Goal: Information Seeking & Learning: Understand process/instructions

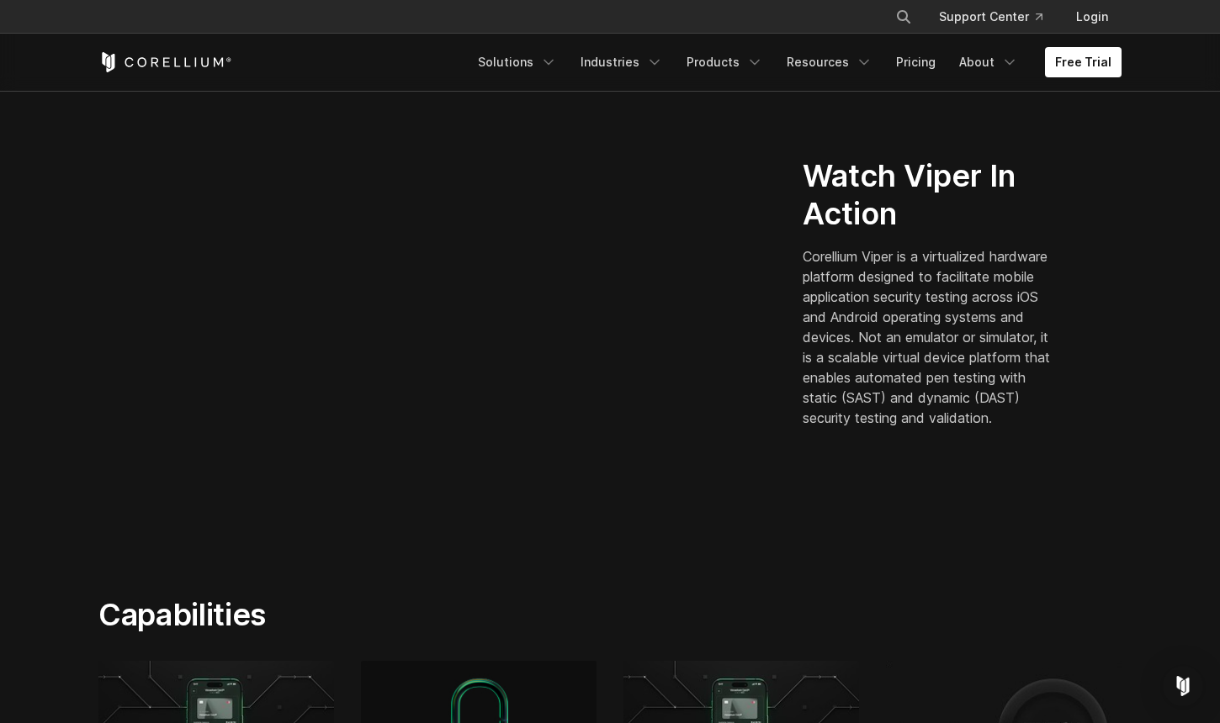
click at [47, 503] on section "Watch Viper In Action Corellium Viper is a virtualized hardware platform design…" at bounding box center [610, 299] width 1220 height 486
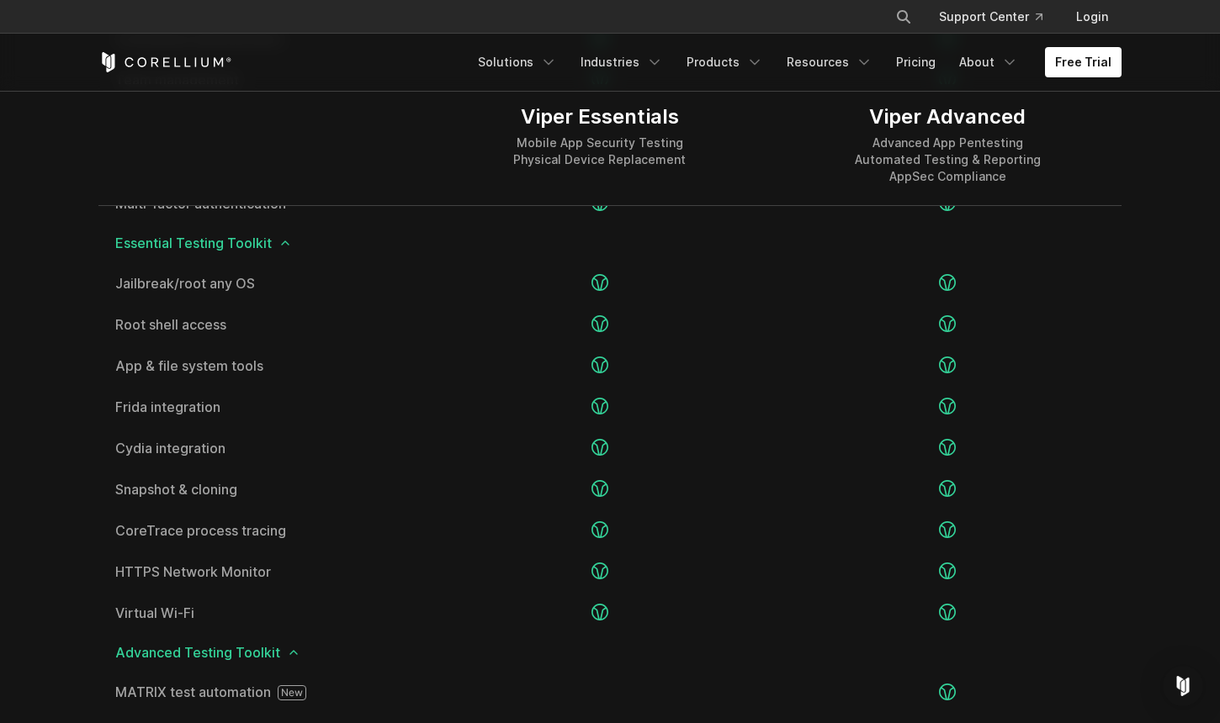
scroll to position [2092, 0]
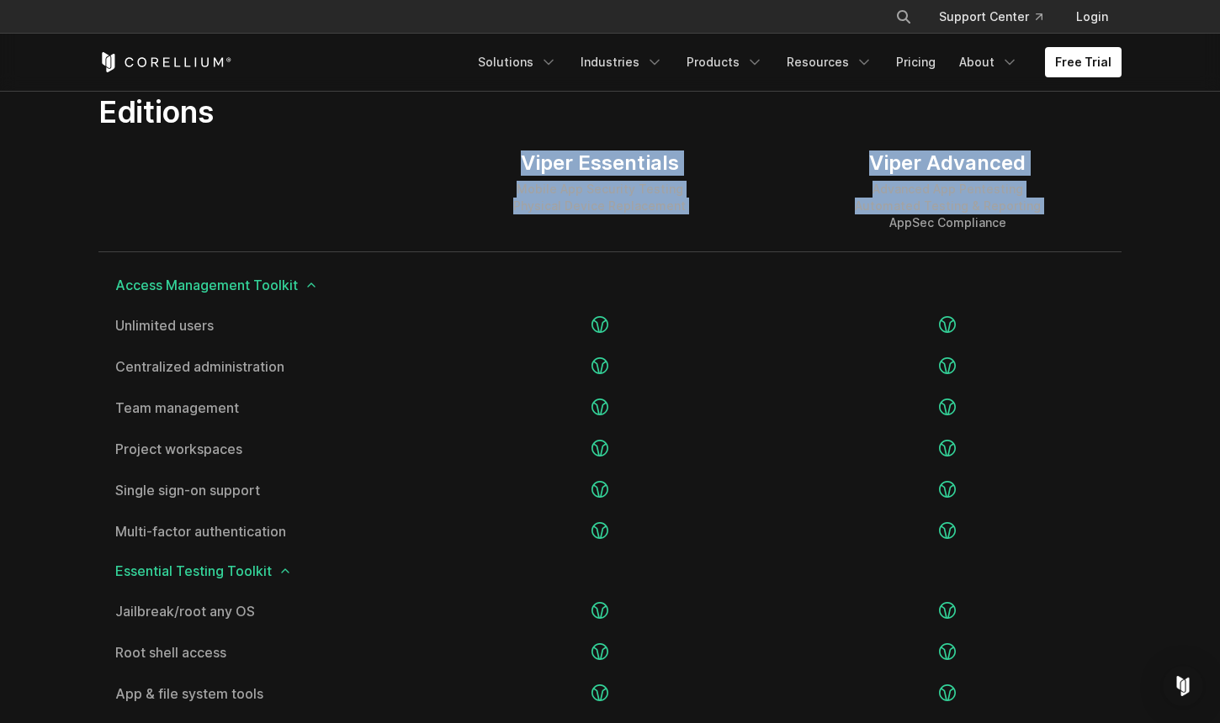
drag, startPoint x: 550, startPoint y: 173, endPoint x: 884, endPoint y: 214, distance: 336.4
click at [881, 219] on div "Viper Essentials Mobile App Security Testing Physical Device Replacement Viper …" at bounding box center [609, 191] width 1023 height 122
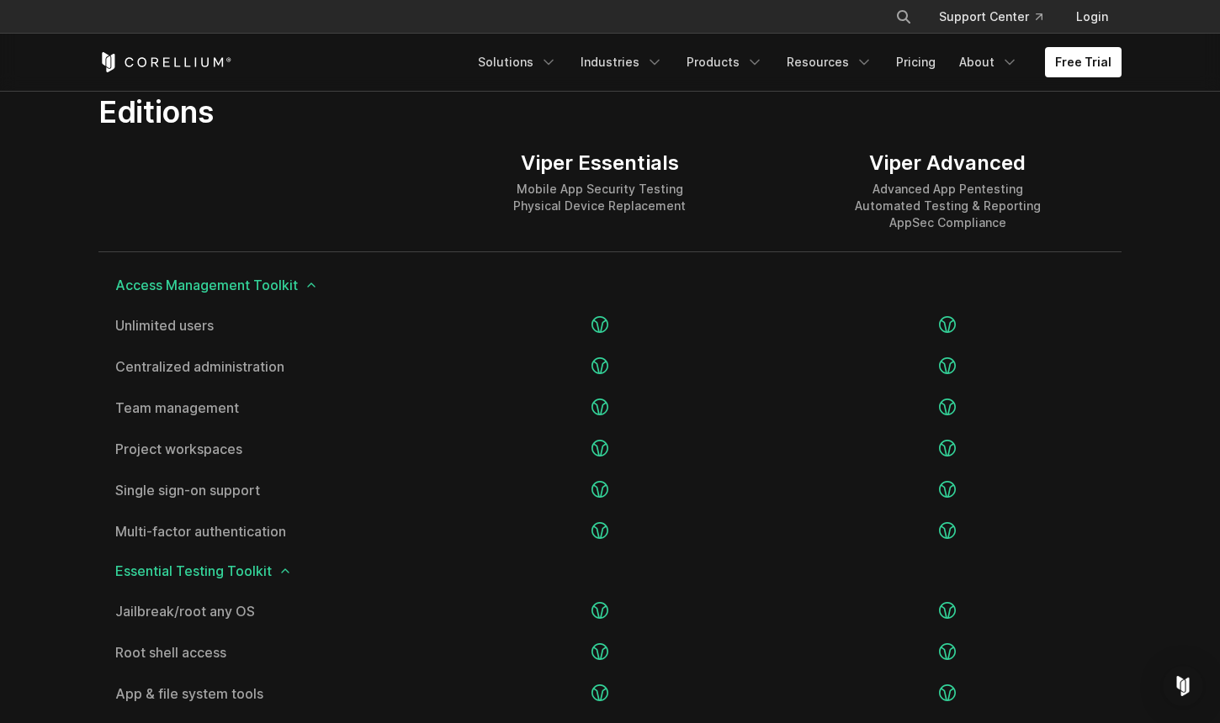
drag, startPoint x: 870, startPoint y: 193, endPoint x: 807, endPoint y: 186, distance: 63.5
click at [865, 190] on div "Advanced App Pentesting Automated Testing & Reporting AppSec Compliance" at bounding box center [948, 206] width 186 height 50
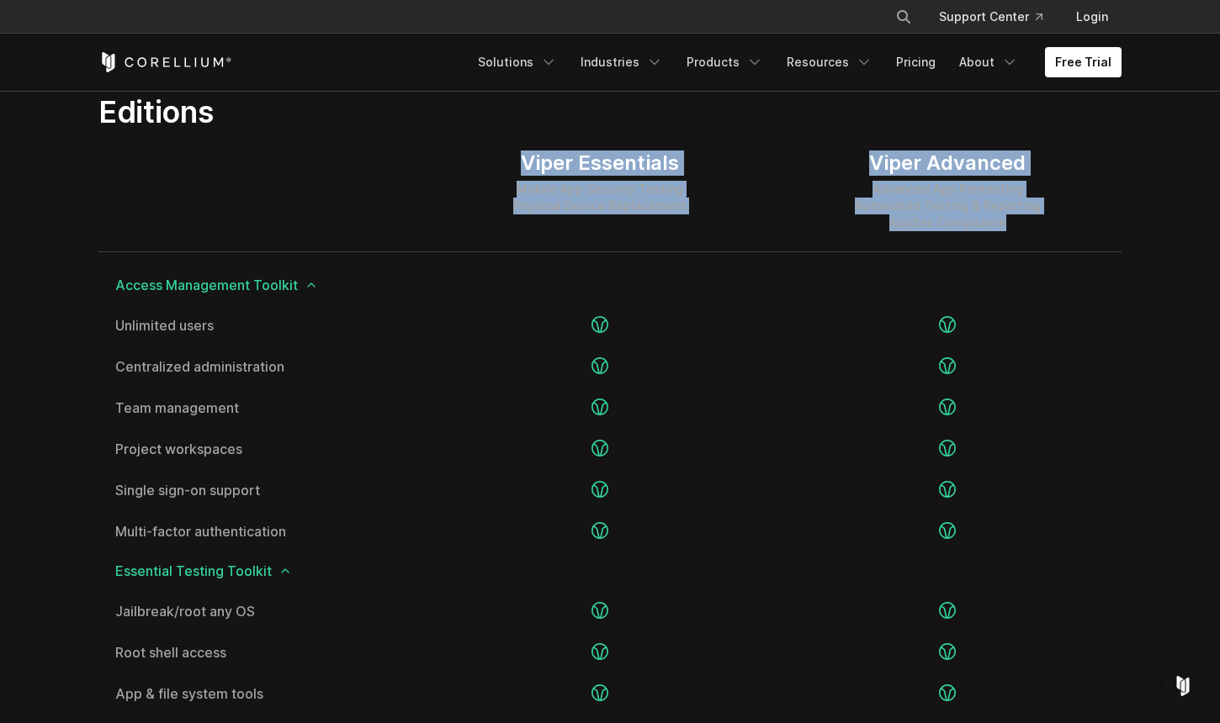
drag, startPoint x: 499, startPoint y: 143, endPoint x: 1056, endPoint y: 216, distance: 562.4
click at [1055, 216] on div "Viper Essentials Mobile App Security Testing Physical Device Replacement Viper …" at bounding box center [609, 191] width 1023 height 122
click at [1056, 216] on div "Viper Advanced Advanced App Pentesting Automated Testing & Reporting AppSec Com…" at bounding box center [947, 190] width 347 height 121
drag, startPoint x: 471, startPoint y: 147, endPoint x: 1033, endPoint y: 218, distance: 566.2
click at [1030, 218] on div "Viper Essentials Mobile App Security Testing Physical Device Replacement Viper …" at bounding box center [609, 191] width 1023 height 122
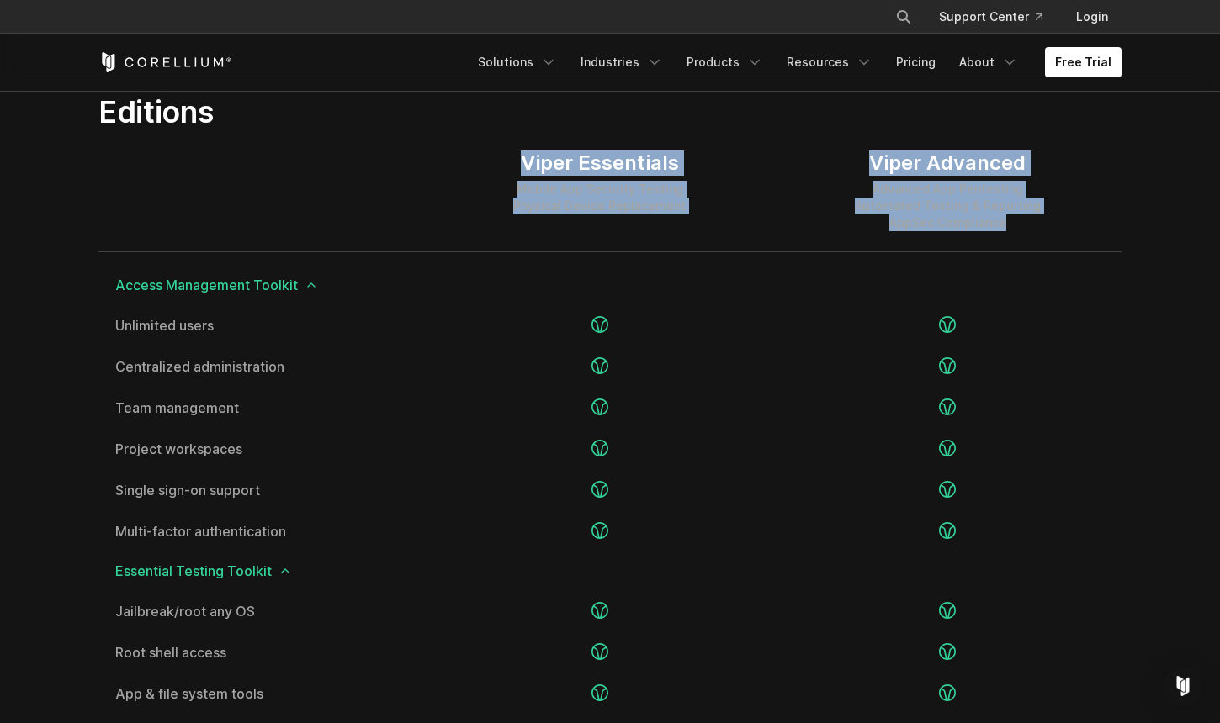
click at [1034, 217] on div "Advanced App Pentesting Automated Testing & Reporting AppSec Compliance" at bounding box center [948, 206] width 186 height 50
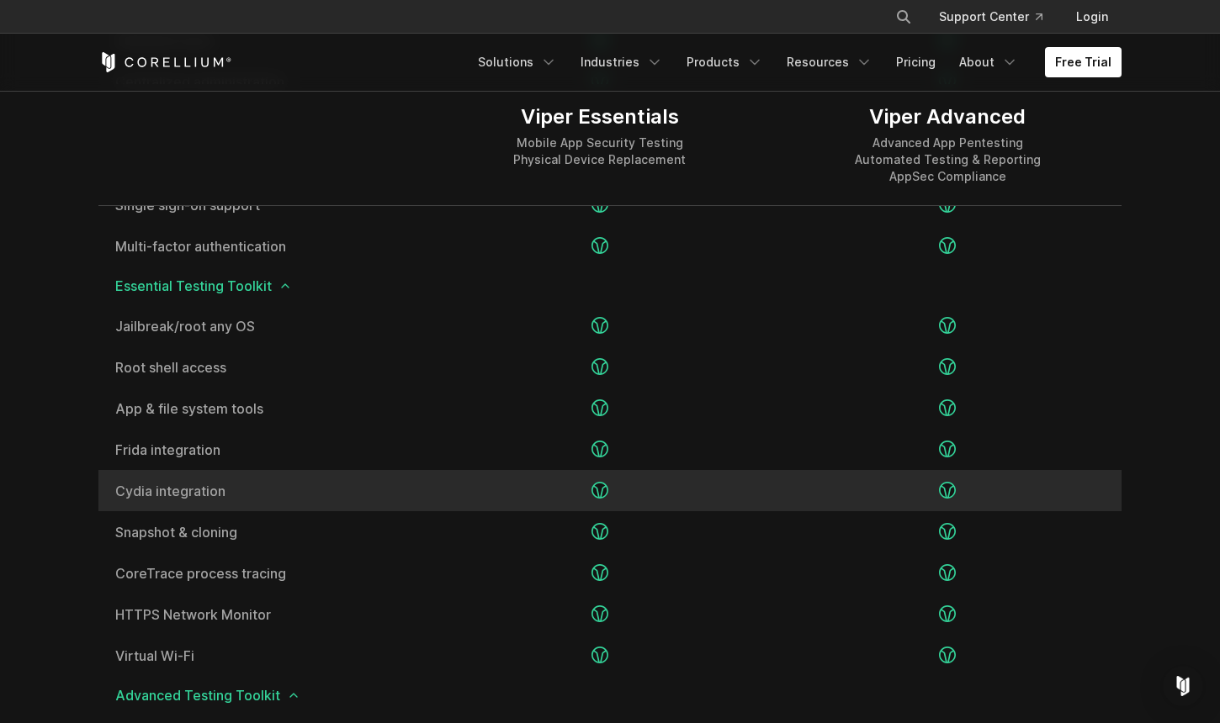
scroll to position [2378, 0]
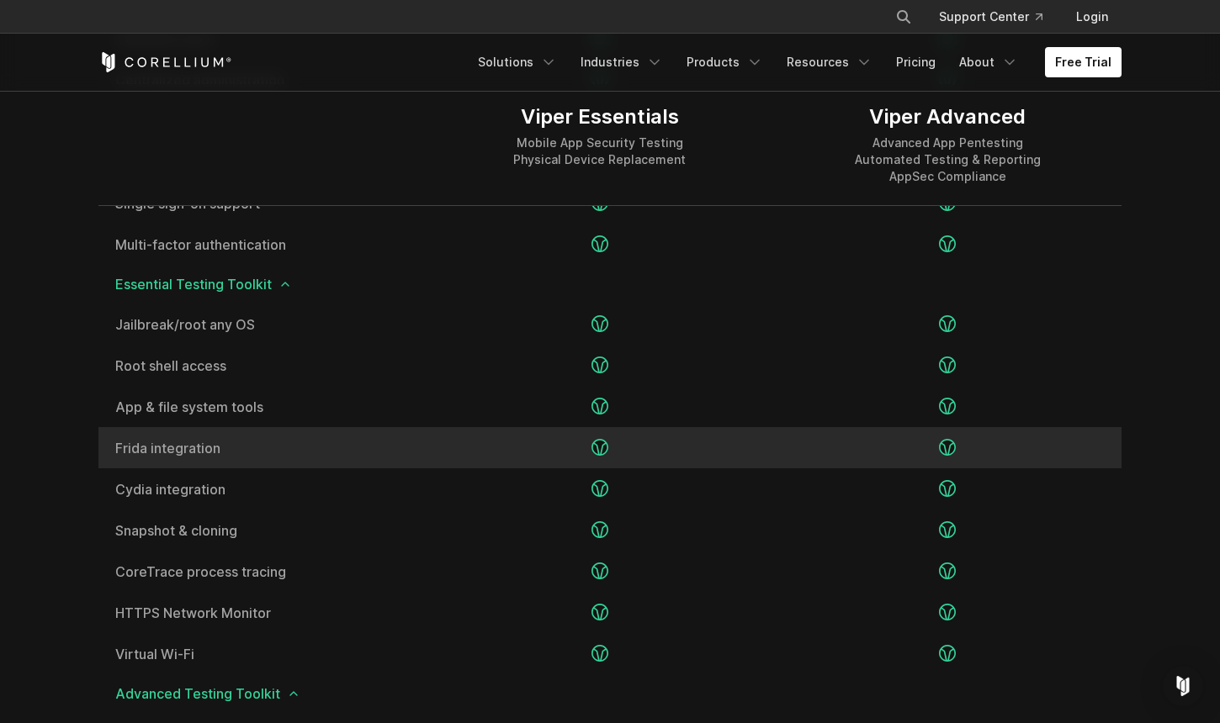
click at [185, 450] on span "Frida integration" at bounding box center [262, 448] width 294 height 13
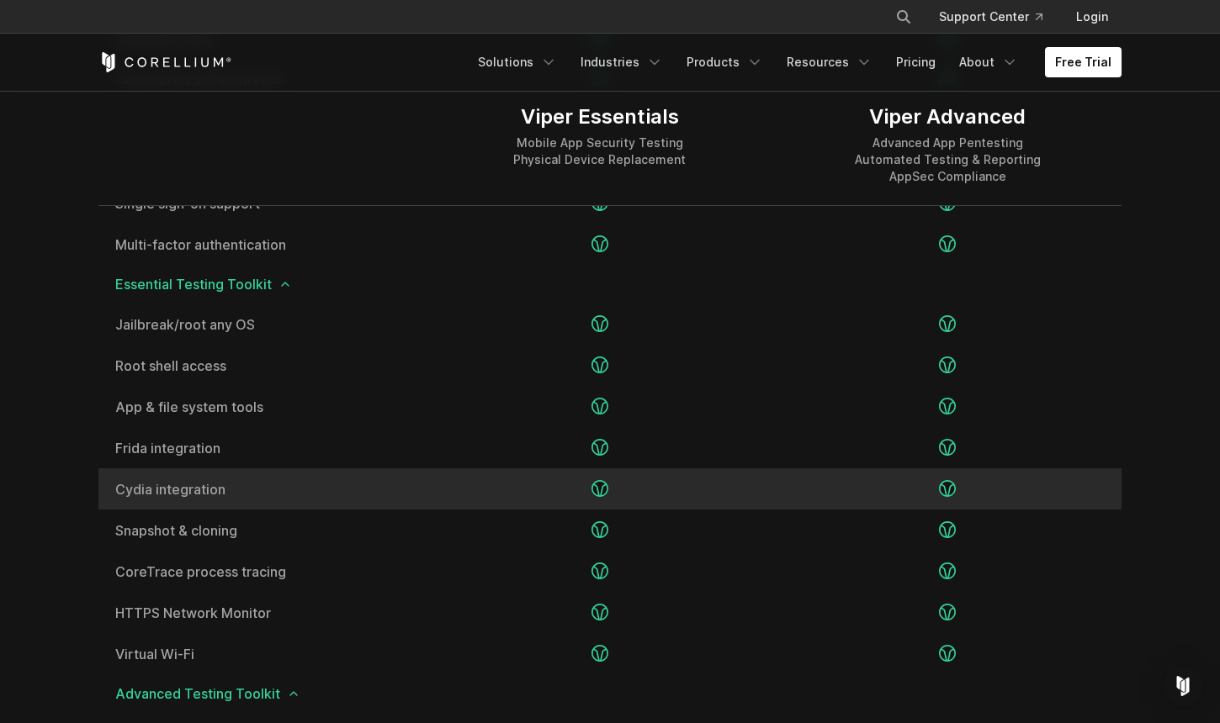
click at [155, 493] on span "Cydia integration" at bounding box center [262, 489] width 294 height 13
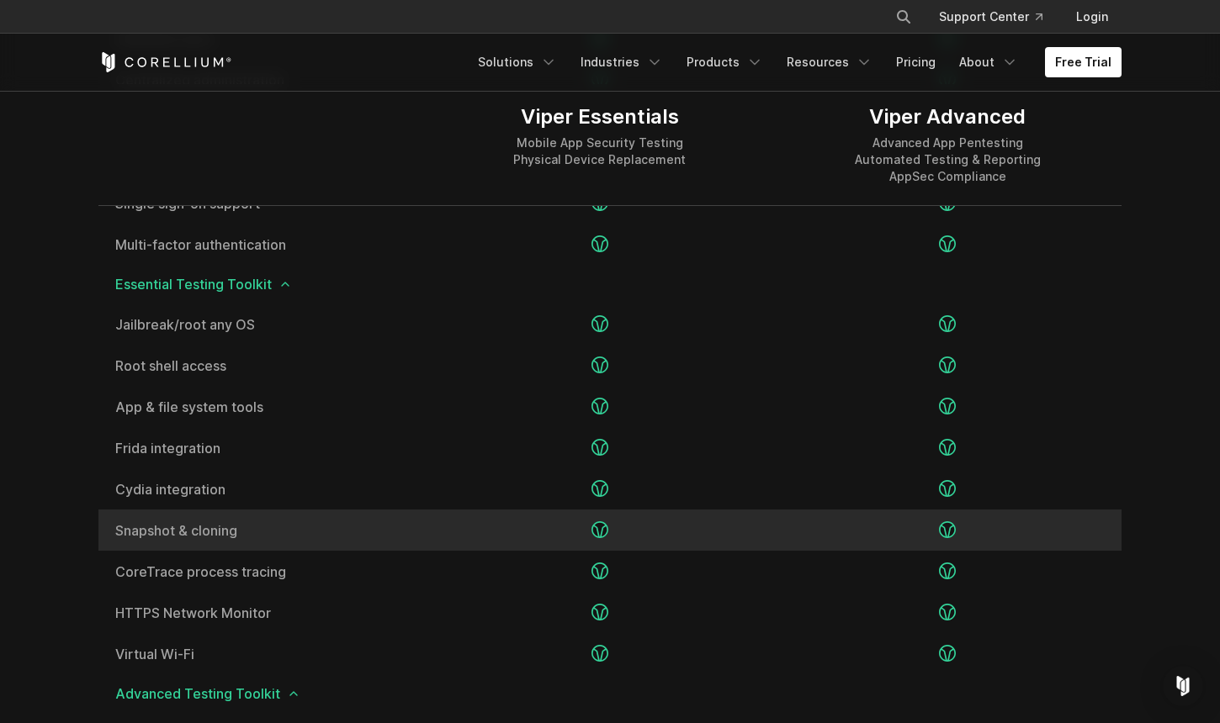
scroll to position [2382, 0]
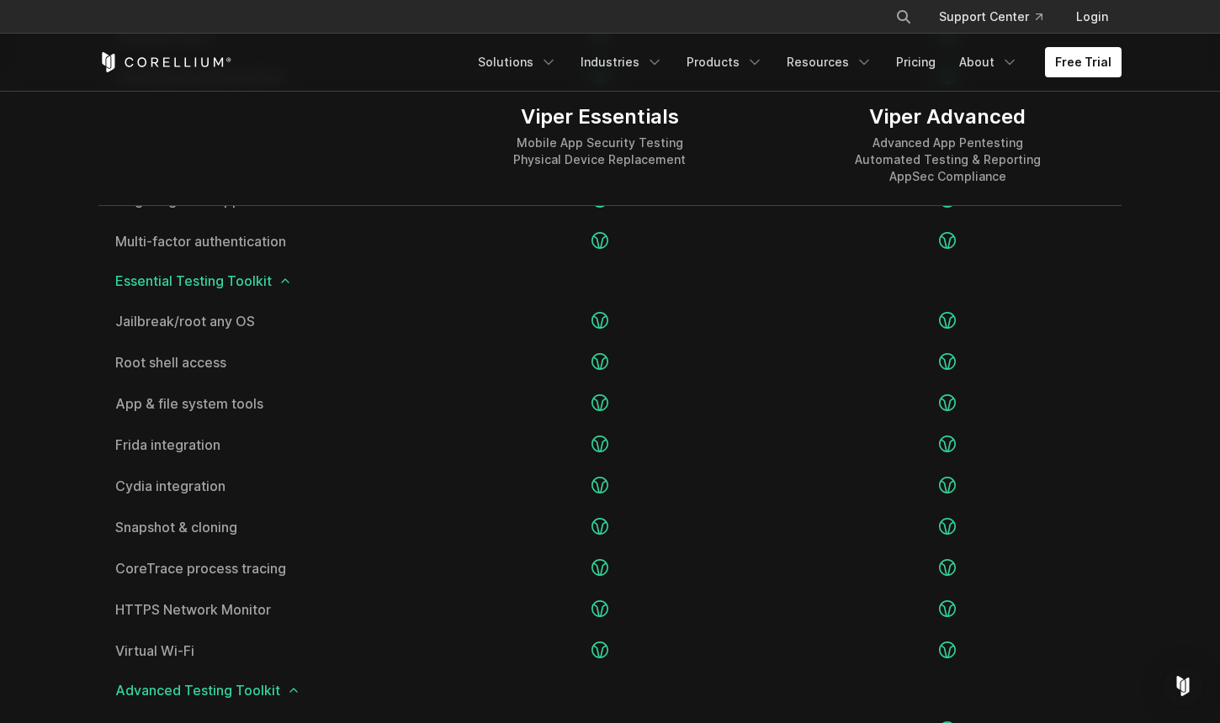
click at [335, 165] on div at bounding box center [261, 144] width 327 height 121
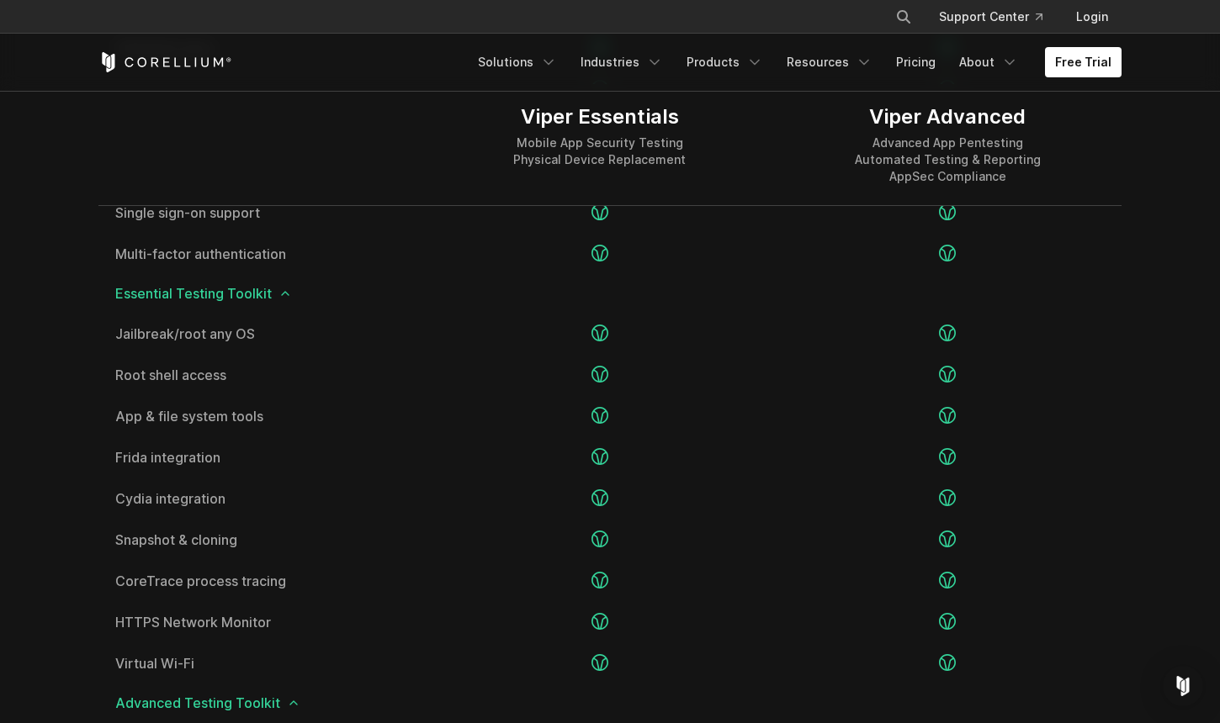
scroll to position [2347, 0]
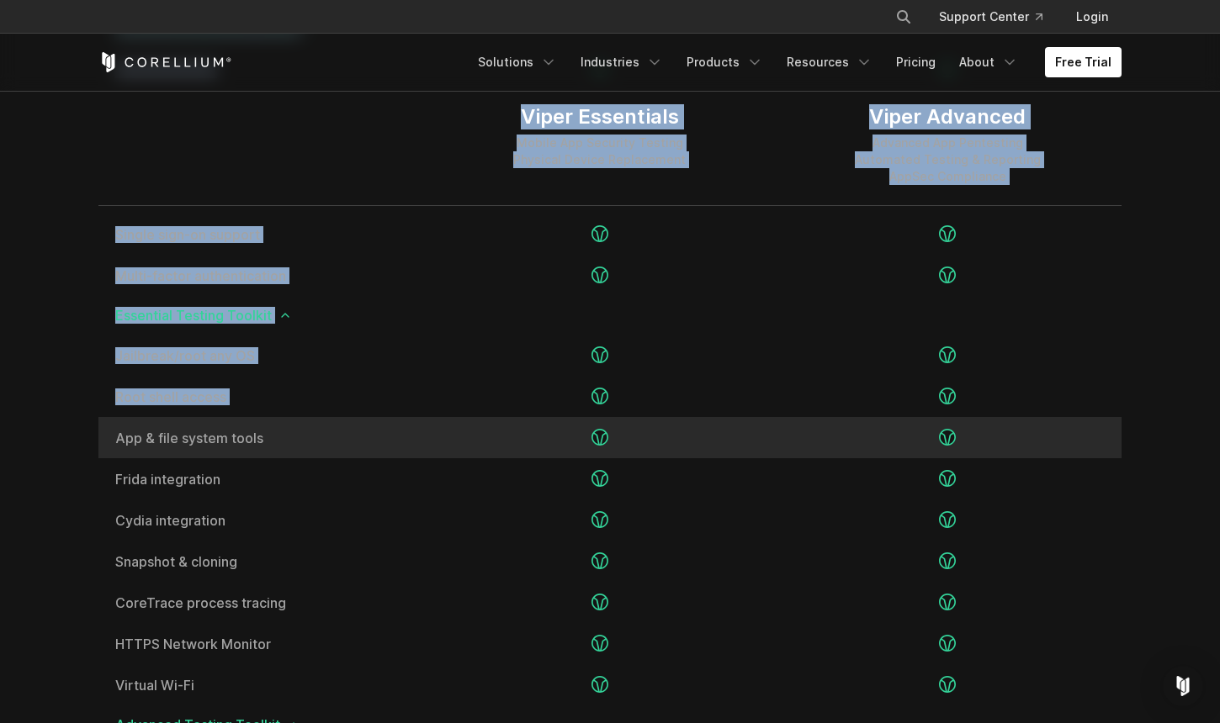
drag, startPoint x: 141, startPoint y: 165, endPoint x: 351, endPoint y: 422, distance: 331.8
click at [350, 422] on div "Viper Essentials Mobile App Security Testing Physical Device Replacement Viper …" at bounding box center [609, 688] width 1023 height 1627
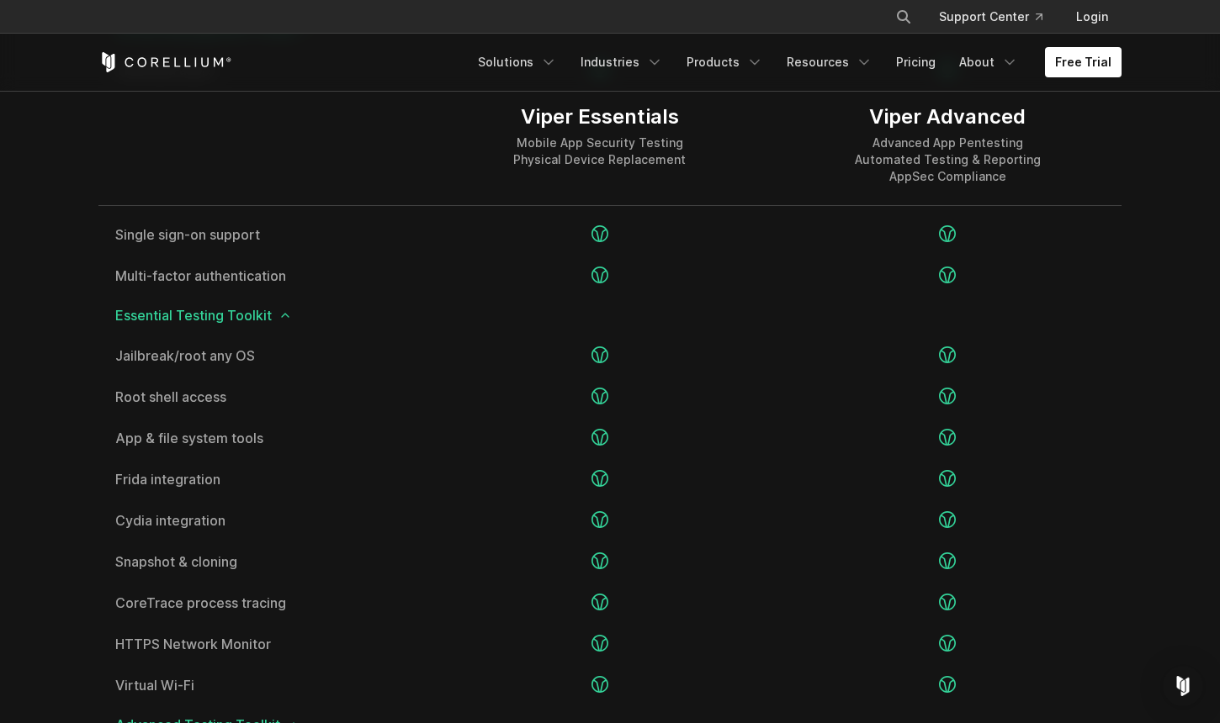
click at [273, 160] on div at bounding box center [261, 144] width 327 height 121
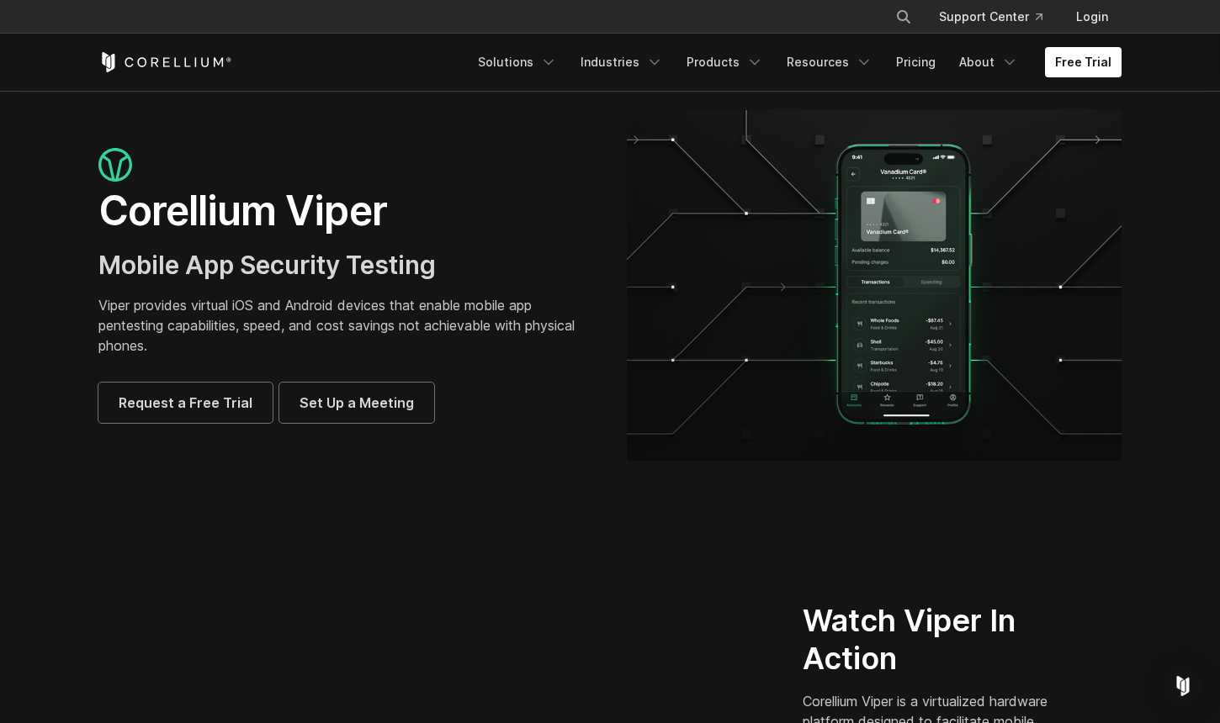
scroll to position [0, 0]
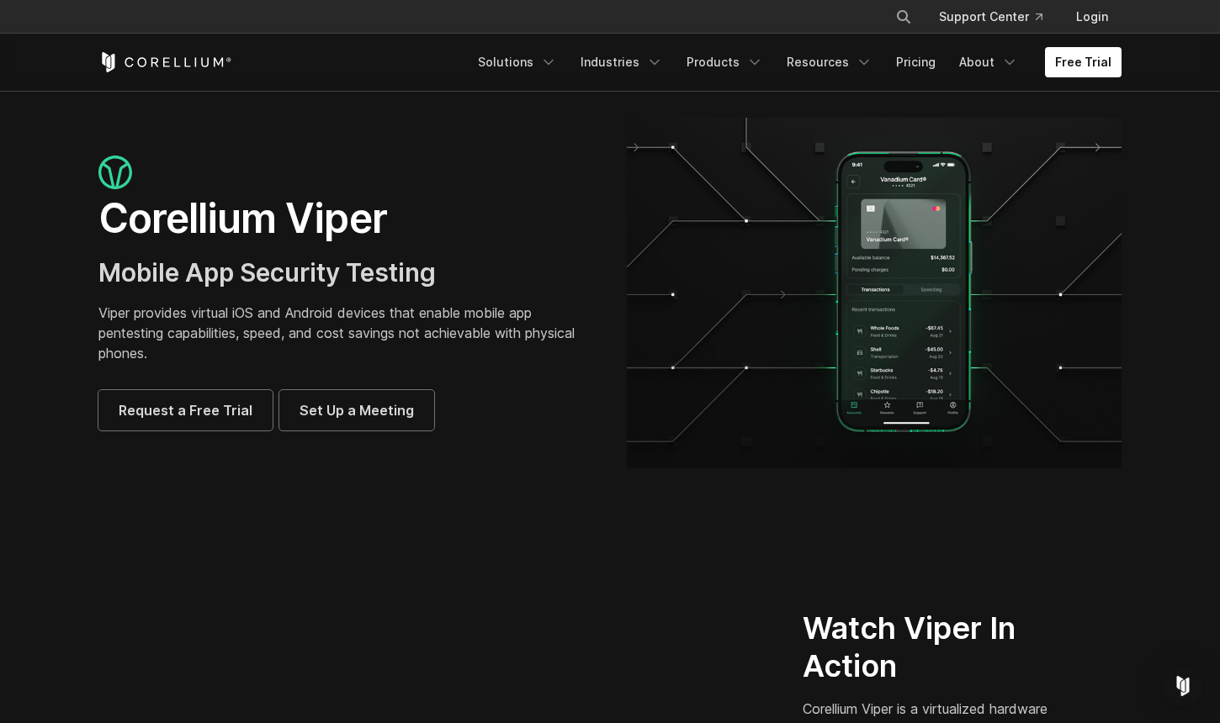
click at [93, 250] on div "Corellium Viper Mobile App Security Testing Viper provides virtual iOS and Andr…" at bounding box center [346, 293] width 528 height 275
drag, startPoint x: 88, startPoint y: 213, endPoint x: 484, endPoint y: 487, distance: 481.1
click at [484, 487] on section "Corellium Viper Mobile App Security Testing Viper provides virtual iOS and Andr…" at bounding box center [610, 300] width 1220 height 418
click at [470, 479] on section "Corellium Viper Mobile App Security Testing Viper provides virtual iOS and Andr…" at bounding box center [610, 300] width 1220 height 418
drag, startPoint x: 464, startPoint y: 479, endPoint x: 83, endPoint y: 188, distance: 479.9
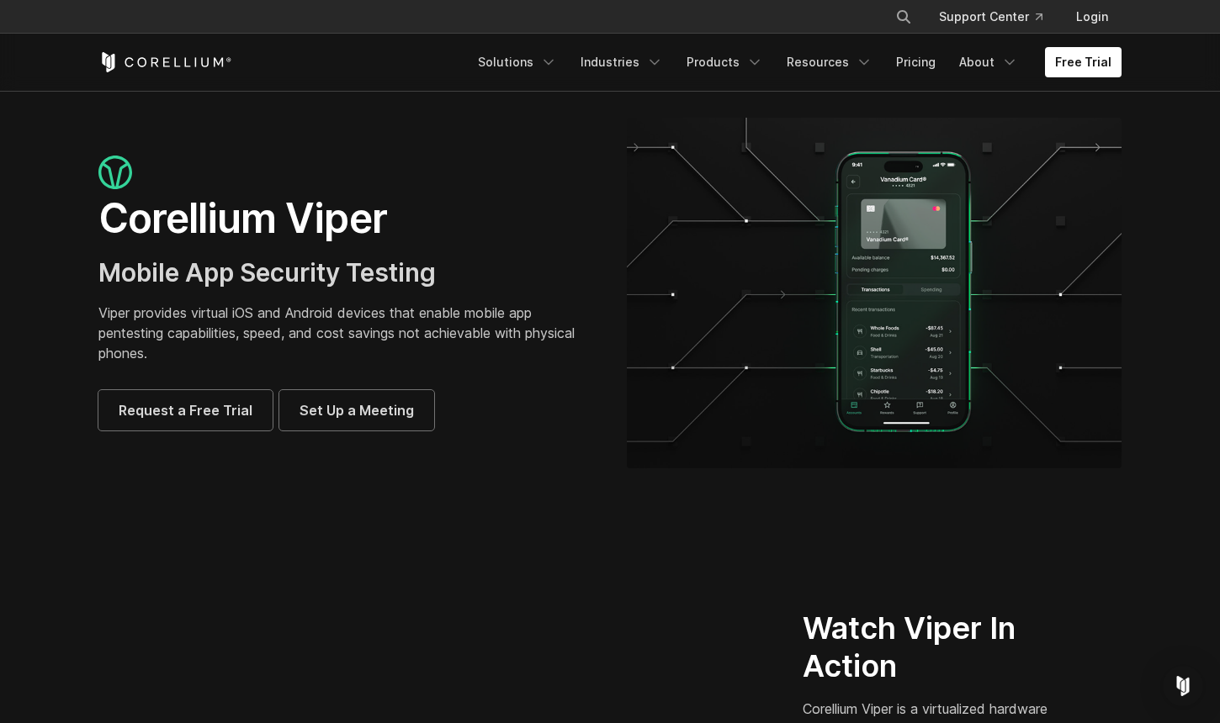
click at [84, 198] on section "Corellium Viper Mobile App Security Testing Viper provides virtual iOS and Andr…" at bounding box center [610, 300] width 1220 height 418
click at [82, 186] on div "Corellium Viper Mobile App Security Testing Viper provides virtual iOS and Andr…" at bounding box center [346, 293] width 528 height 275
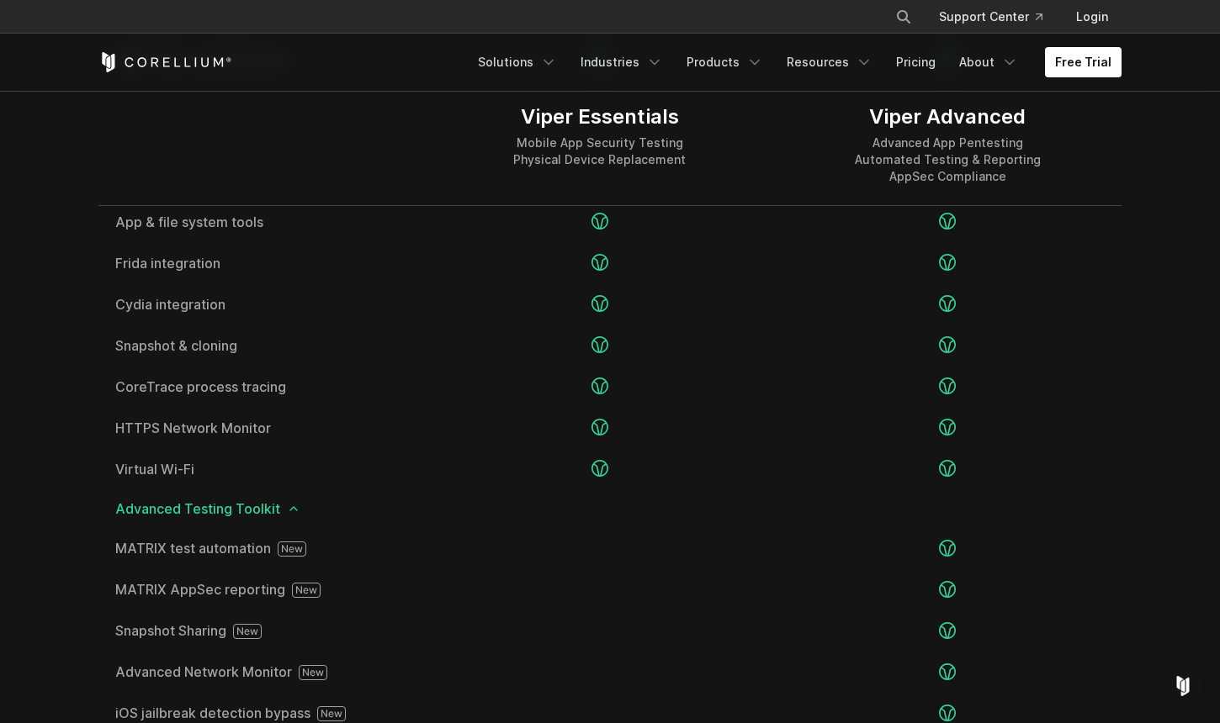
scroll to position [2570, 0]
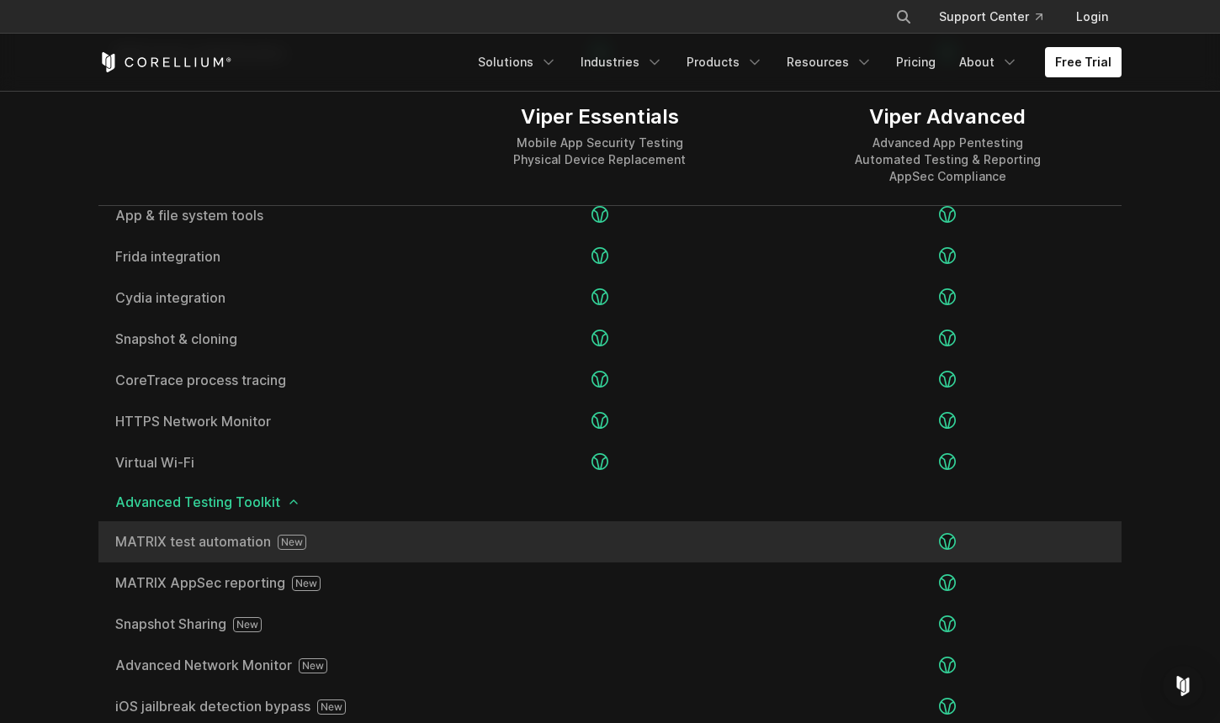
click at [181, 546] on span "MATRIX test automation" at bounding box center [262, 542] width 294 height 15
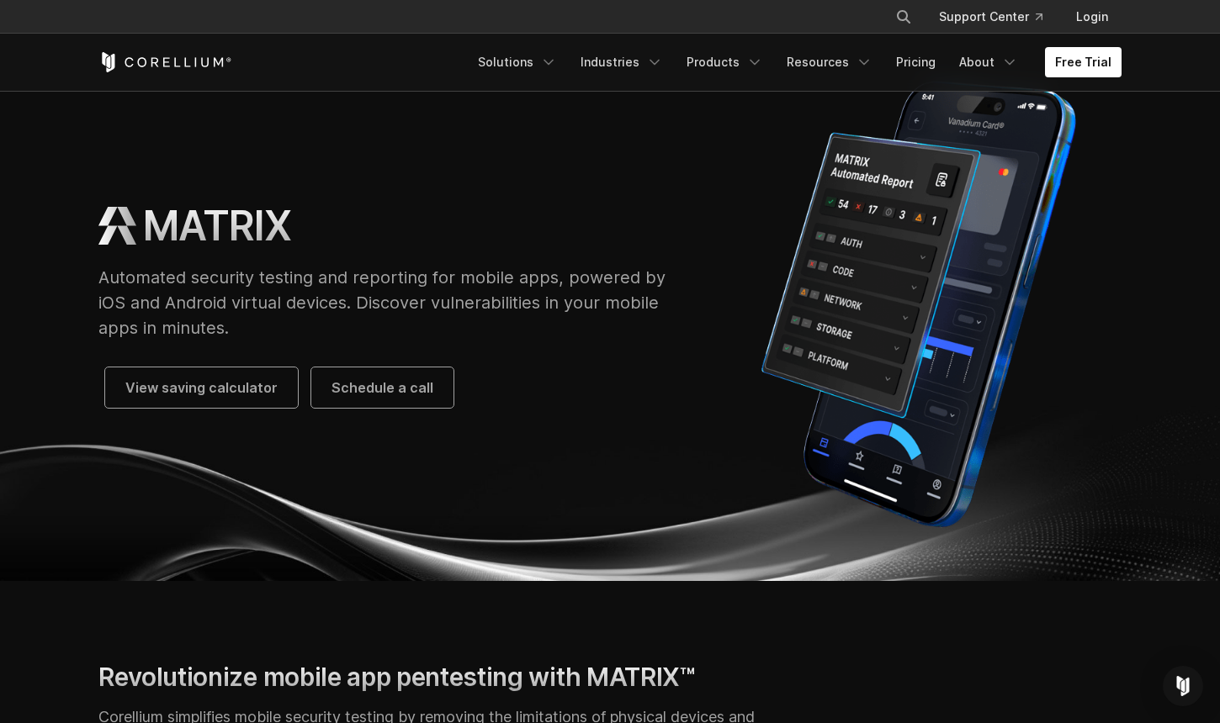
scroll to position [77, 0]
drag, startPoint x: 98, startPoint y: 225, endPoint x: 217, endPoint y: 272, distance: 128.7
click at [252, 327] on div "MATRIX Automated security testing and reporting for mobile apps, powered by iOS…" at bounding box center [389, 303] width 583 height 207
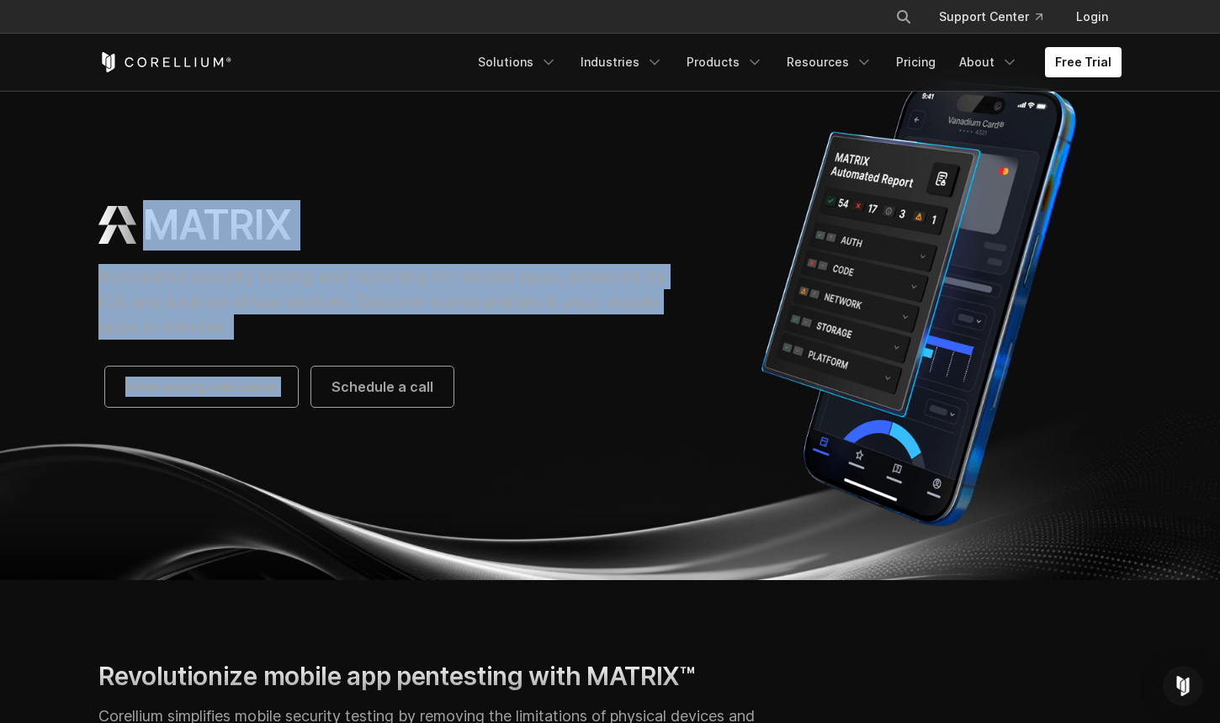
drag, startPoint x: 156, startPoint y: 230, endPoint x: 362, endPoint y: 352, distance: 239.4
click at [362, 352] on div "MATRIX Automated security testing and reporting for mobile apps, powered by iOS…" at bounding box center [389, 303] width 583 height 207
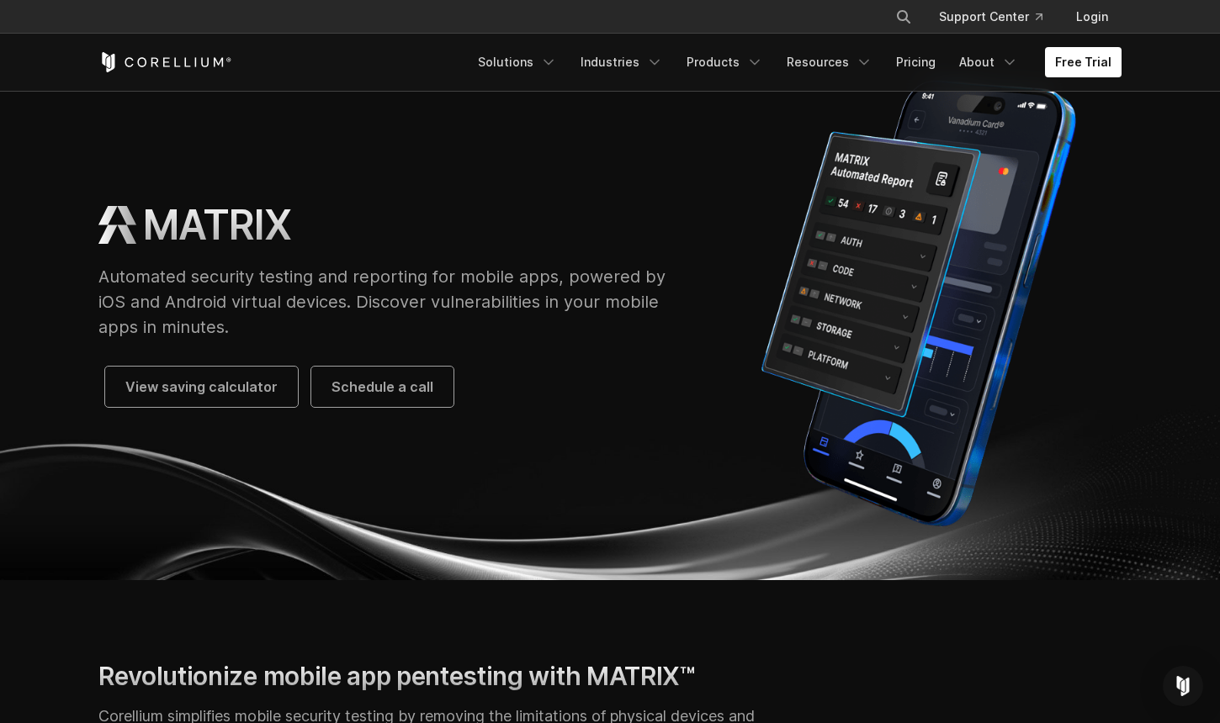
click at [352, 342] on div "MATRIX Automated security testing and reporting for mobile apps, powered by iOS…" at bounding box center [389, 303] width 583 height 207
drag, startPoint x: 479, startPoint y: 418, endPoint x: 84, endPoint y: 212, distance: 445.8
click at [84, 212] on div "MATRIX Automated security testing and reporting for mobile apps, powered by iOS…" at bounding box center [610, 303] width 1056 height 472
click at [84, 212] on div "MATRIX Automated security testing and reporting for mobile apps, powered by iOS…" at bounding box center [390, 303] width 616 height 207
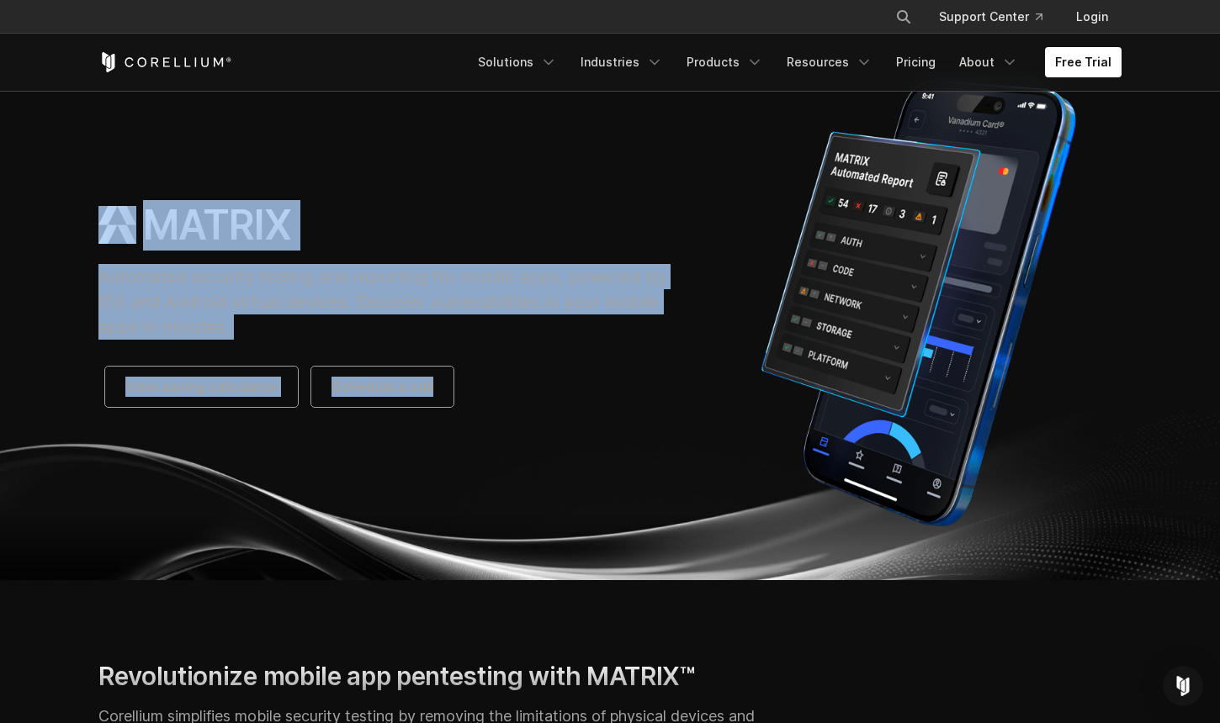
drag, startPoint x: 84, startPoint y: 212, endPoint x: 518, endPoint y: 493, distance: 517.0
click at [518, 493] on div "MATRIX Automated security testing and reporting for mobile apps, powered by iOS…" at bounding box center [610, 303] width 1056 height 472
click at [517, 492] on div "MATRIX Automated security testing and reporting for mobile apps, powered by iOS…" at bounding box center [610, 303] width 1056 height 472
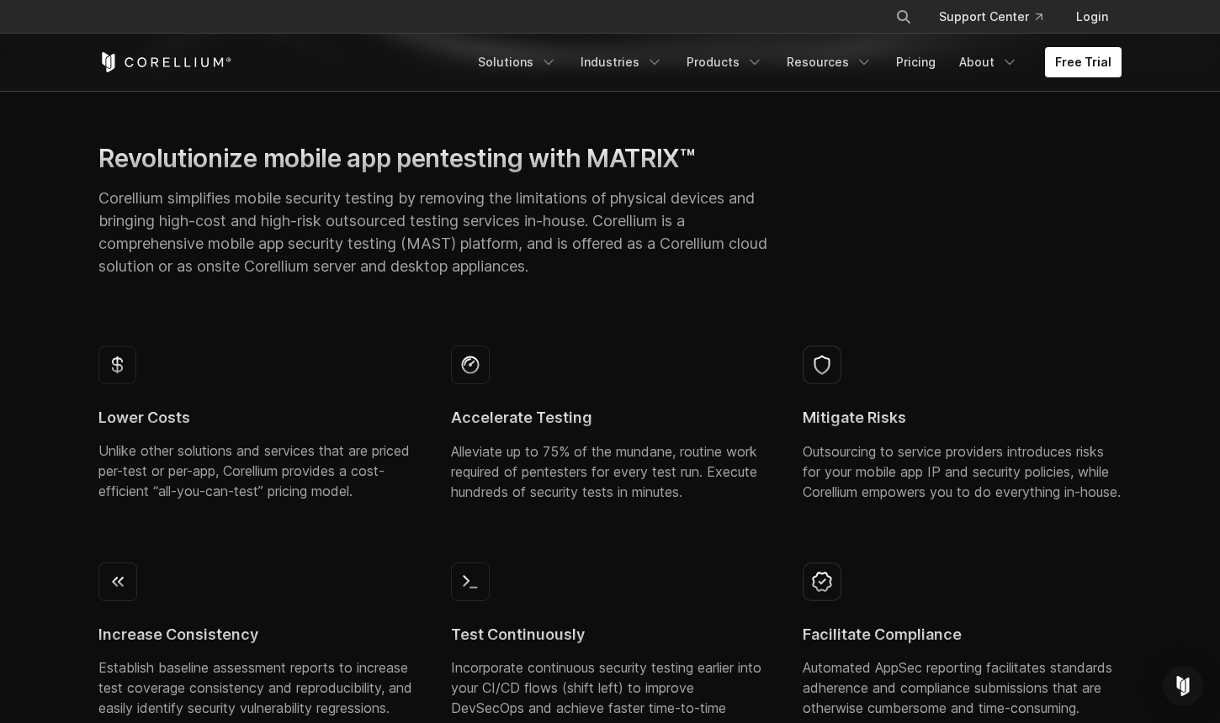
scroll to position [611, 0]
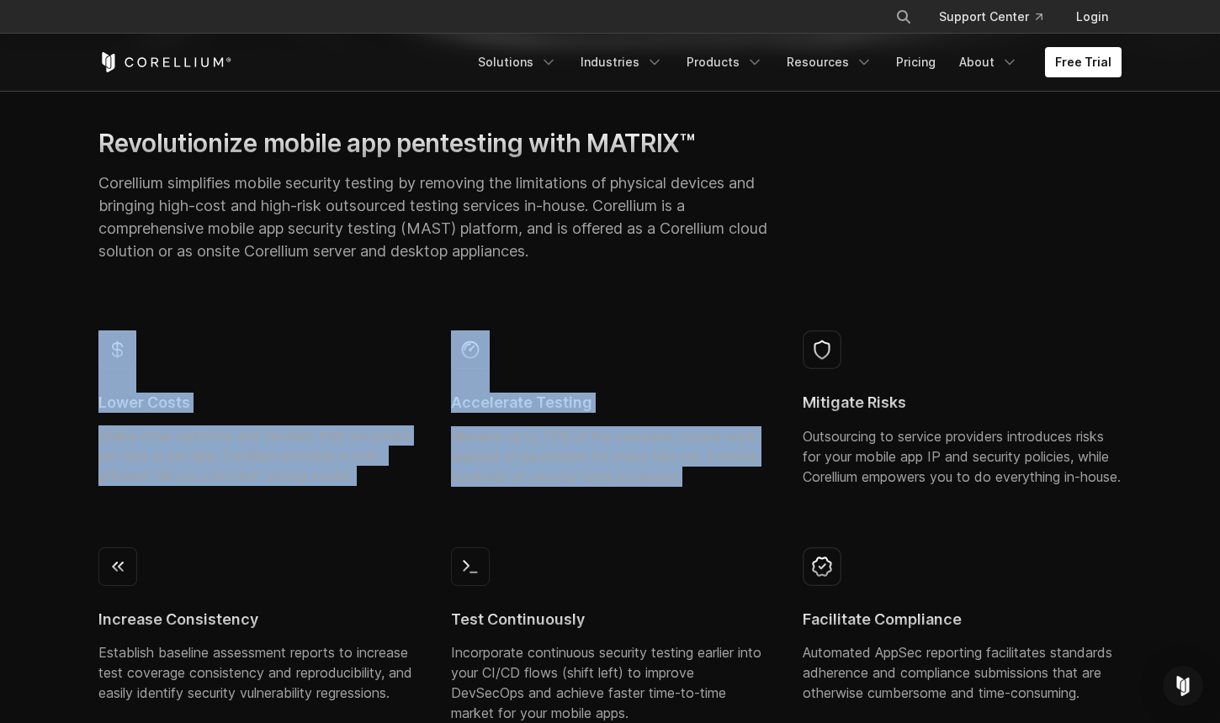
drag, startPoint x: 86, startPoint y: 321, endPoint x: 470, endPoint y: 532, distance: 438.5
click at [471, 537] on div "Lower Costs Unlike other solutions and services that are priced per-test or per…" at bounding box center [610, 544] width 1056 height 454
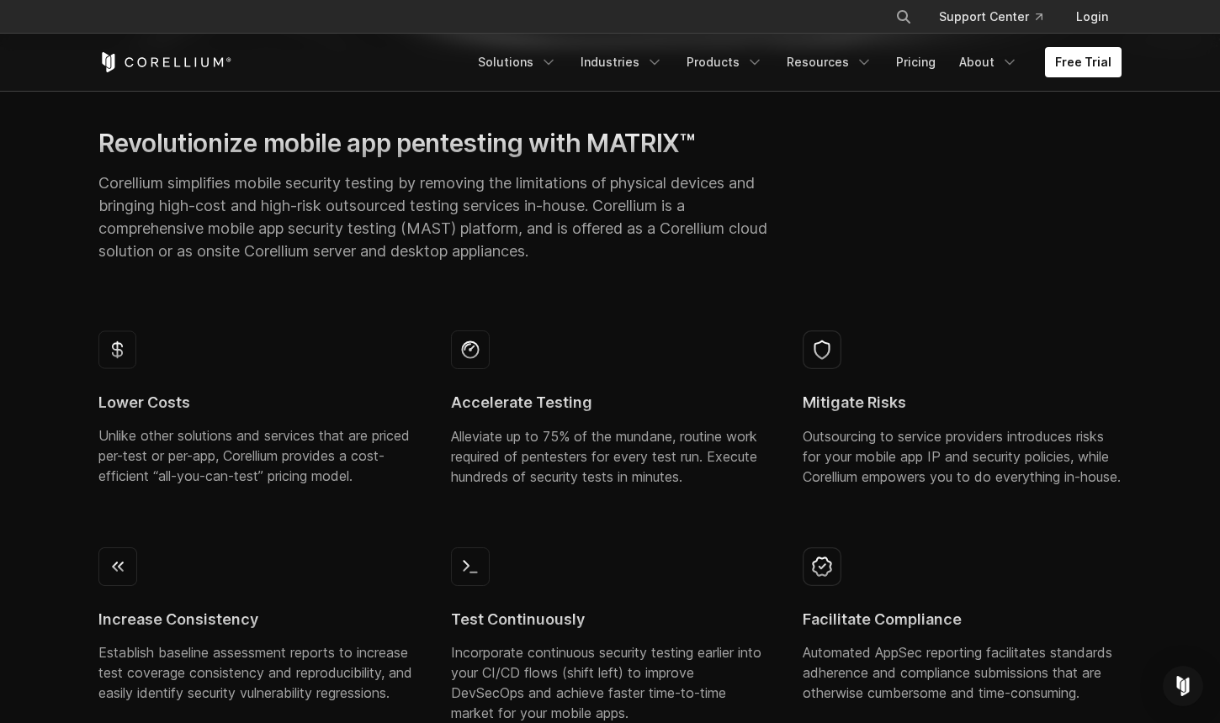
drag, startPoint x: 444, startPoint y: 516, endPoint x: 433, endPoint y: 516, distance: 11.0
click at [444, 514] on div "Accelerate Testing Alleviate up to 75% of the mundane, routine work required of…" at bounding box center [610, 415] width 352 height 197
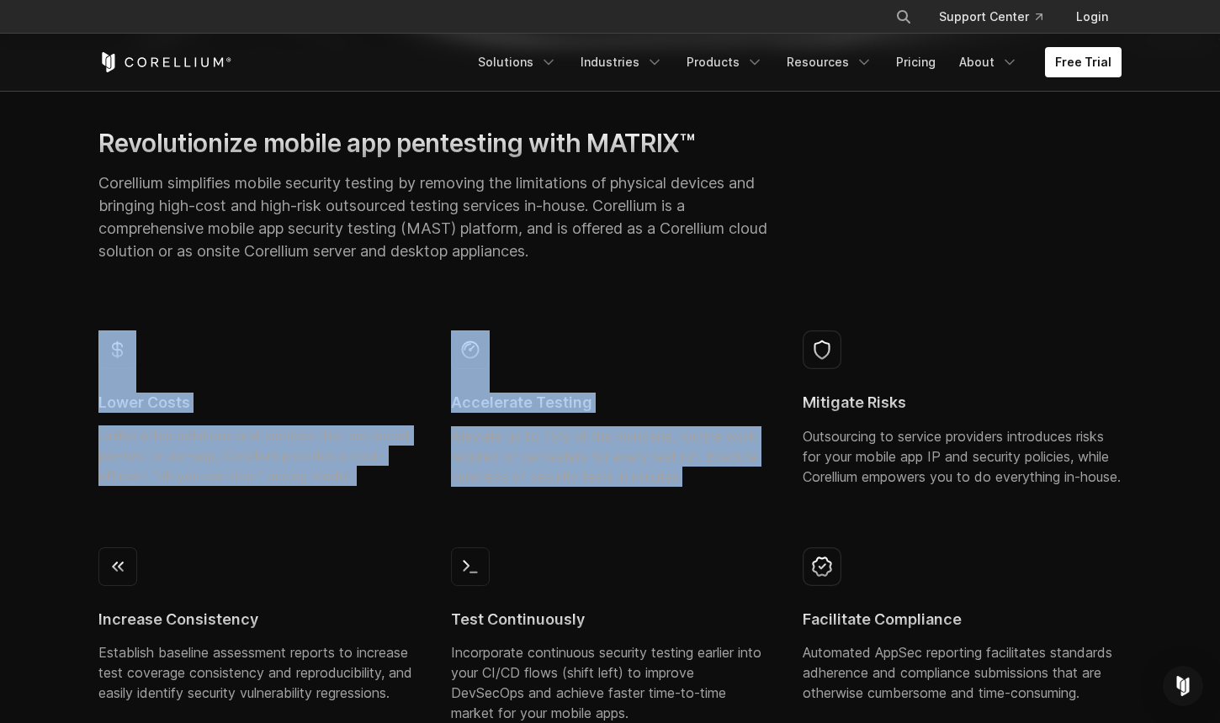
drag, startPoint x: 91, startPoint y: 319, endPoint x: 601, endPoint y: 517, distance: 547.7
click at [601, 517] on div "Lower Costs Unlike other solutions and services that are priced per-test or per…" at bounding box center [610, 544] width 1056 height 454
click at [604, 514] on div "Accelerate Testing Alleviate up to 75% of the mundane, routine work required of…" at bounding box center [610, 415] width 352 height 197
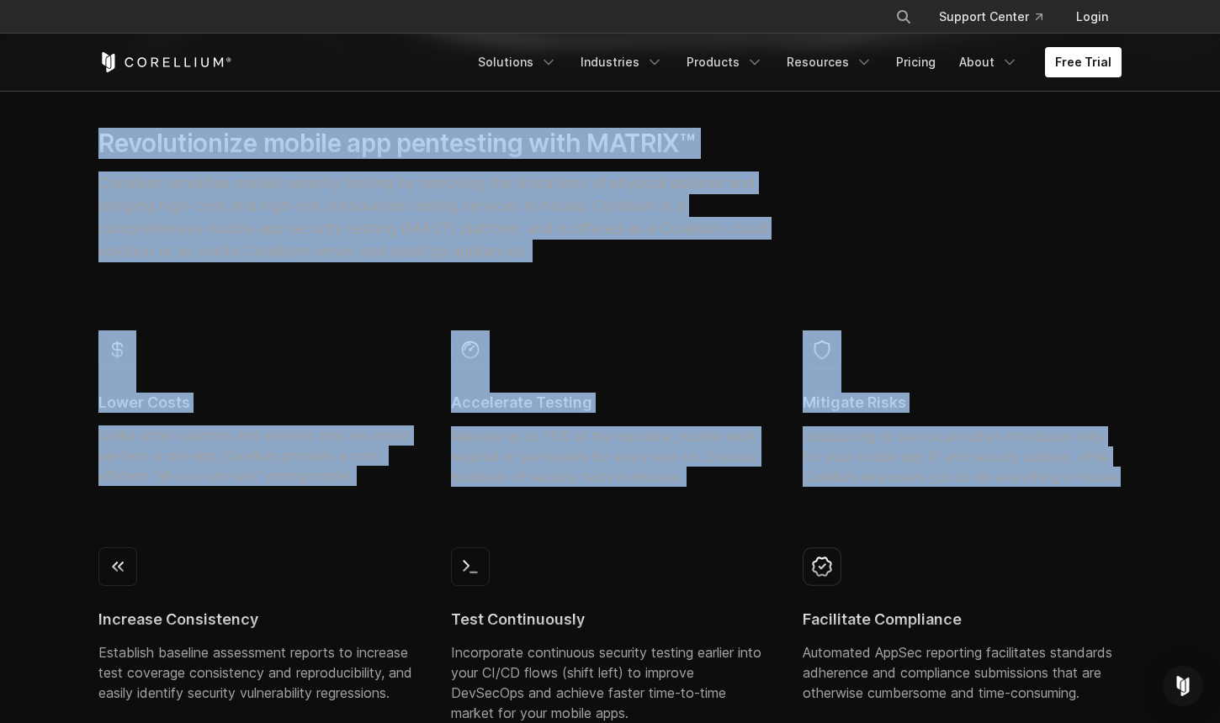
drag, startPoint x: 98, startPoint y: 143, endPoint x: 931, endPoint y: 504, distance: 907.5
click at [931, 504] on section "Revolutionize mobile app pentesting with MATRIX™ Corellium simplifies mobile se…" at bounding box center [610, 429] width 1220 height 765
click at [931, 487] on p "Outsourcing to service providers introduces risks for your mobile app IP and se…" at bounding box center [961, 456] width 319 height 61
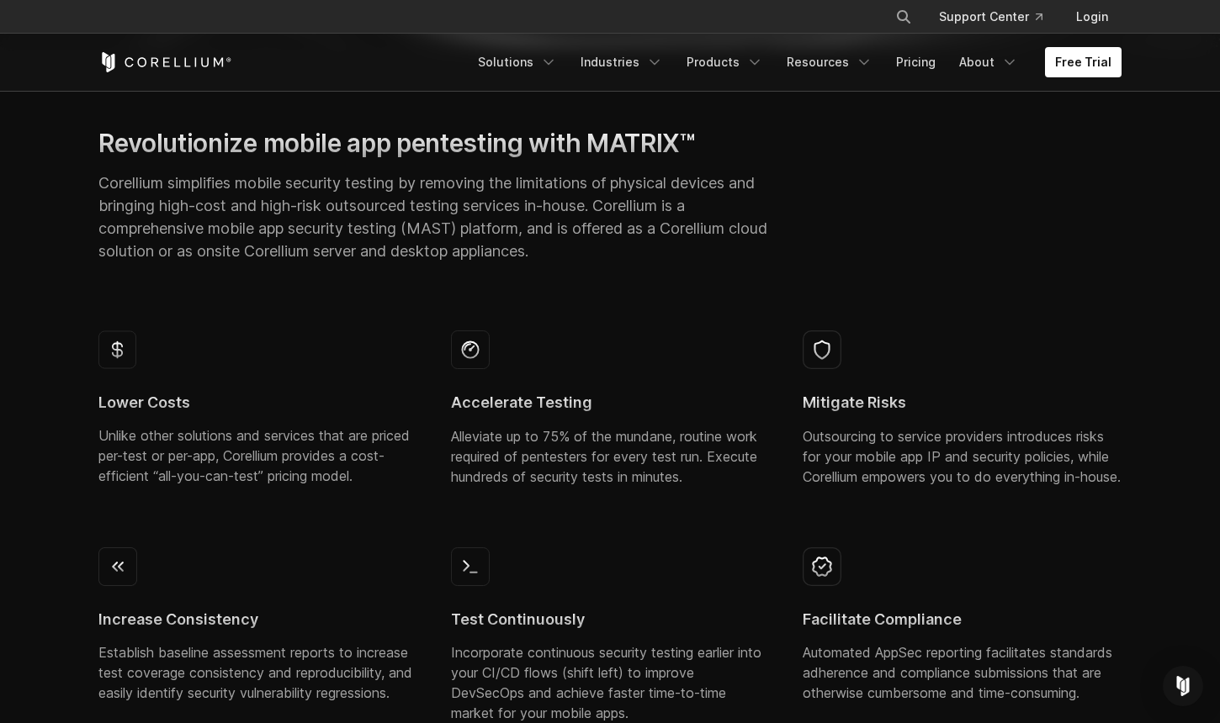
click at [306, 235] on p "Corellium simplifies mobile security testing by removing the limitations of phy…" at bounding box center [433, 217] width 670 height 91
click at [94, 142] on div "Revolutionize mobile app pentesting with MATRIX™ Corellium simplifies mobile se…" at bounding box center [434, 202] width 704 height 149
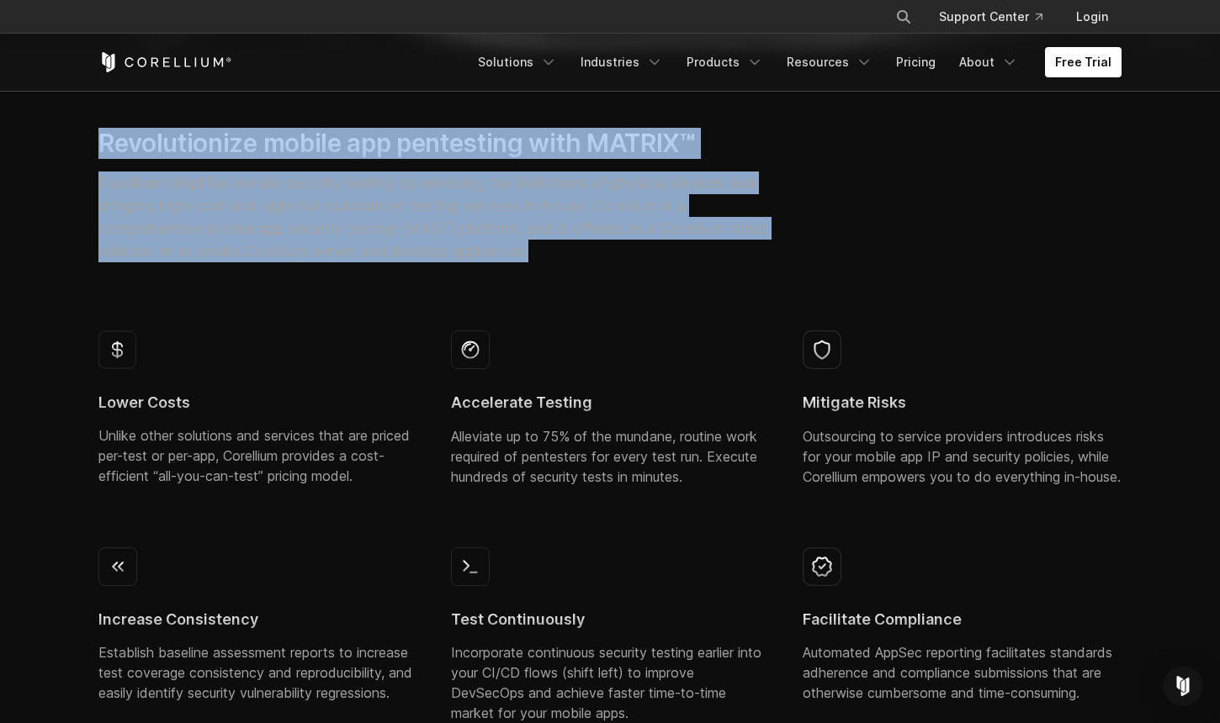
drag, startPoint x: 132, startPoint y: 155, endPoint x: 611, endPoint y: 267, distance: 492.3
click at [611, 267] on div "Revolutionize mobile app pentesting with MATRIX™ Corellium simplifies mobile se…" at bounding box center [434, 202] width 704 height 149
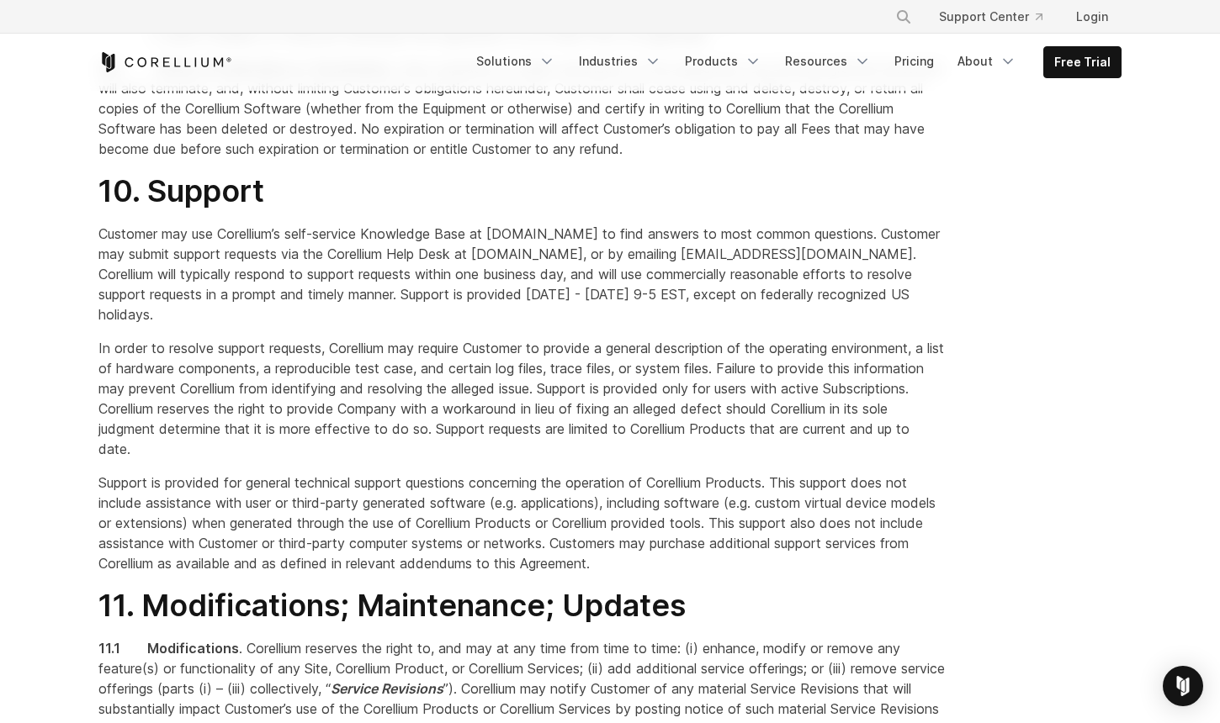
scroll to position [6526, 0]
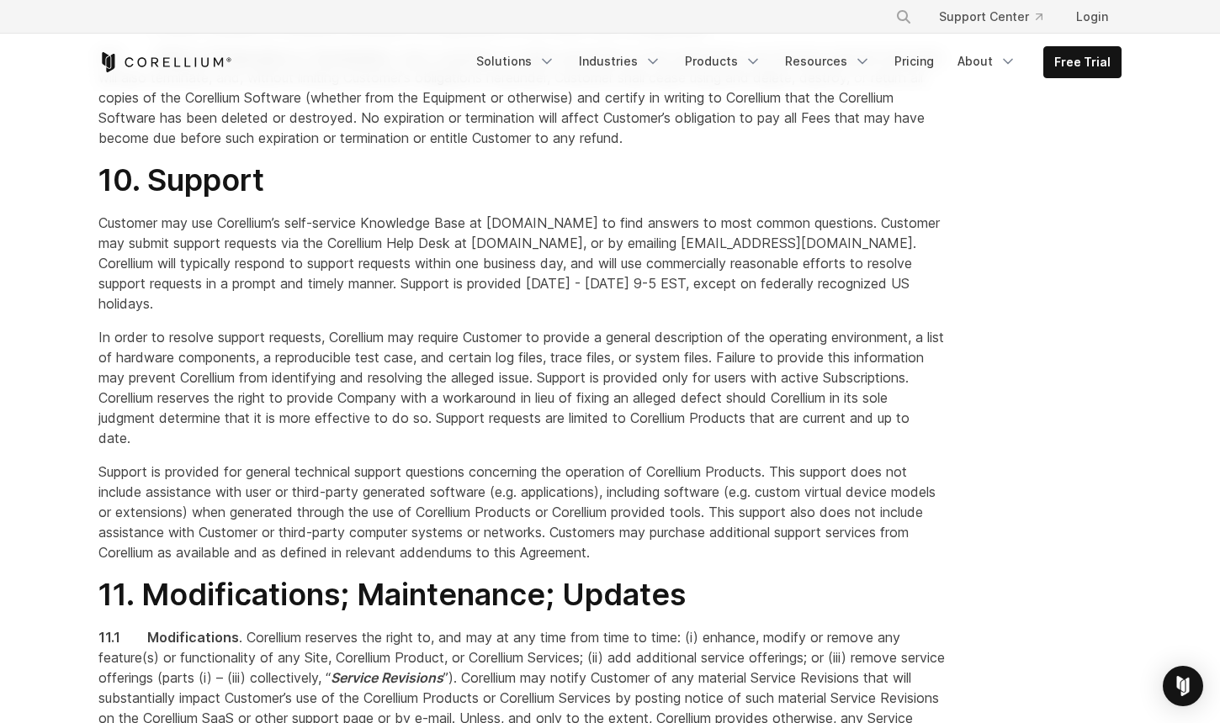
click at [389, 312] on span "Customer may use Corellium’s self-service Knowledge Base at [DOMAIN_NAME] to fi…" at bounding box center [518, 263] width 841 height 98
click at [82, 362] on div "1. Acceptance By clicking the acceptance box or button, signing a relevant Orde…" at bounding box center [522, 504] width 881 height 13121
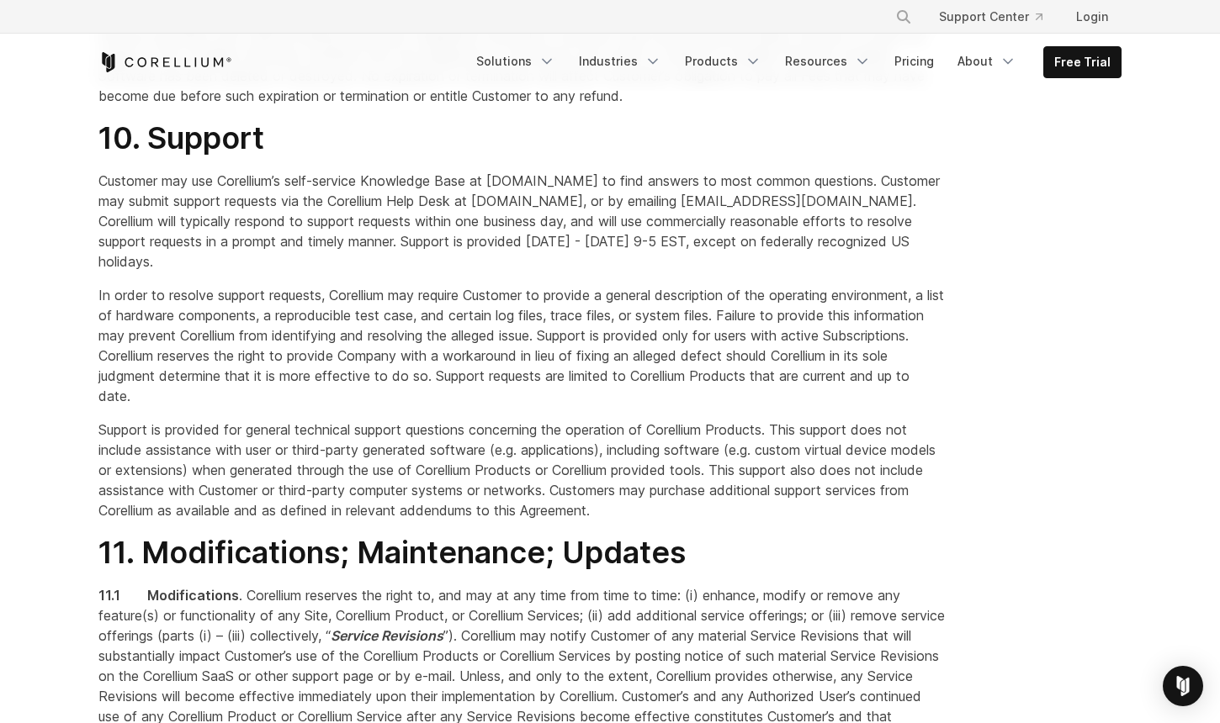
scroll to position [6622, 0]
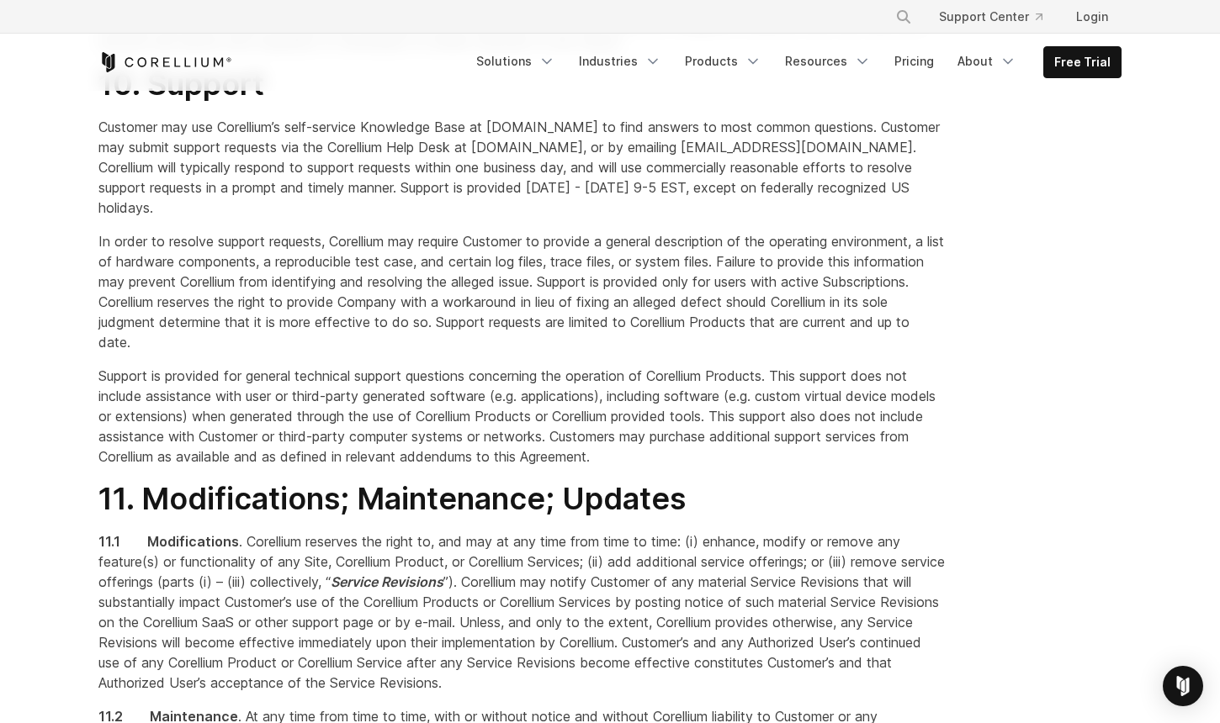
click at [719, 307] on div "1. Acceptance By clicking the acceptance box or button, signing a relevant Orde…" at bounding box center [522, 408] width 881 height 13121
click at [127, 351] on span "In order to resolve support requests, Corellium may require Customer to provide…" at bounding box center [520, 292] width 845 height 118
click at [107, 310] on div "1. Acceptance By clicking the acceptance box or button, signing a relevant Orde…" at bounding box center [522, 408] width 881 height 13121
drag, startPoint x: 87, startPoint y: 188, endPoint x: 109, endPoint y: 184, distance: 22.1
click at [118, 203] on div "1. Acceptance By clicking the acceptance box or button, signing a relevant Orde…" at bounding box center [522, 408] width 881 height 13121
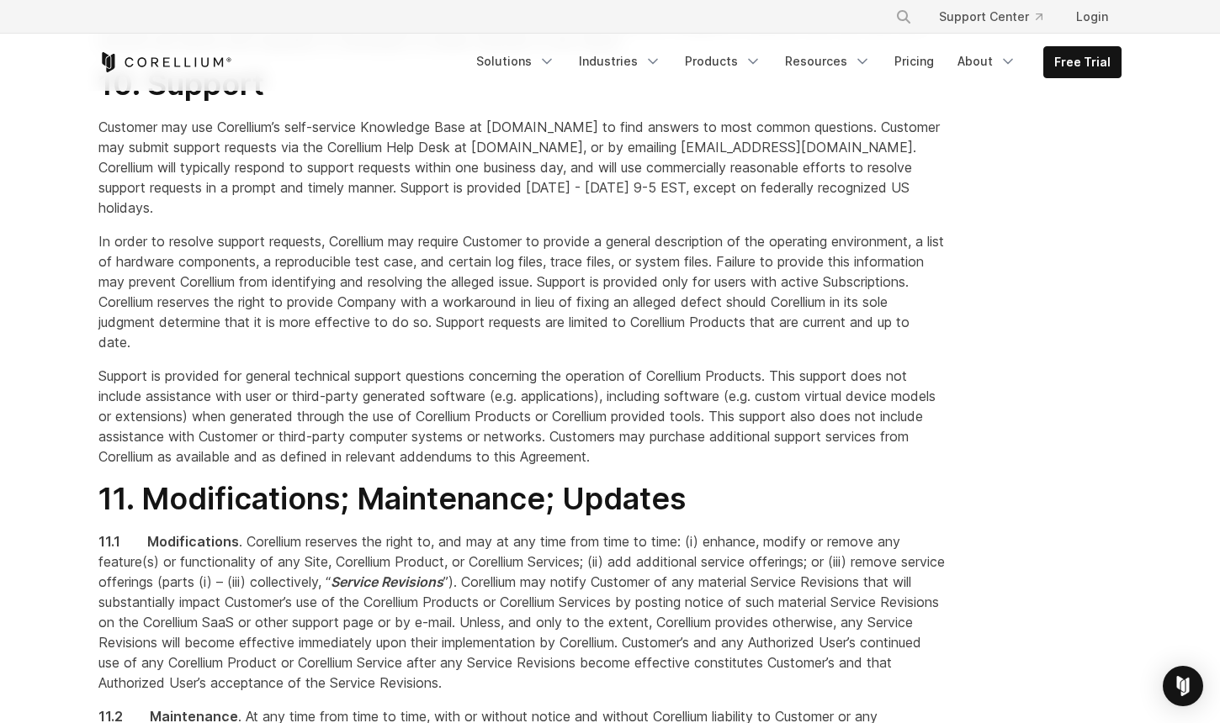
click at [100, 103] on span "10. Support" at bounding box center [181, 84] width 166 height 37
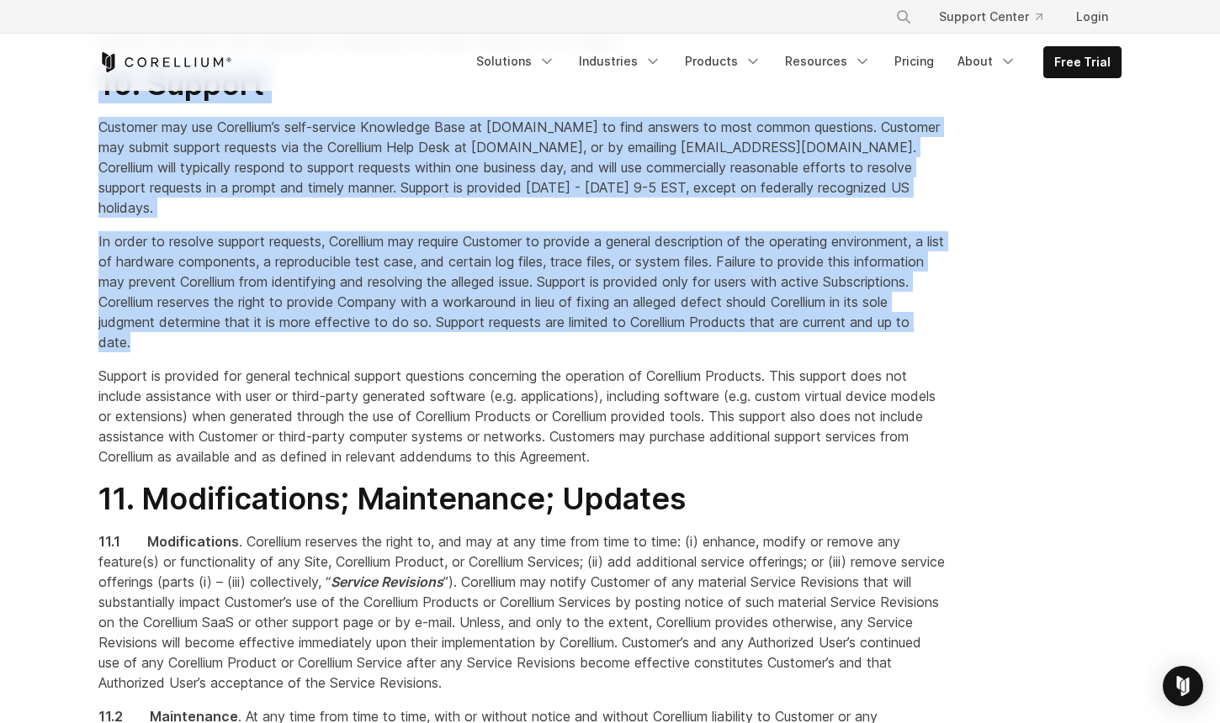
drag, startPoint x: 110, startPoint y: 167, endPoint x: 317, endPoint y: 426, distance: 331.5
click at [317, 426] on div "1. Acceptance By clicking the acceptance box or button, signing a relevant Orde…" at bounding box center [522, 408] width 881 height 13121
drag, startPoint x: 319, startPoint y: 426, endPoint x: 348, endPoint y: 474, distance: 56.3
click at [320, 352] on p "In order to resolve support requests, Corellium may require Customer to provide…" at bounding box center [521, 291] width 847 height 121
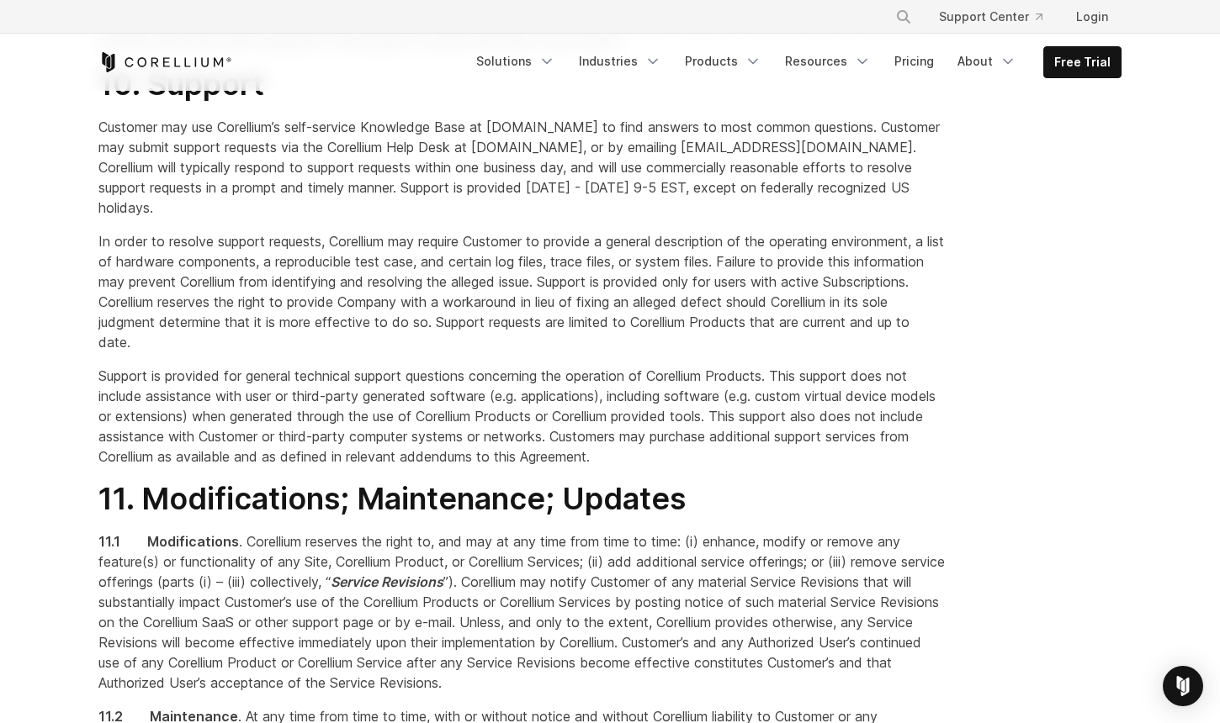
drag, startPoint x: 939, startPoint y: 516, endPoint x: 920, endPoint y: 512, distance: 19.6
click at [920, 467] on p "Support is provided for general technical support questions concerning the oper…" at bounding box center [521, 416] width 847 height 101
click at [111, 103] on span "10. Support" at bounding box center [181, 84] width 166 height 37
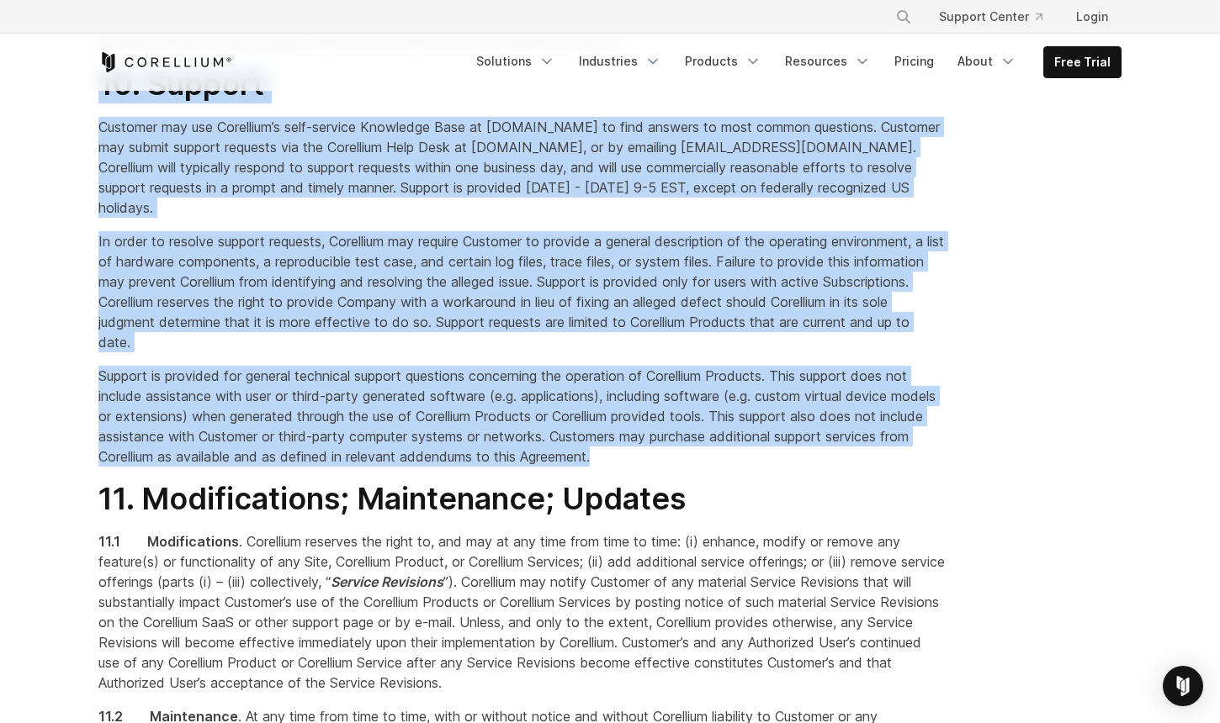
drag, startPoint x: 86, startPoint y: 148, endPoint x: 788, endPoint y: 520, distance: 794.6
click at [793, 533] on div "1. Acceptance By clicking the acceptance box or button, signing a relevant Orde…" at bounding box center [522, 408] width 881 height 13121
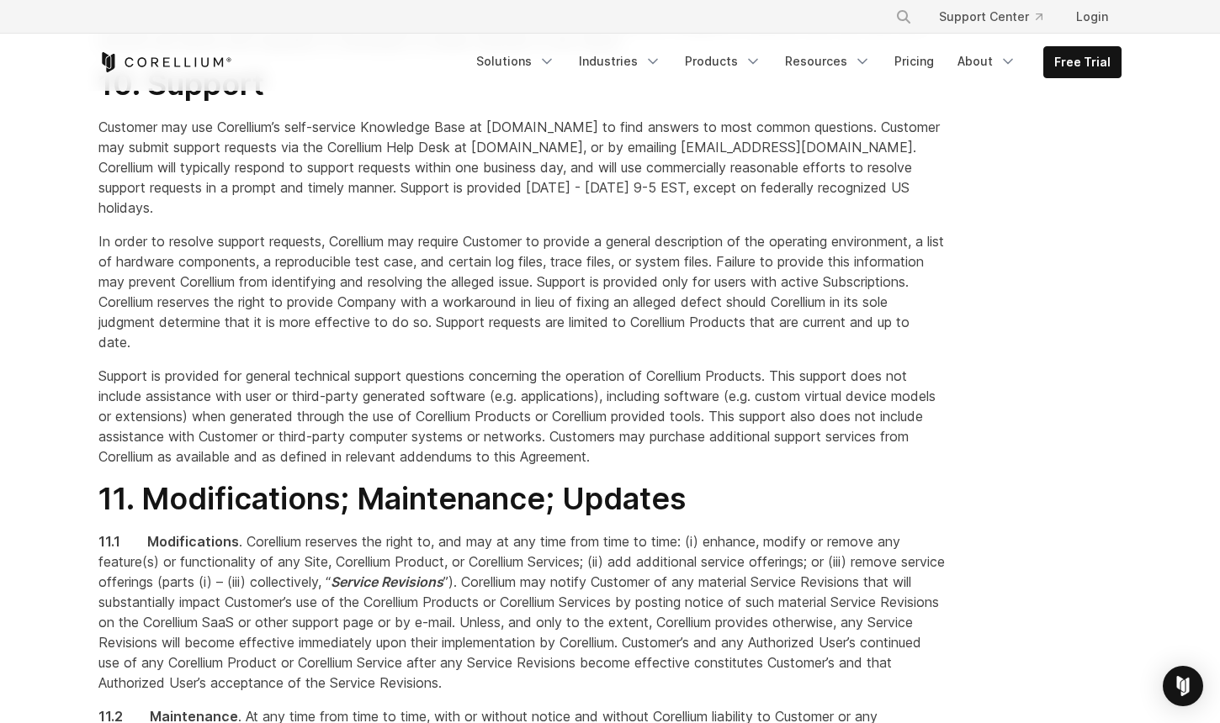
drag, startPoint x: 784, startPoint y: 521, endPoint x: 718, endPoint y: 519, distance: 65.7
click at [783, 465] on span "Support is provided for general technical support questions concerning the oper…" at bounding box center [516, 417] width 837 height 98
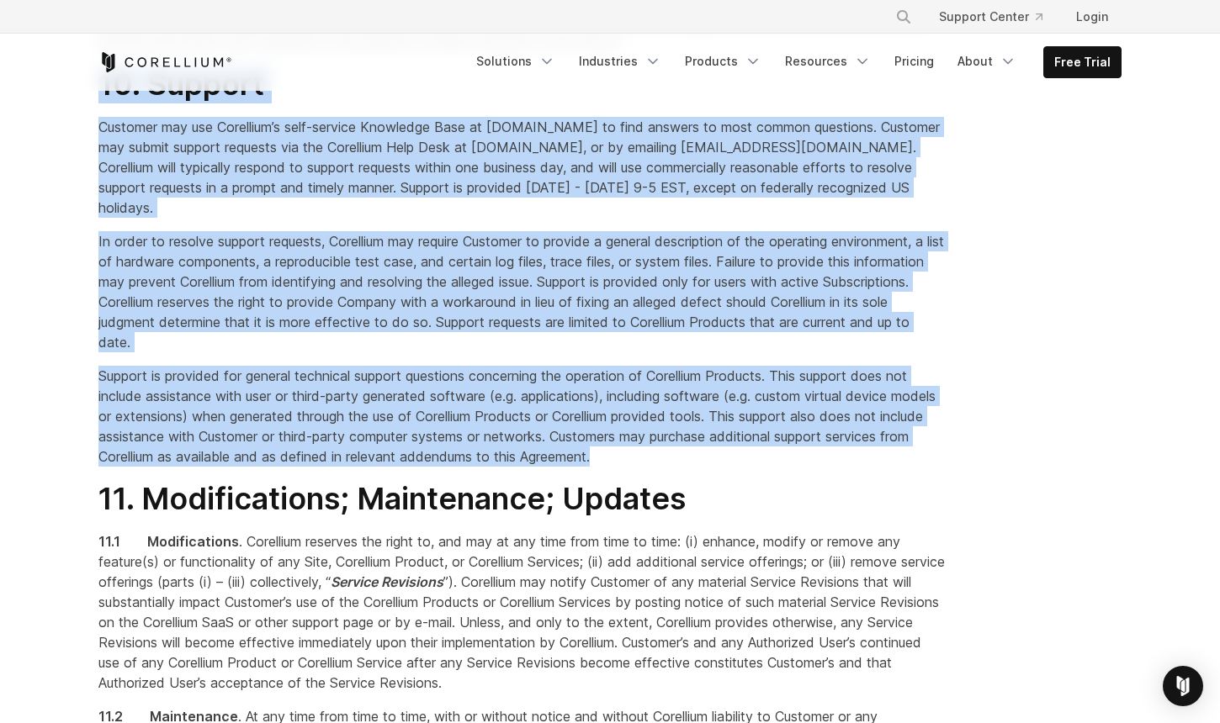
drag, startPoint x: 717, startPoint y: 542, endPoint x: 93, endPoint y: 156, distance: 733.8
click at [93, 156] on div "1. Acceptance By clicking the acceptance box or button, signing a relevant Orde…" at bounding box center [522, 408] width 881 height 13121
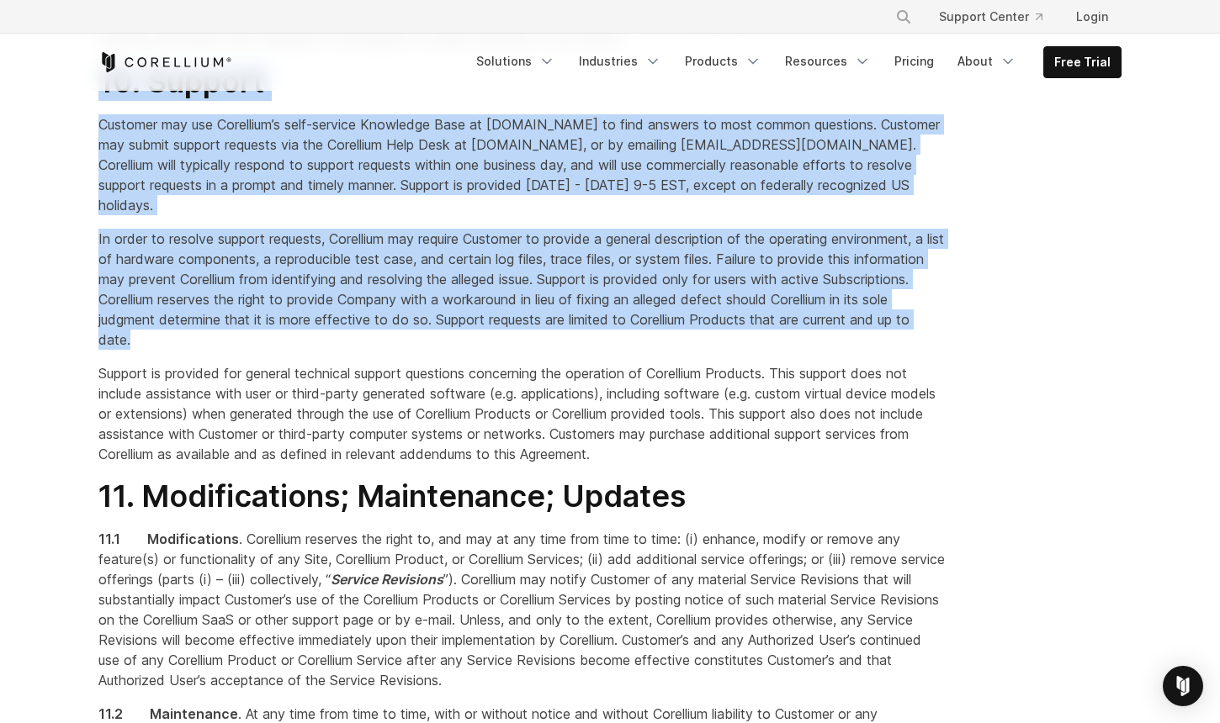
scroll to position [6625, 0]
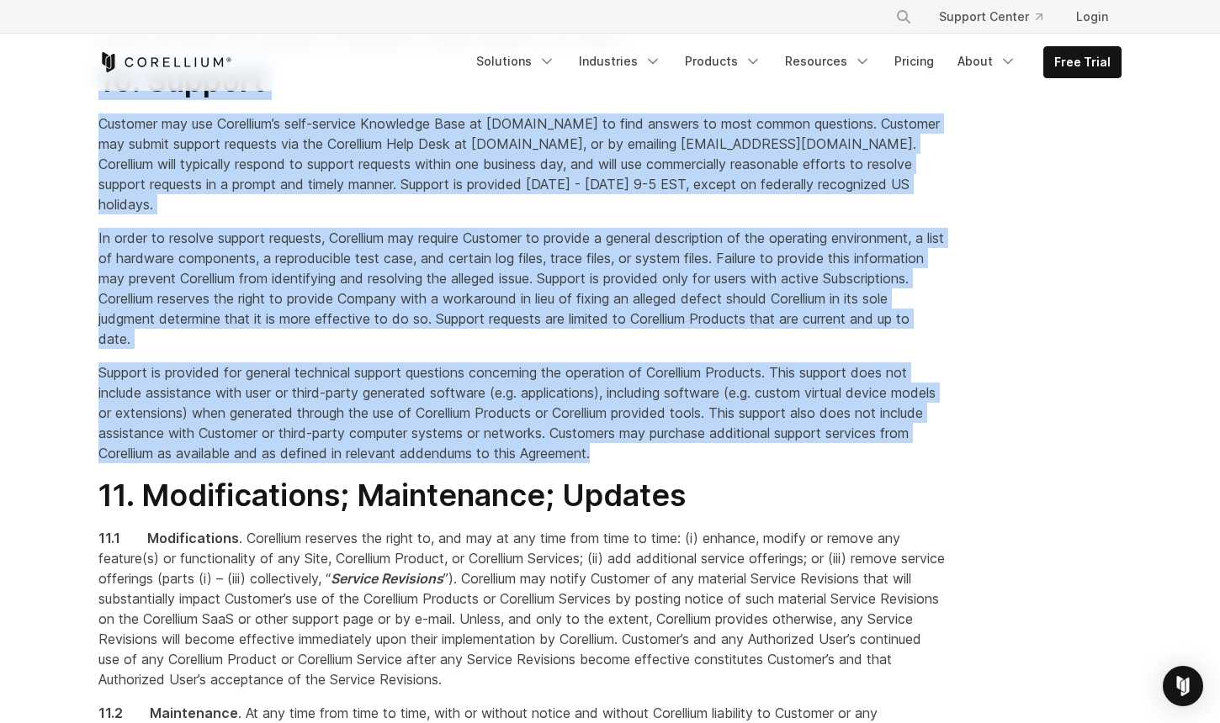
drag, startPoint x: 106, startPoint y: 169, endPoint x: 741, endPoint y: 529, distance: 729.9
click at [742, 530] on div "1. Acceptance By clicking the acceptance box or button, signing a relevant Orde…" at bounding box center [522, 404] width 881 height 13121
click at [738, 463] on p "Support is provided for general technical support questions concerning the oper…" at bounding box center [521, 412] width 847 height 101
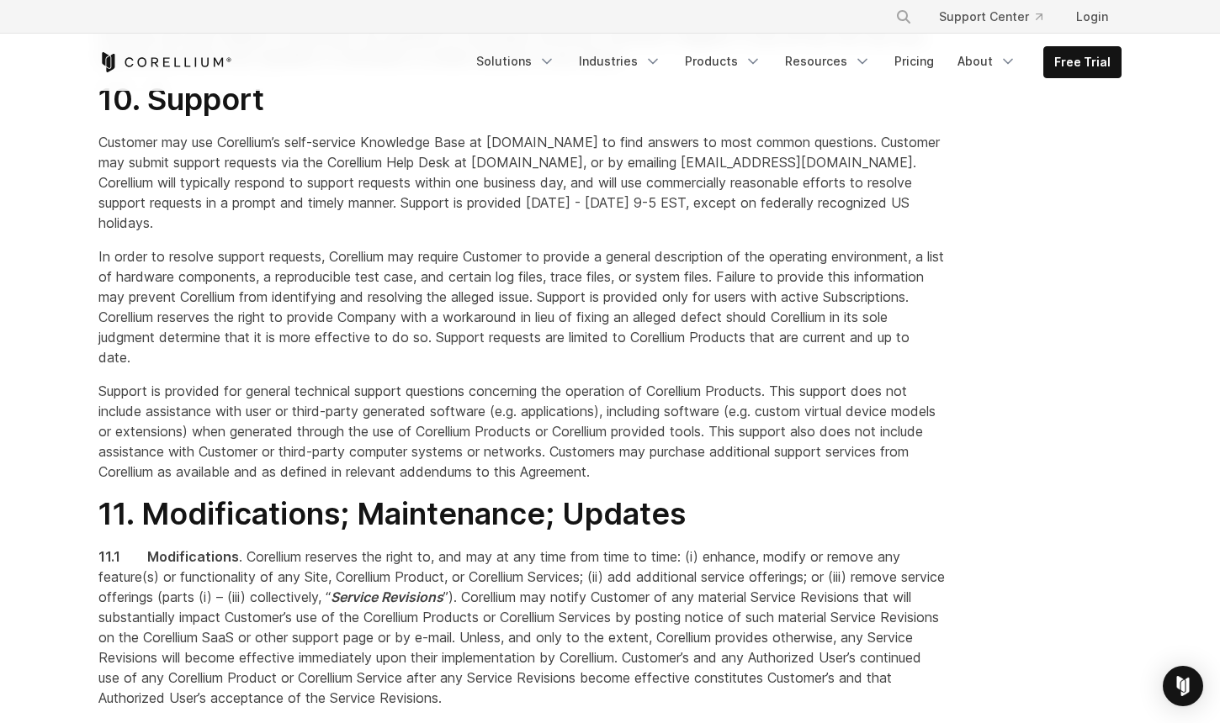
scroll to position [6604, 0]
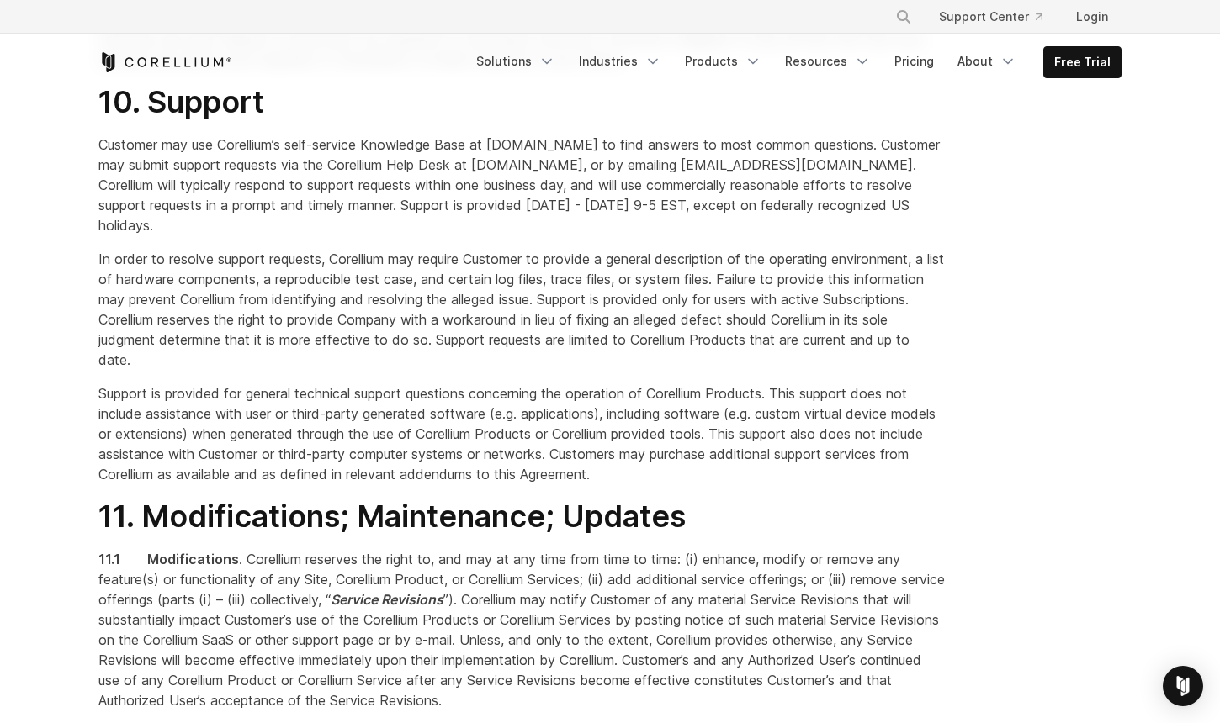
click at [109, 235] on p "Customer may use Corellium’s self-service Knowledge Base at support.corellium.c…" at bounding box center [521, 185] width 847 height 101
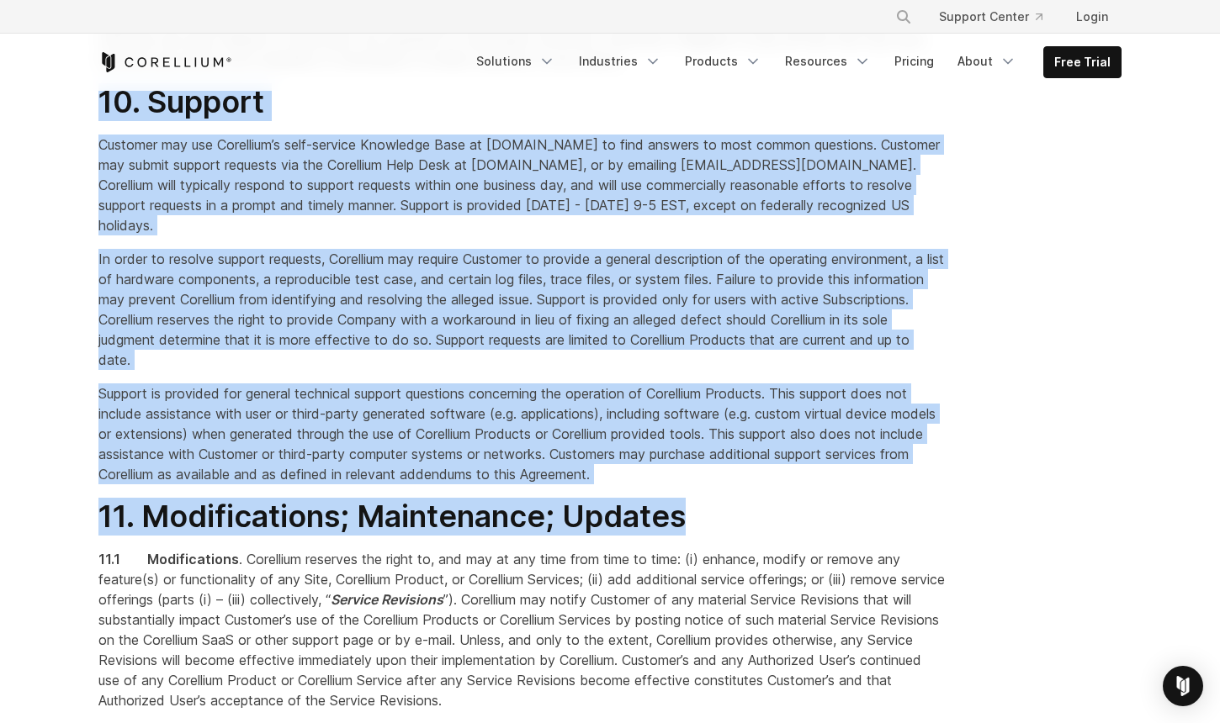
drag, startPoint x: 90, startPoint y: 172, endPoint x: 790, endPoint y: 570, distance: 804.9
click at [796, 581] on div "1. Acceptance By clicking the acceptance box or button, signing a relevant Orde…" at bounding box center [522, 425] width 881 height 13121
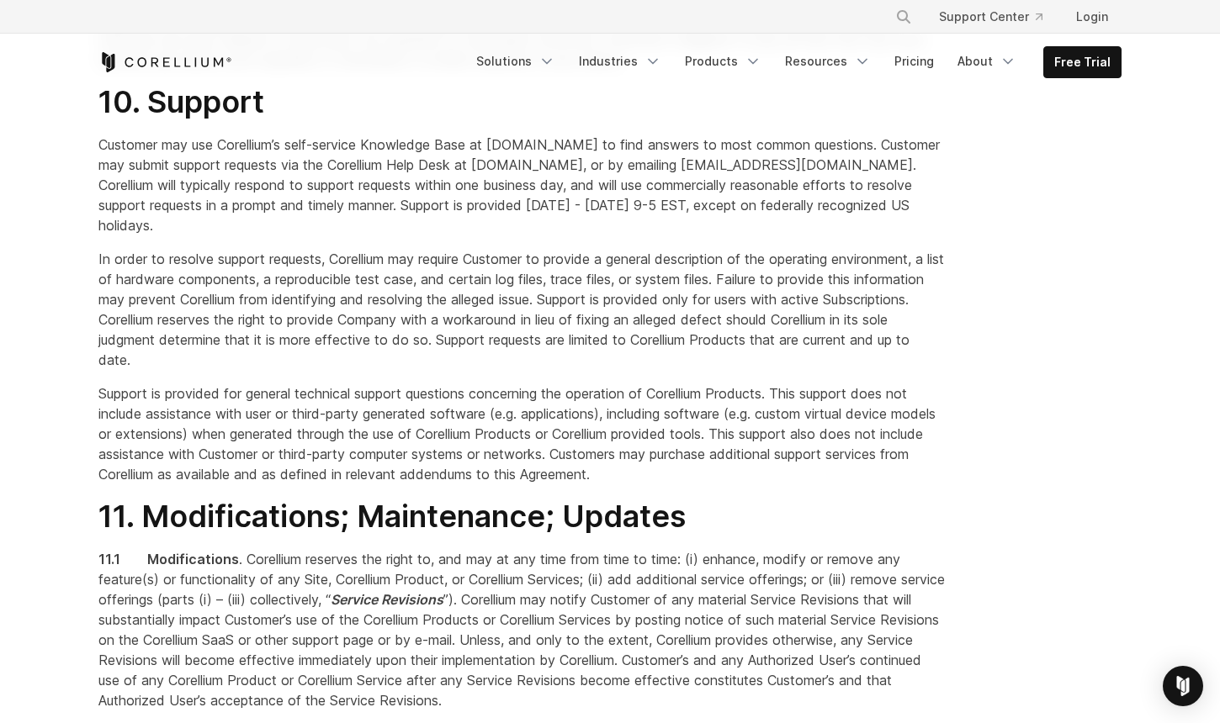
click at [773, 484] on p "Support is provided for general technical support questions concerning the oper…" at bounding box center [521, 434] width 847 height 101
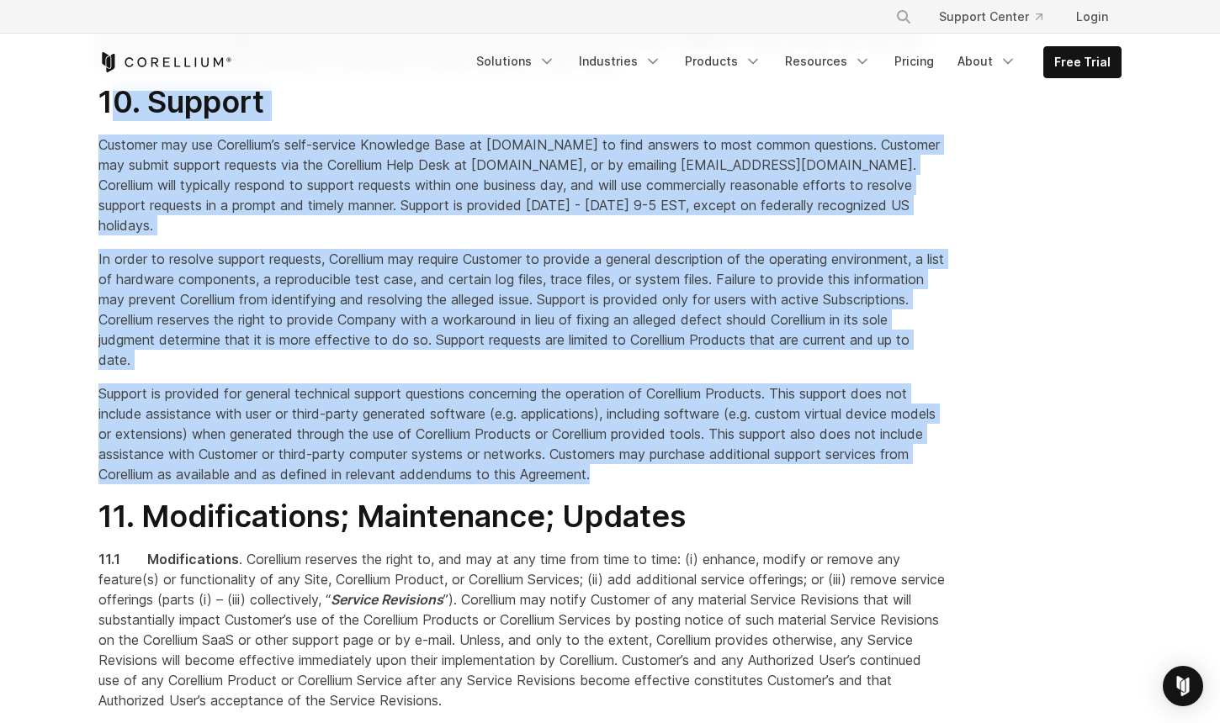
drag, startPoint x: 721, startPoint y: 550, endPoint x: 119, endPoint y: 183, distance: 704.8
click at [119, 183] on div "1. Acceptance By clicking the acceptance box or button, signing a relevant Orde…" at bounding box center [522, 425] width 881 height 13121
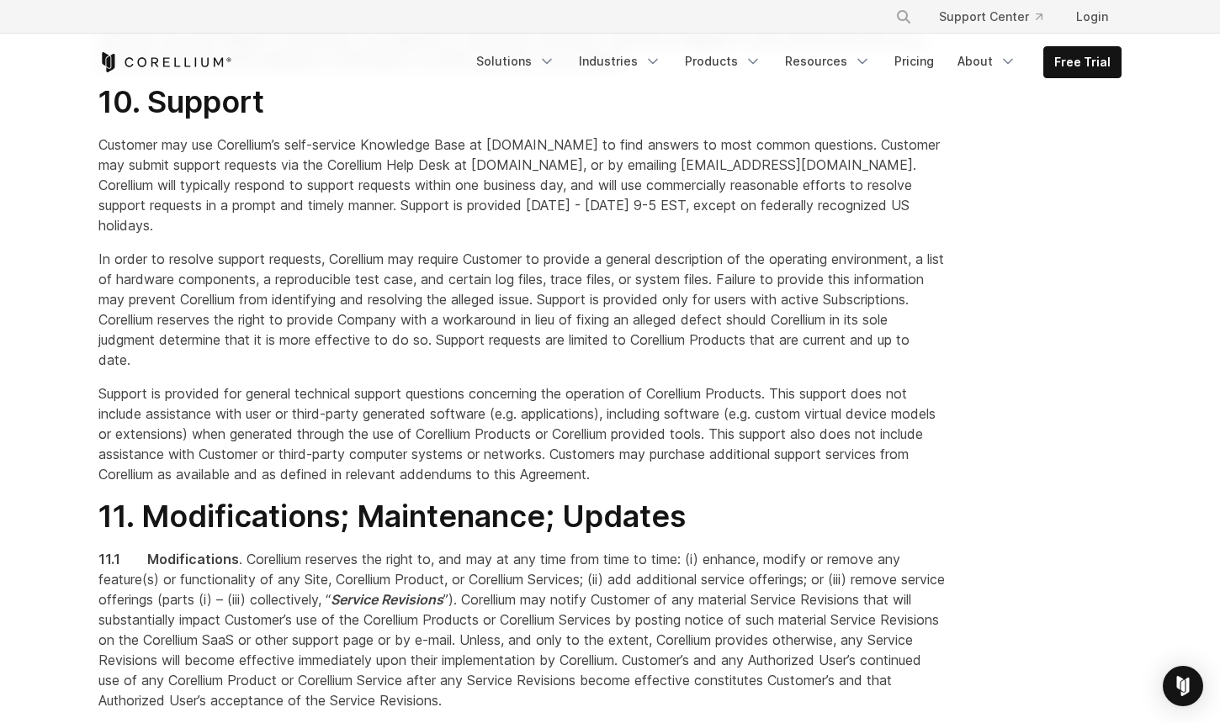
click at [110, 120] on span "10. Support" at bounding box center [181, 101] width 166 height 37
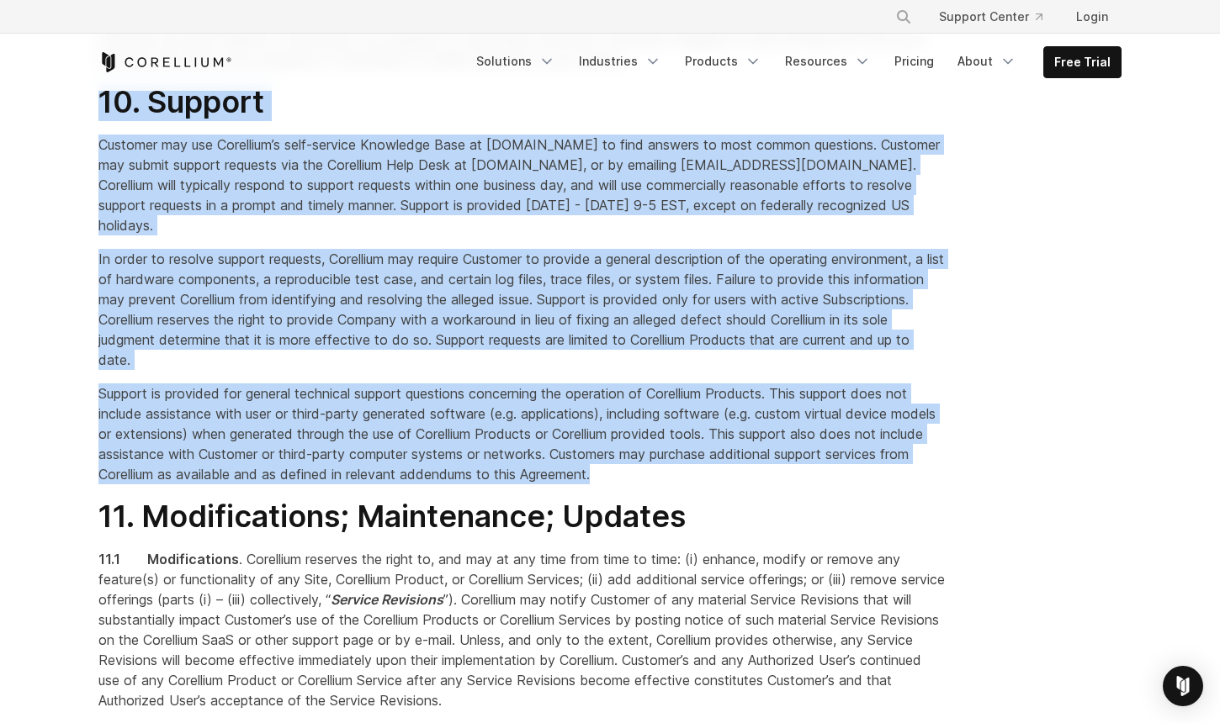
drag, startPoint x: 100, startPoint y: 186, endPoint x: 742, endPoint y: 569, distance: 747.2
click at [745, 573] on div "1. Acceptance By clicking the acceptance box or button, signing a relevant Orde…" at bounding box center [522, 425] width 881 height 13121
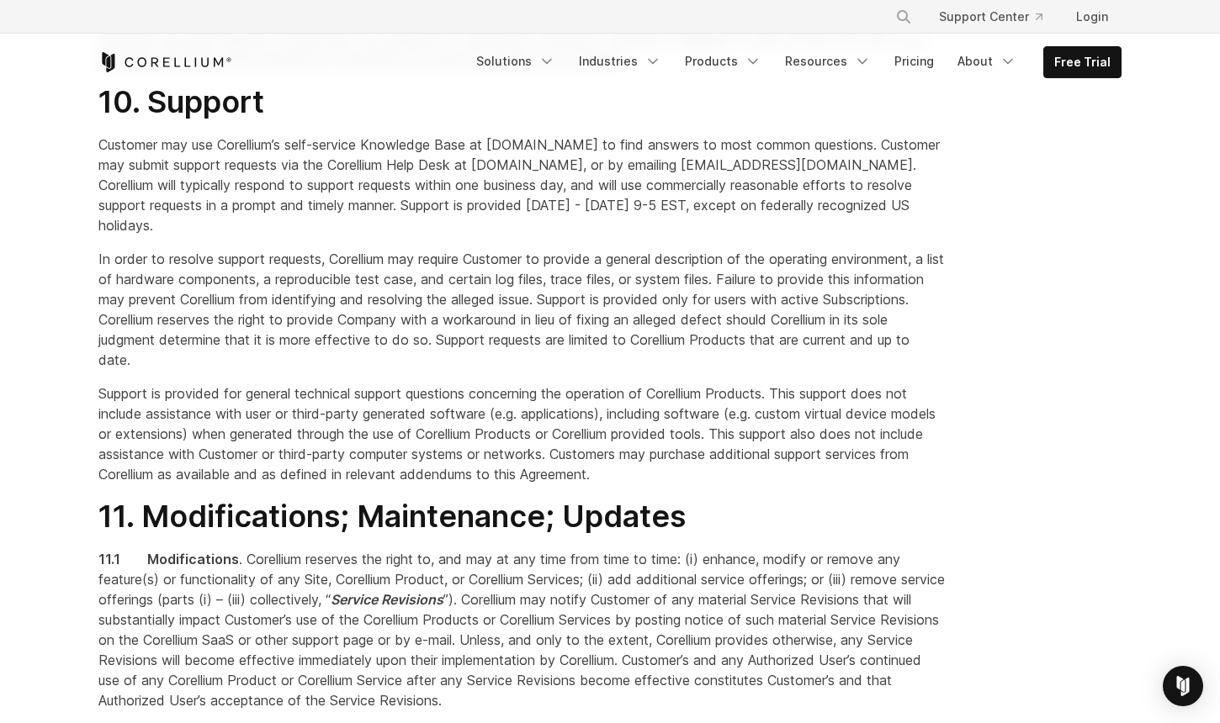
click at [717, 484] on p "Support is provided for general technical support questions concerning the oper…" at bounding box center [521, 434] width 847 height 101
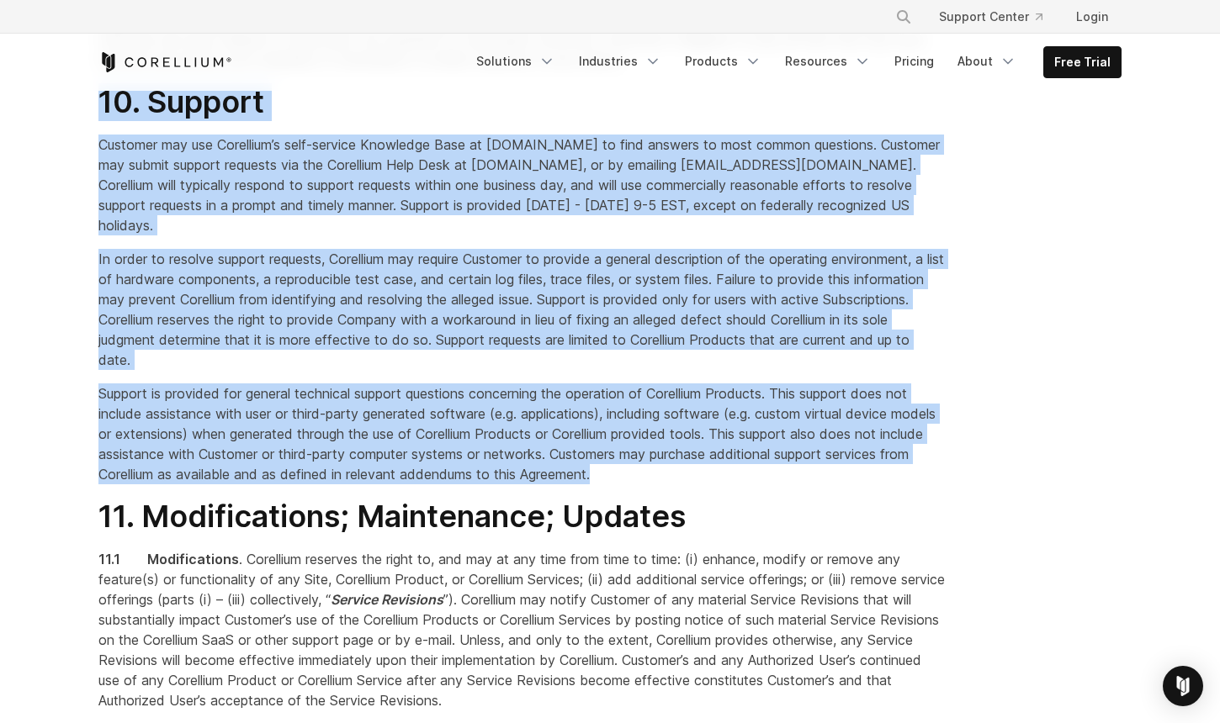
drag, startPoint x: 707, startPoint y: 564, endPoint x: 97, endPoint y: 185, distance: 718.4
click at [97, 185] on div "1. Acceptance By clicking the acceptance box or button, signing a relevant Orde…" at bounding box center [522, 425] width 881 height 13121
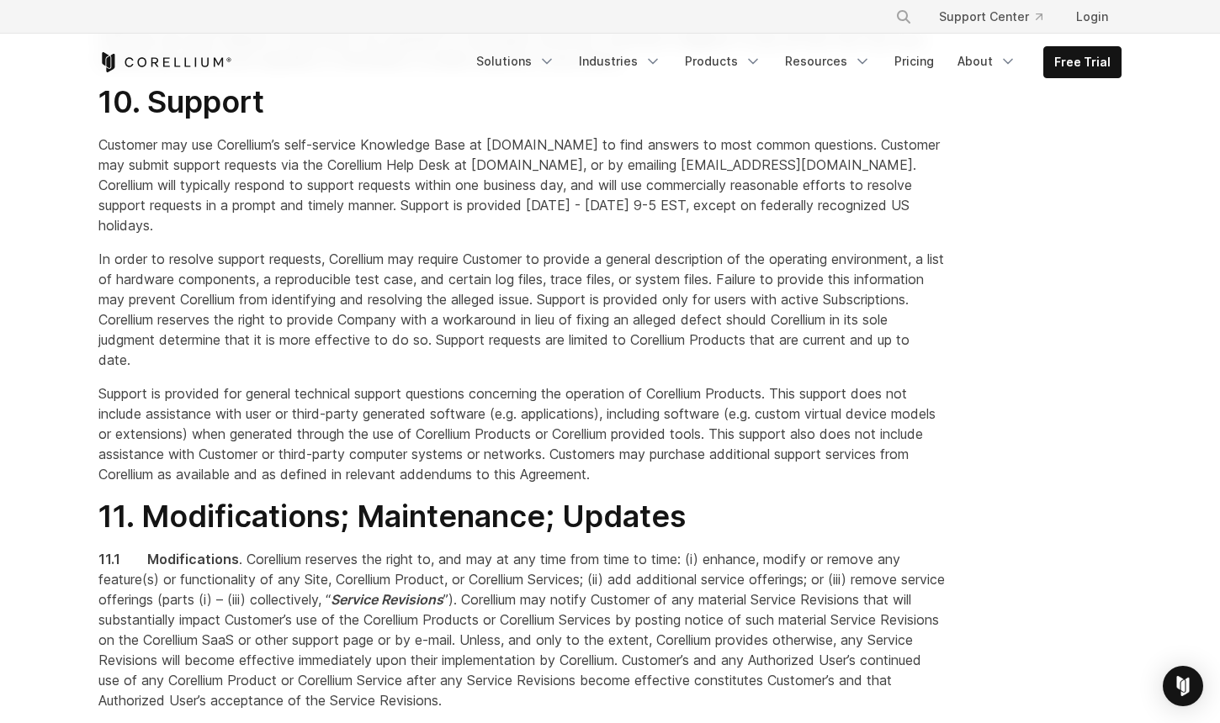
click at [98, 120] on span "10. Support" at bounding box center [181, 101] width 166 height 37
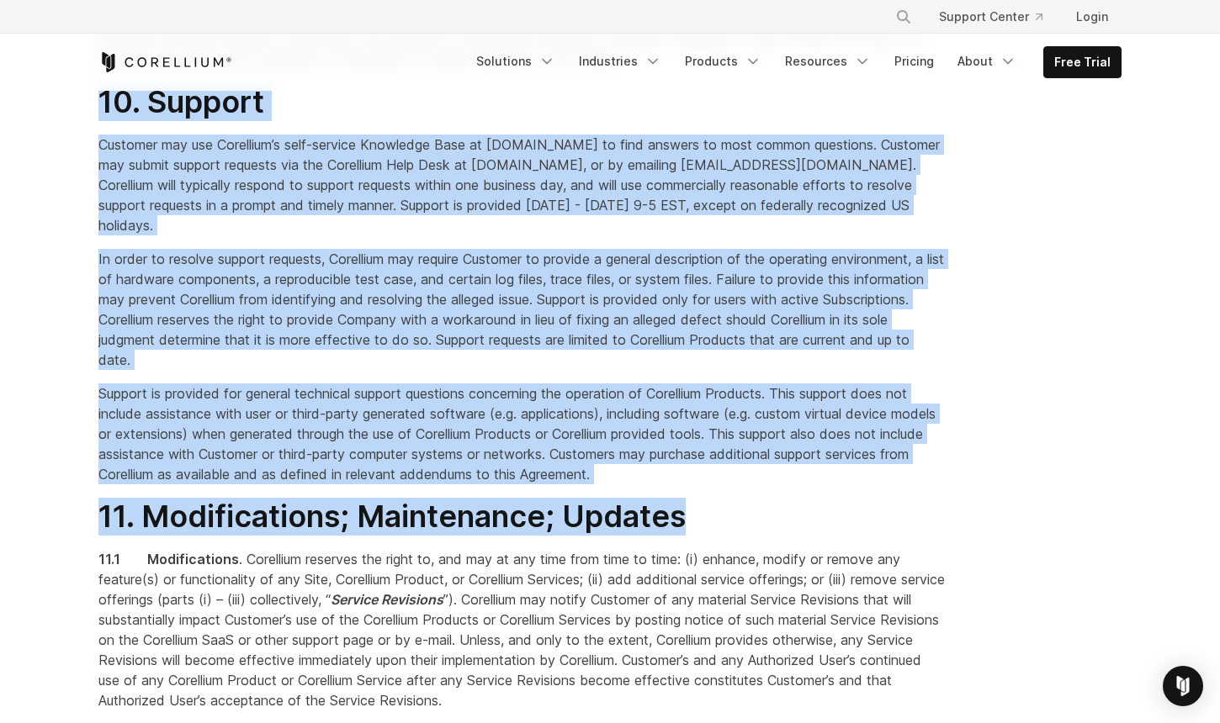
drag, startPoint x: 98, startPoint y: 183, endPoint x: 780, endPoint y: 572, distance: 784.3
click at [782, 574] on div "1. Acceptance By clicking the acceptance box or button, signing a relevant Orde…" at bounding box center [522, 425] width 881 height 13121
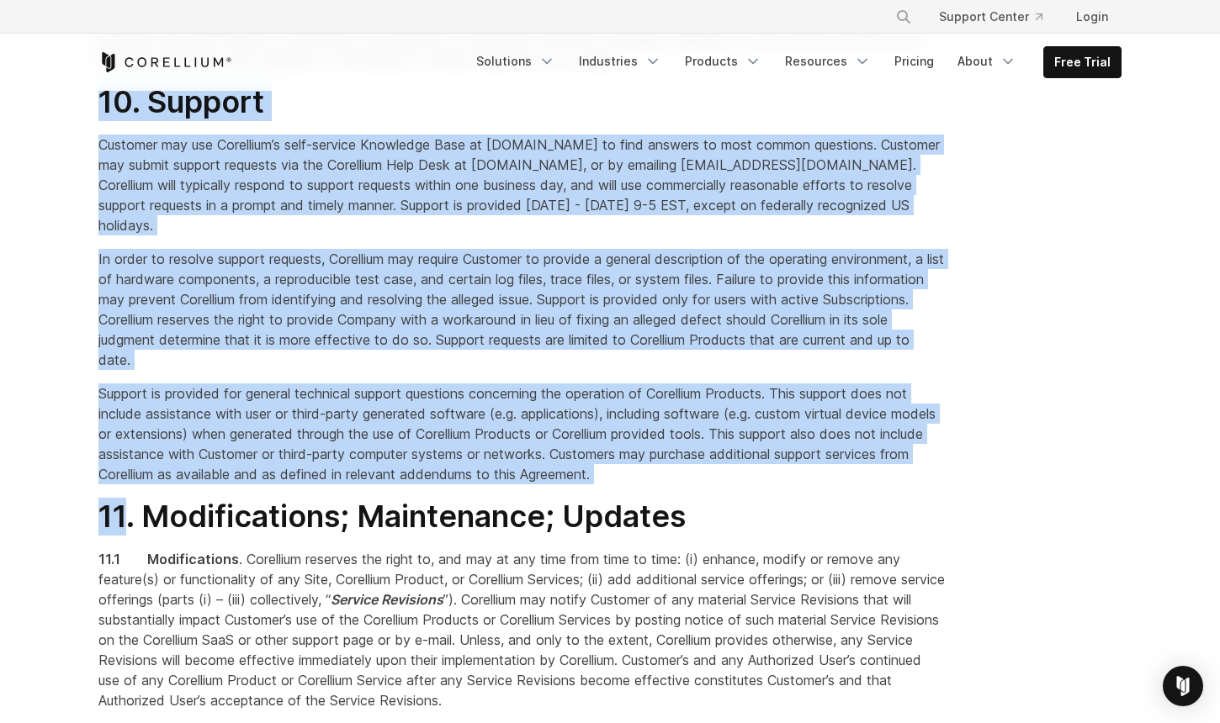
click at [779, 572] on div "1. Acceptance By clicking the acceptance box or button, signing a relevant Orde…" at bounding box center [522, 425] width 881 height 13121
drag, startPoint x: 741, startPoint y: 556, endPoint x: 82, endPoint y: 183, distance: 757.0
click at [83, 183] on div "1. Acceptance By clicking the acceptance box or button, signing a relevant Orde…" at bounding box center [522, 425] width 881 height 13121
click at [82, 183] on div "1. Acceptance By clicking the acceptance box or button, signing a relevant Orde…" at bounding box center [522, 425] width 881 height 13121
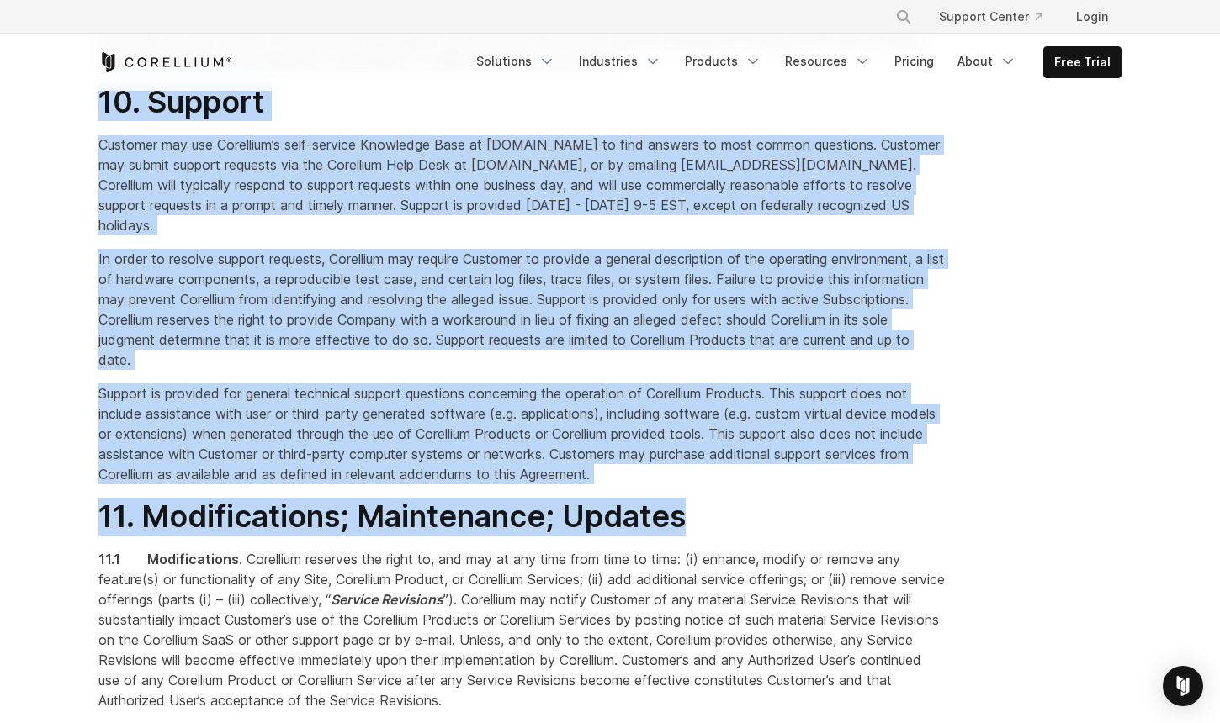
drag, startPoint x: 82, startPoint y: 183, endPoint x: 671, endPoint y: 595, distance: 718.6
click at [669, 597] on div "1. Acceptance By clicking the acceptance box or button, signing a relevant Orde…" at bounding box center [522, 425] width 881 height 13121
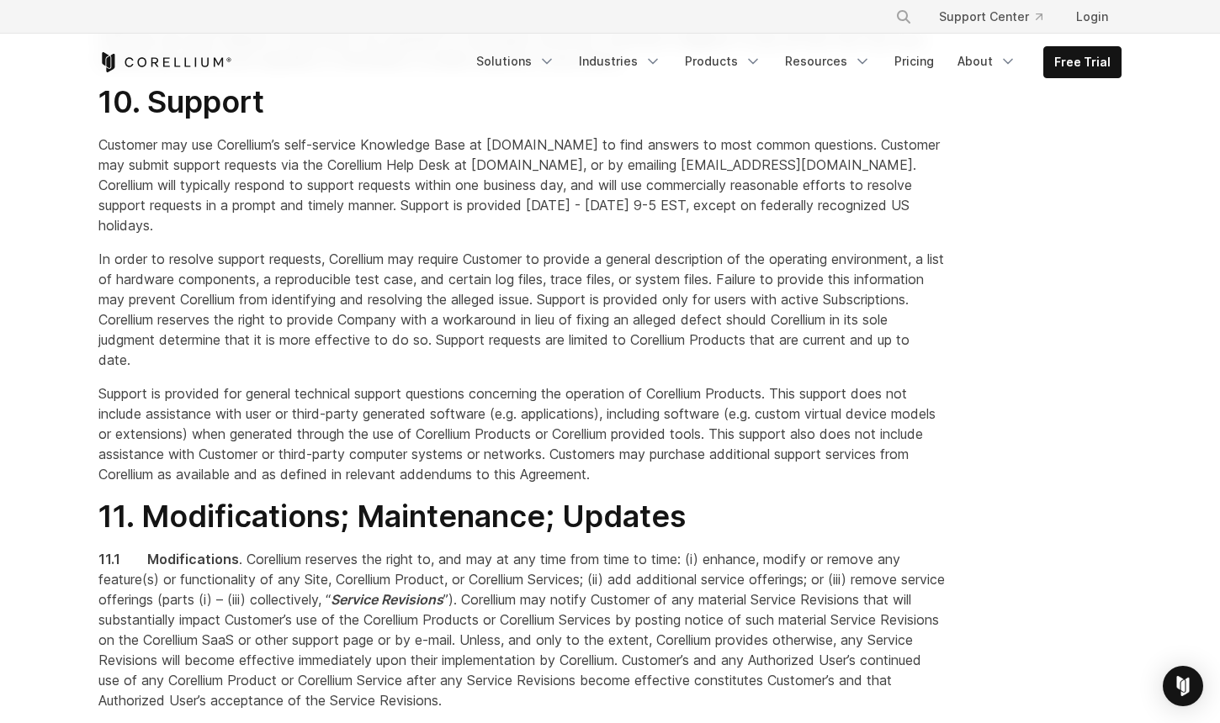
click at [685, 535] on span "11. Modifications; Maintenance; Updates" at bounding box center [391, 516] width 587 height 37
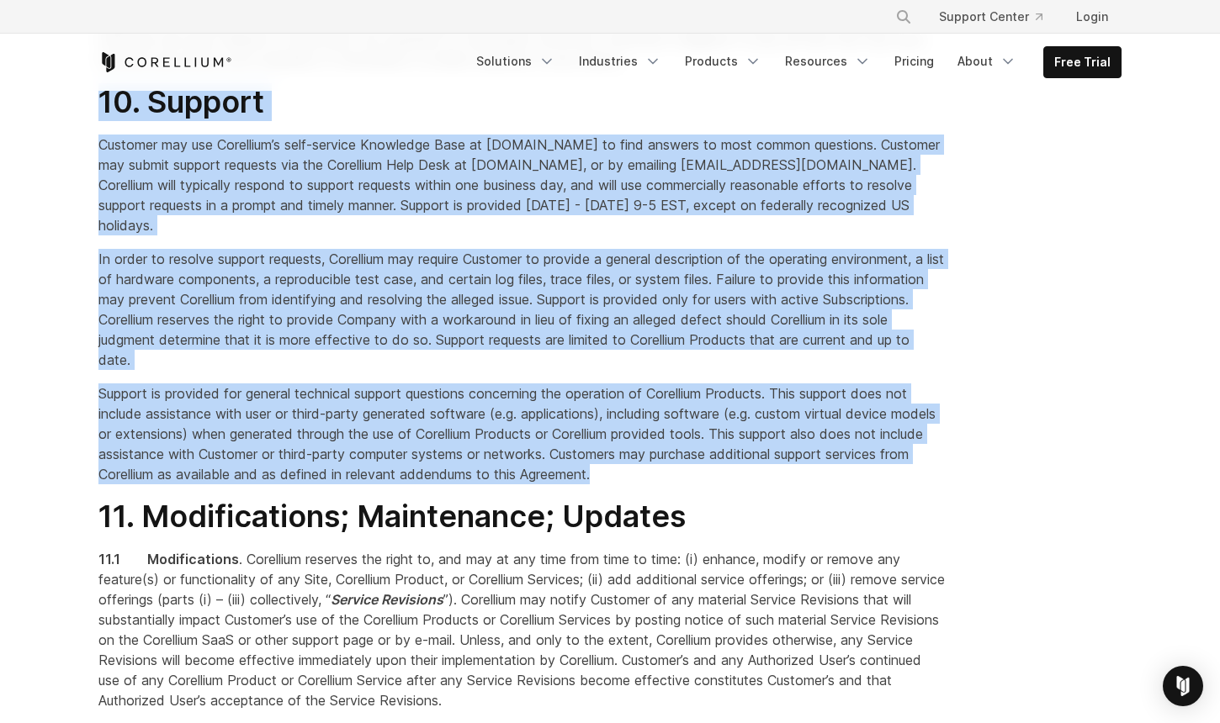
drag, startPoint x: 733, startPoint y: 582, endPoint x: 91, endPoint y: 178, distance: 758.9
click at [91, 178] on div "1. Acceptance By clicking the acceptance box or button, signing a relevant Orde…" at bounding box center [522, 425] width 881 height 13121
click at [92, 178] on div "1. Acceptance By clicking the acceptance box or button, signing a relevant Orde…" at bounding box center [522, 425] width 881 height 13121
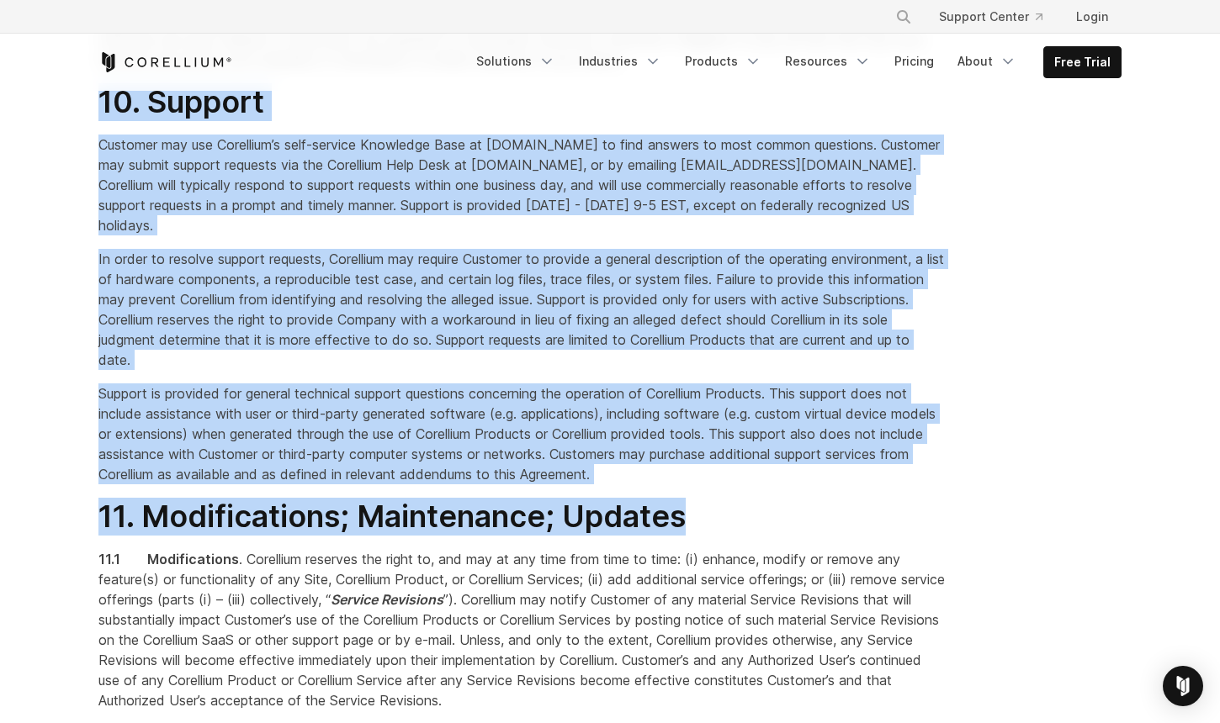
drag, startPoint x: 92, startPoint y: 178, endPoint x: 755, endPoint y: 600, distance: 786.1
click at [755, 601] on div "1. Acceptance By clicking the acceptance box or button, signing a relevant Orde…" at bounding box center [522, 425] width 881 height 13121
click at [750, 536] on h2 "11. Modifications; Maintenance; Updates" at bounding box center [521, 517] width 847 height 38
drag, startPoint x: 730, startPoint y: 605, endPoint x: 86, endPoint y: 160, distance: 782.9
click at [86, 160] on div "1. Acceptance By clicking the acceptance box or button, signing a relevant Orde…" at bounding box center [522, 425] width 881 height 13121
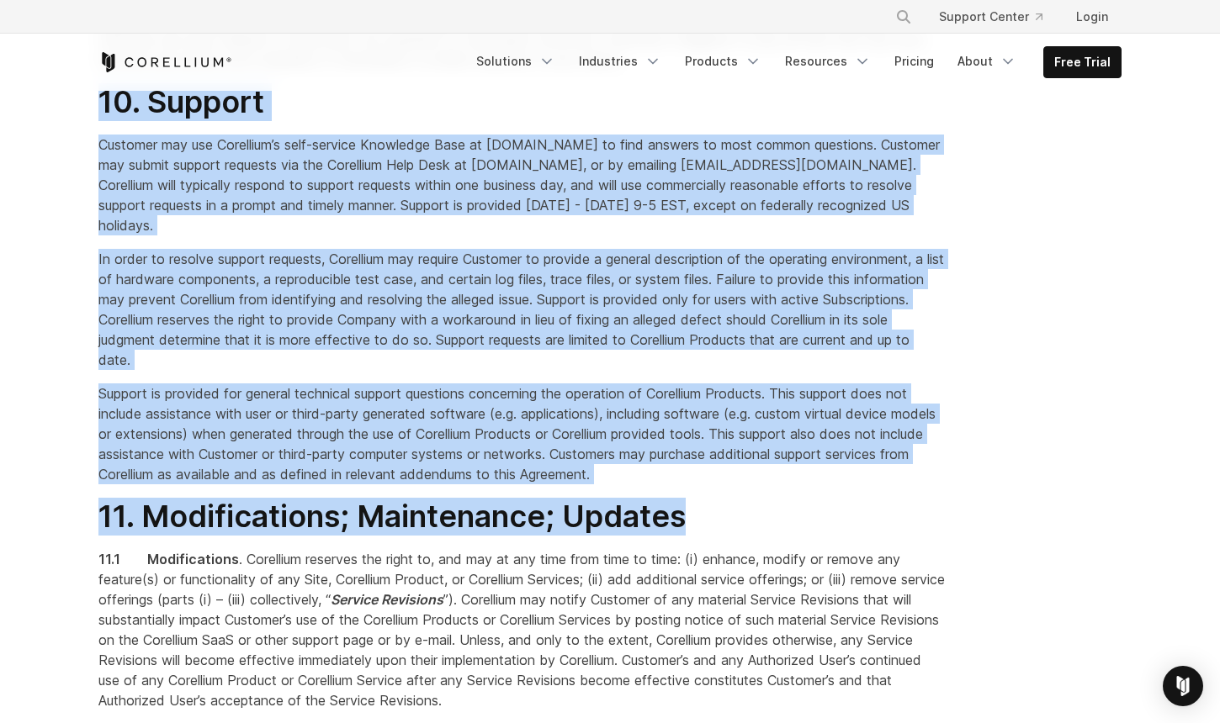
click at [86, 161] on div "1. Acceptance By clicking the acceptance box or button, signing a relevant Orde…" at bounding box center [522, 425] width 881 height 13121
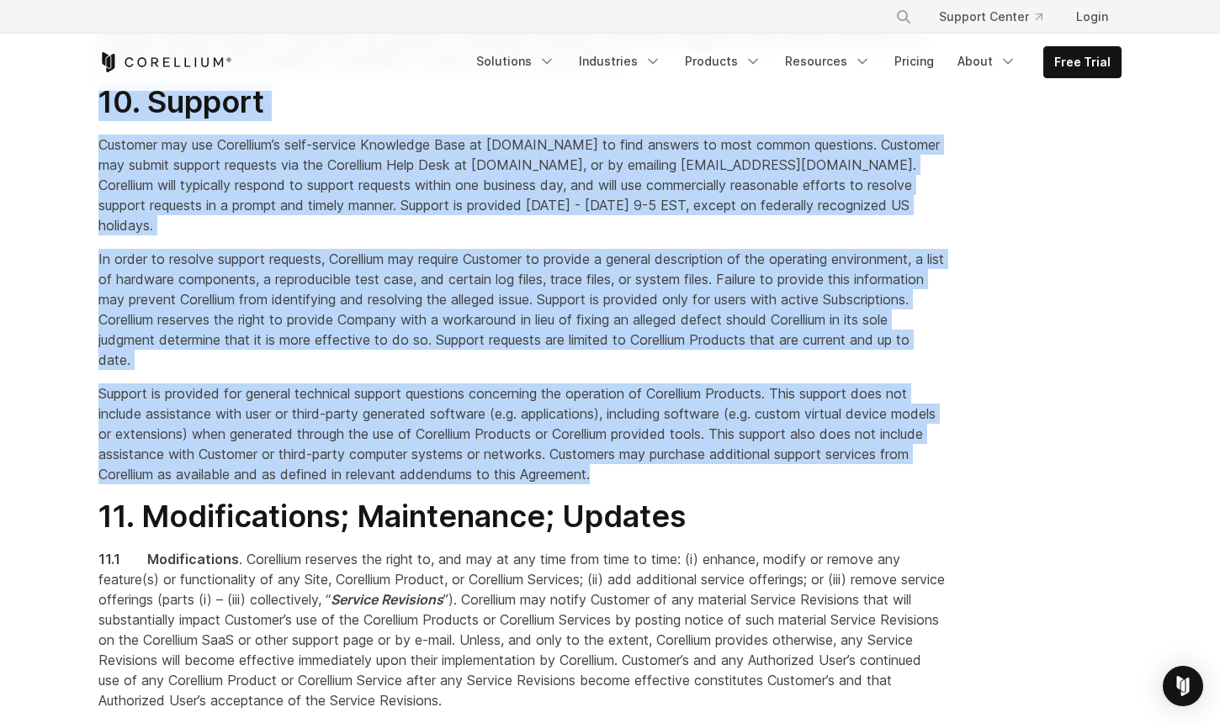
drag, startPoint x: 80, startPoint y: 198, endPoint x: 823, endPoint y: 542, distance: 818.8
click at [829, 544] on section "1. Acceptance By clicking the acceptance box or button, signing a relevant Orde…" at bounding box center [610, 453] width 1220 height 13230
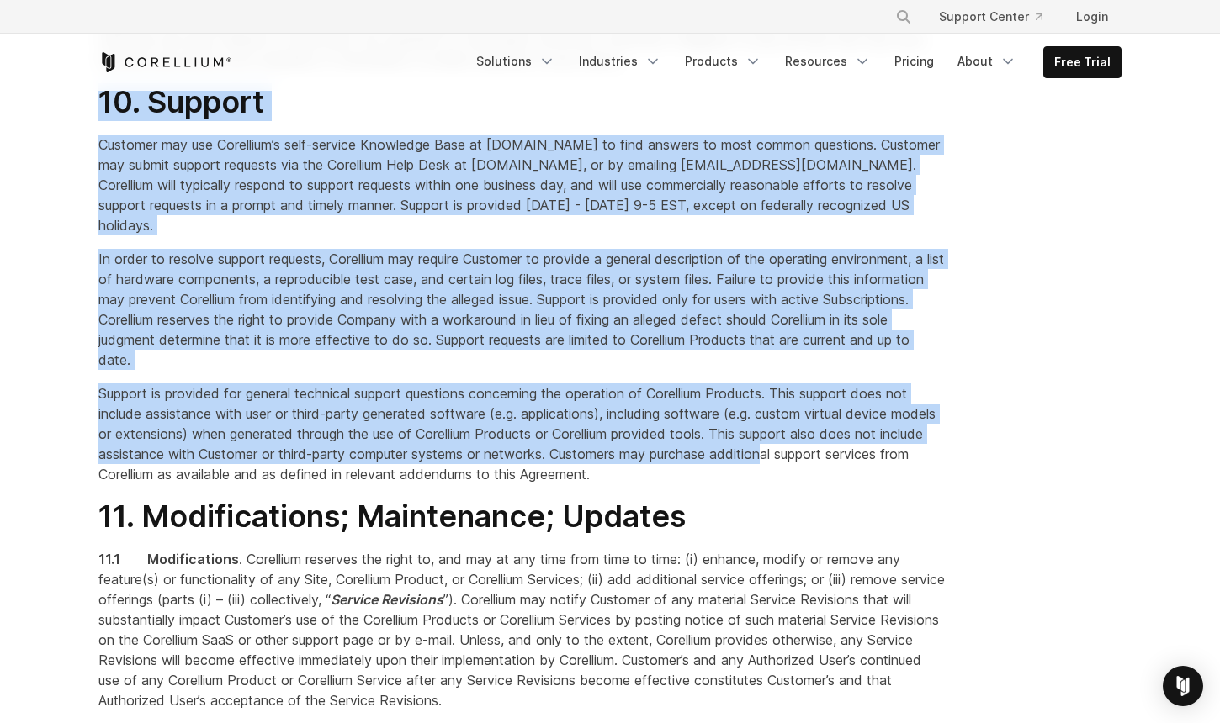
click at [817, 484] on p "Support is provided for general technical support questions concerning the oper…" at bounding box center [521, 434] width 847 height 101
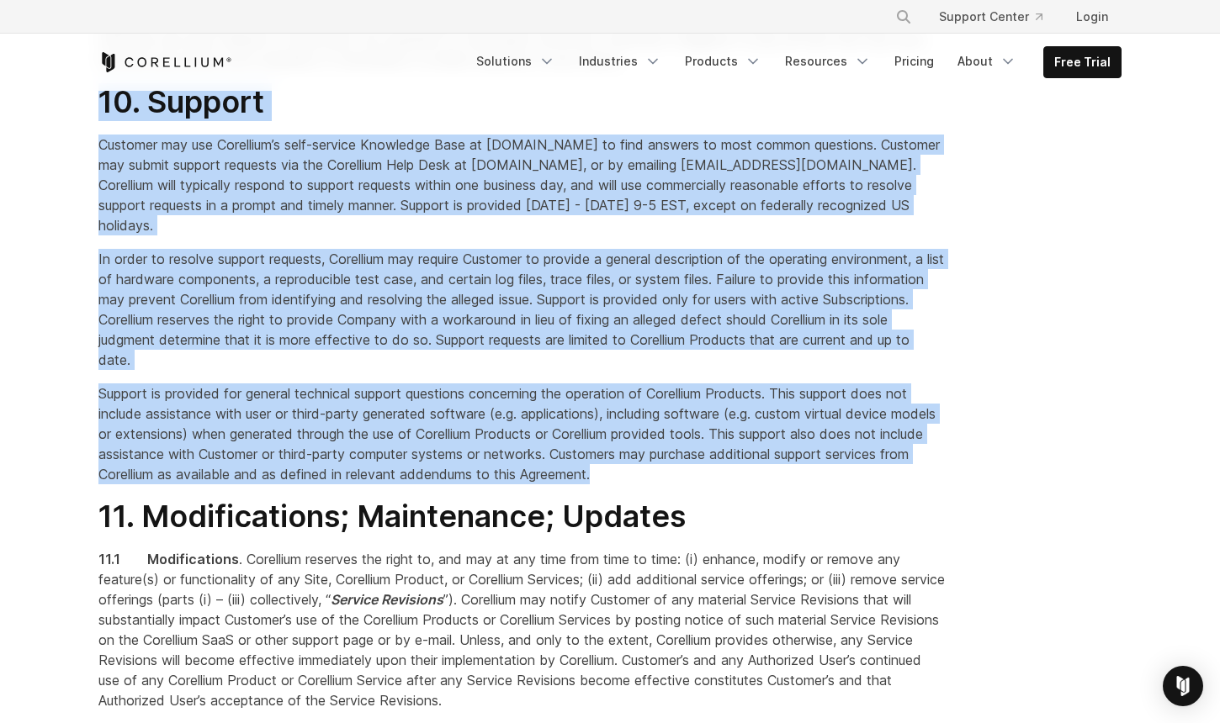
drag, startPoint x: 773, startPoint y: 558, endPoint x: 97, endPoint y: 179, distance: 774.9
click at [97, 181] on div "1. Acceptance By clicking the acceptance box or button, signing a relevant Orde…" at bounding box center [522, 425] width 881 height 13121
click at [97, 179] on div "1. Acceptance By clicking the acceptance box or button, signing a relevant Orde…" at bounding box center [522, 425] width 881 height 13121
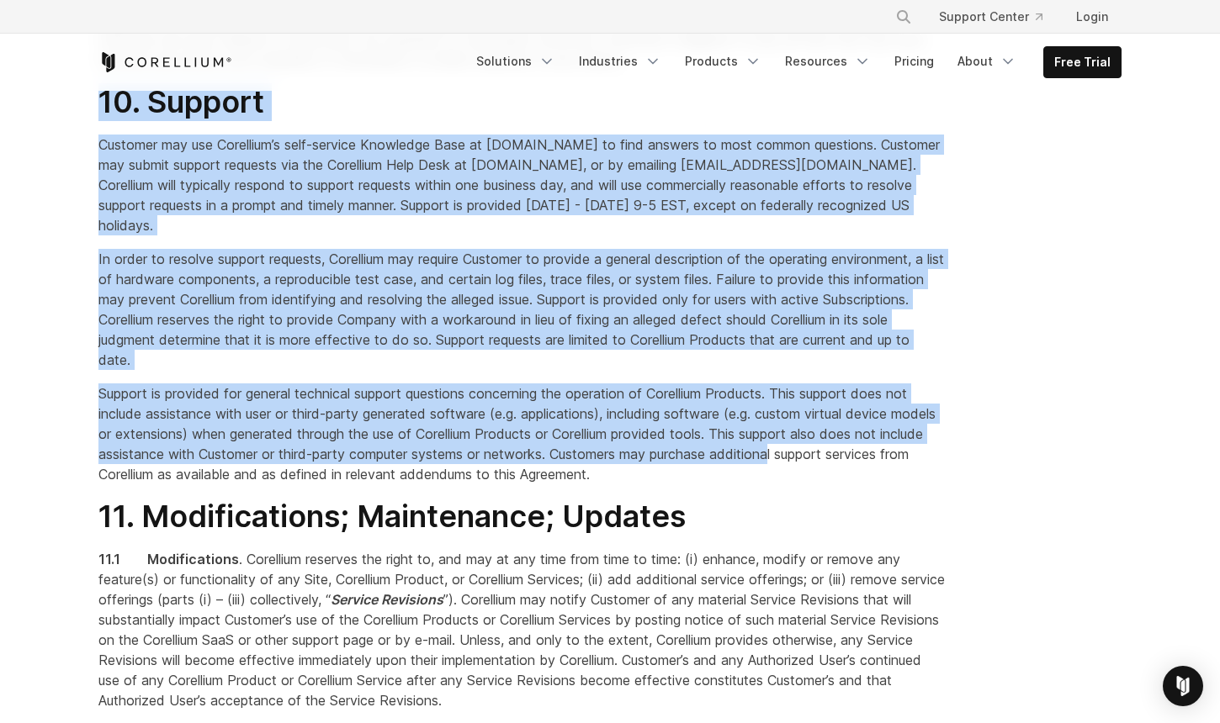
drag, startPoint x: 103, startPoint y: 187, endPoint x: 814, endPoint y: 546, distance: 796.3
click at [823, 546] on div "1. Acceptance By clicking the acceptance box or button, signing a relevant Orde…" at bounding box center [522, 425] width 881 height 13121
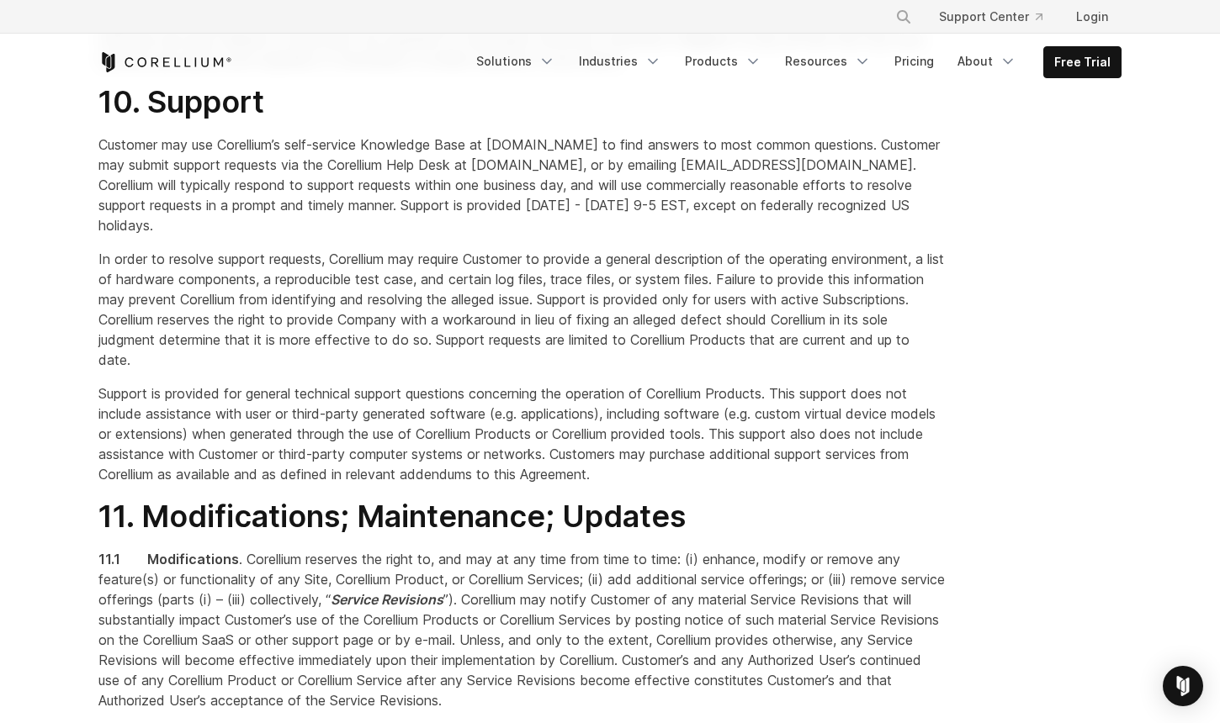
click at [788, 483] on span "Support is provided for general technical support questions concerning the oper…" at bounding box center [516, 434] width 837 height 98
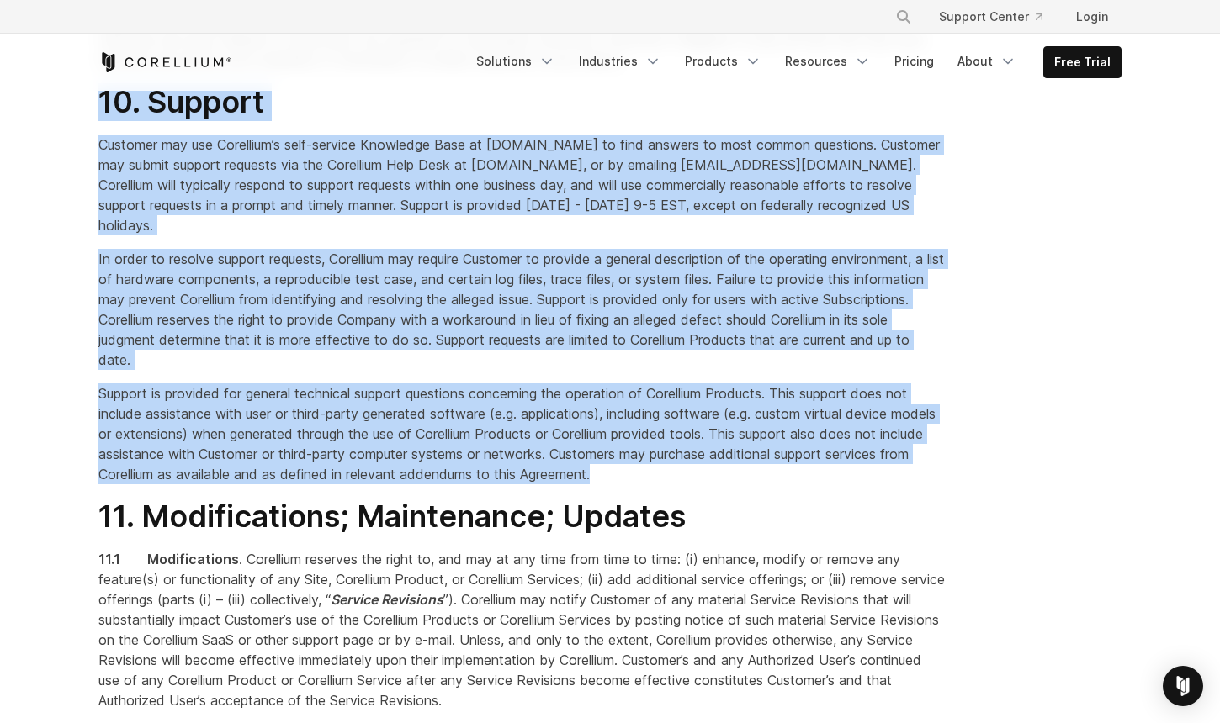
drag, startPoint x: 703, startPoint y: 553, endPoint x: 73, endPoint y: 188, distance: 727.6
click at [3, 167] on section "1. Acceptance By clicking the acceptance box or button, signing a relevant Orde…" at bounding box center [610, 453] width 1220 height 13230
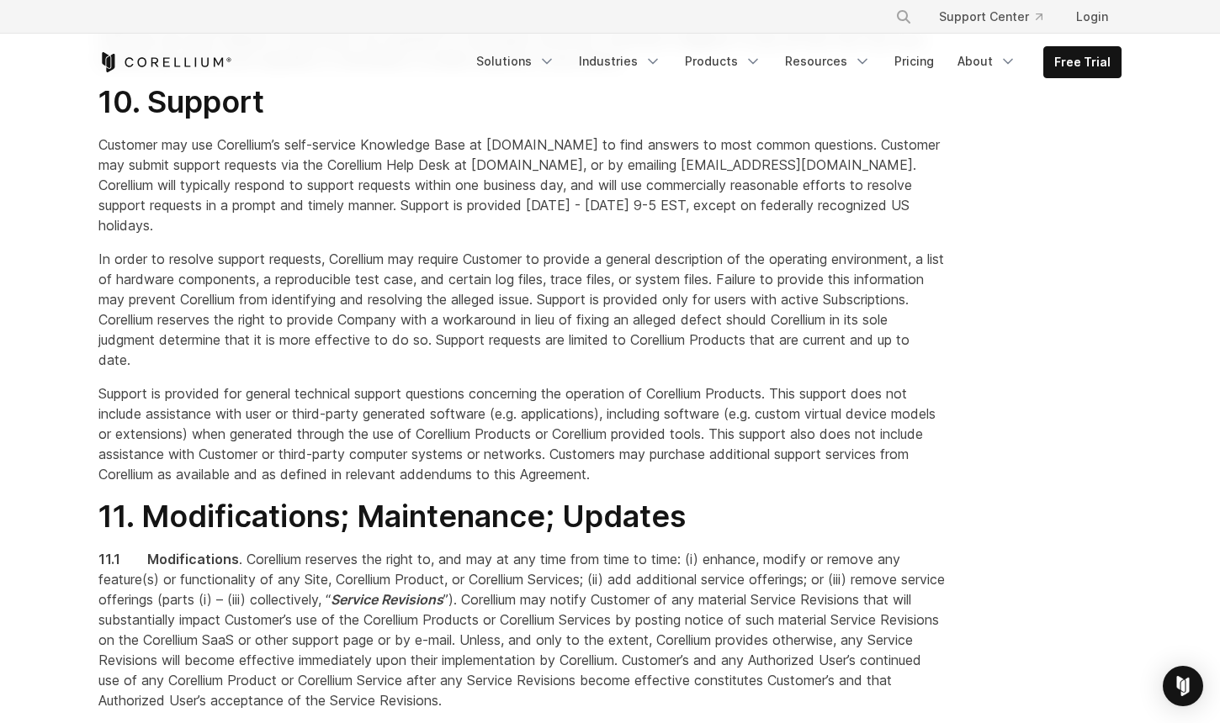
click at [96, 192] on div "1. Acceptance By clicking the acceptance box or button, signing a relevant Orde…" at bounding box center [522, 425] width 881 height 13121
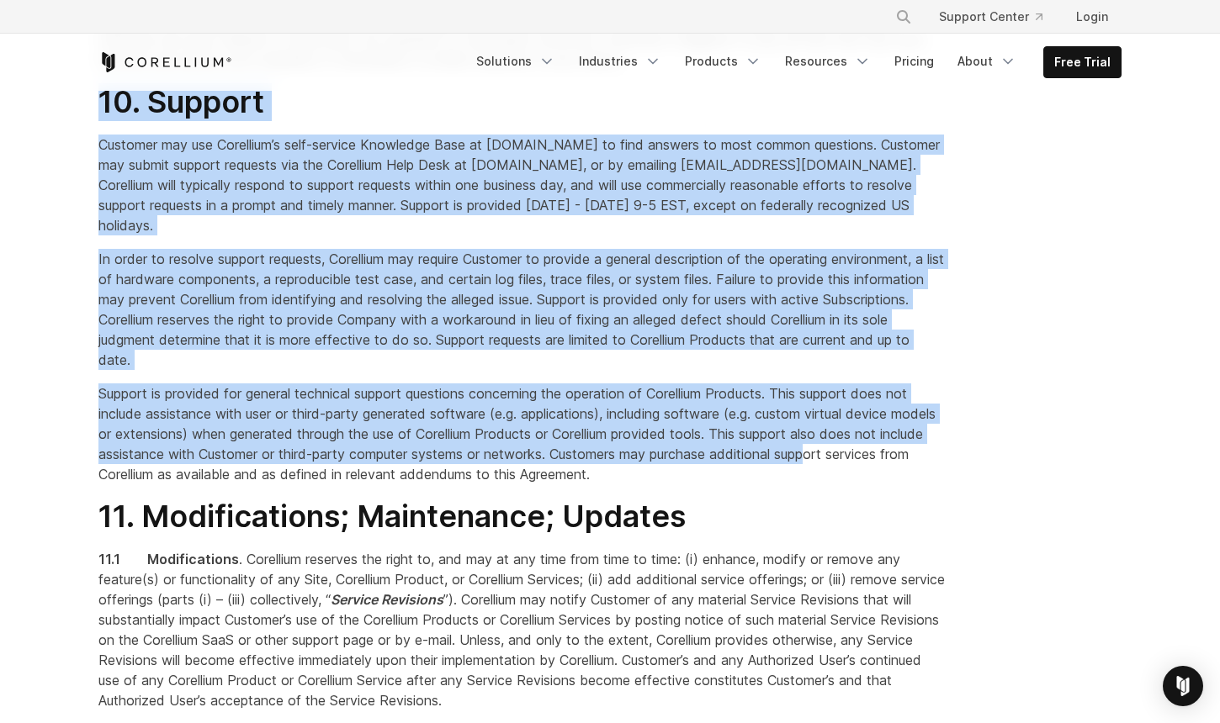
drag, startPoint x: 103, startPoint y: 188, endPoint x: 862, endPoint y: 515, distance: 826.6
click at [875, 530] on div "1. Acceptance By clicking the acceptance box or button, signing a relevant Orde…" at bounding box center [522, 425] width 881 height 13121
click at [710, 484] on p "Support is provided for general technical support questions concerning the oper…" at bounding box center [521, 434] width 847 height 101
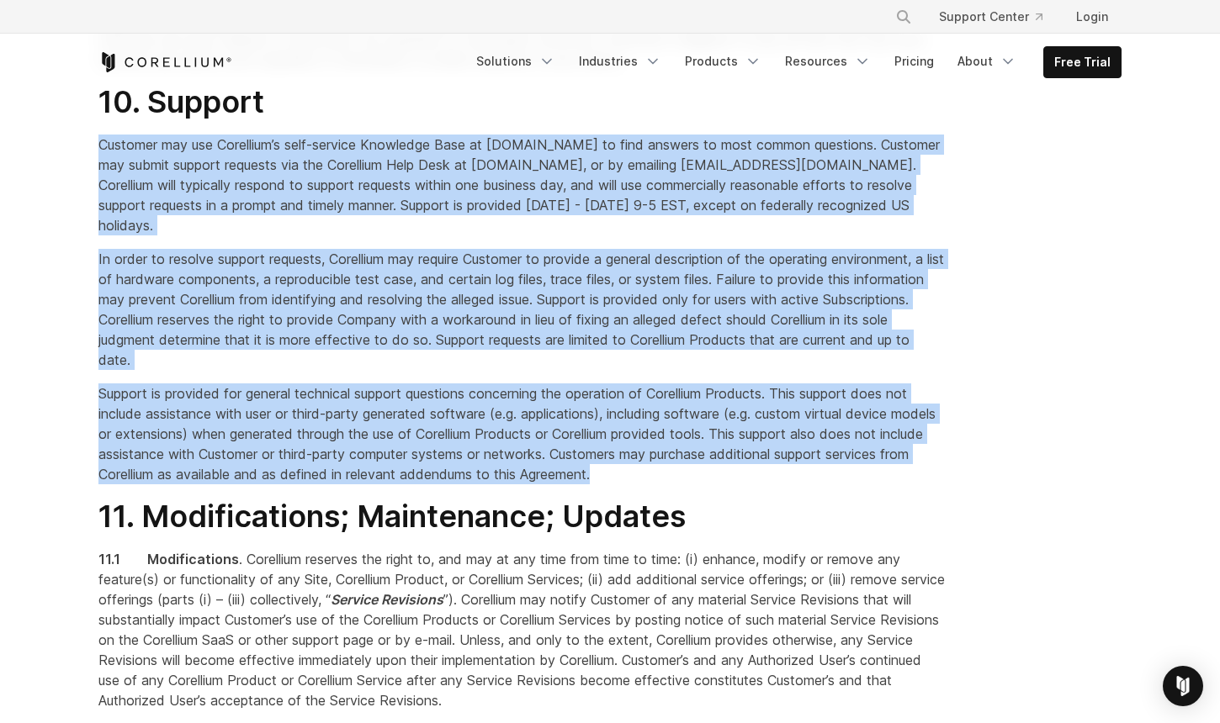
drag, startPoint x: 719, startPoint y: 559, endPoint x: 236, endPoint y: 188, distance: 608.8
click at [264, 178] on div "1. Acceptance By clicking the acceptance box or button, signing a relevant Orde…" at bounding box center [522, 425] width 881 height 13121
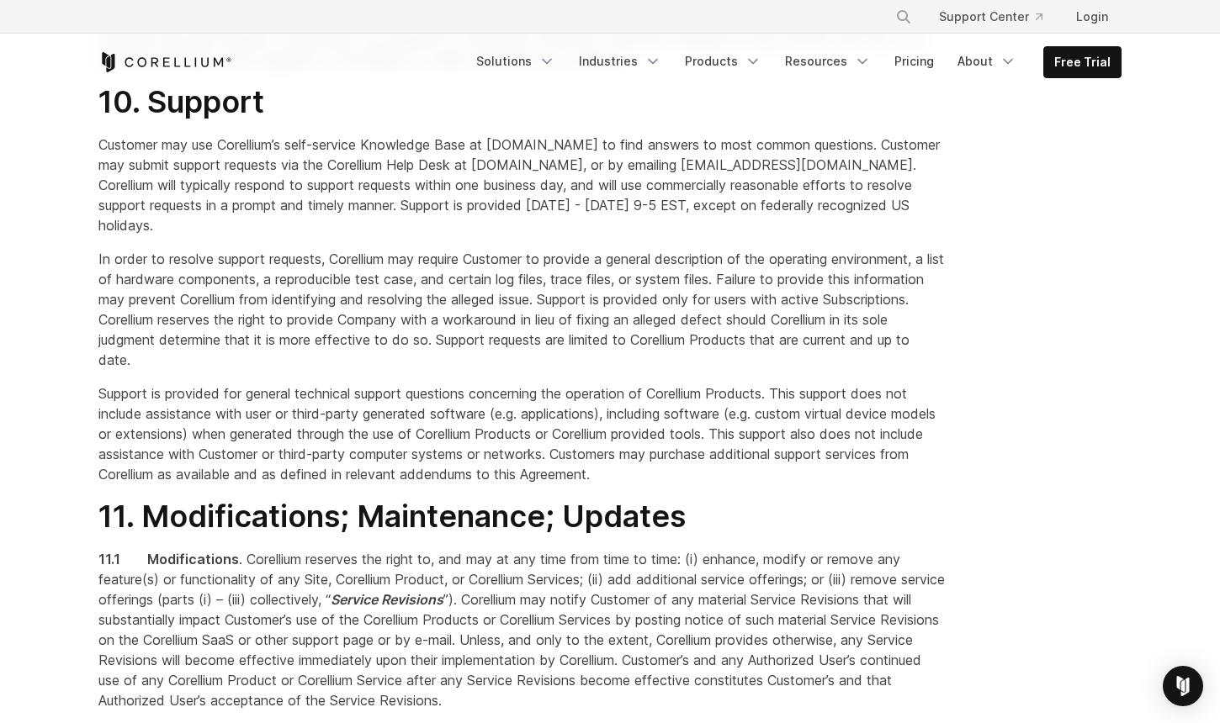
click at [119, 120] on span "10. Support" at bounding box center [181, 101] width 166 height 37
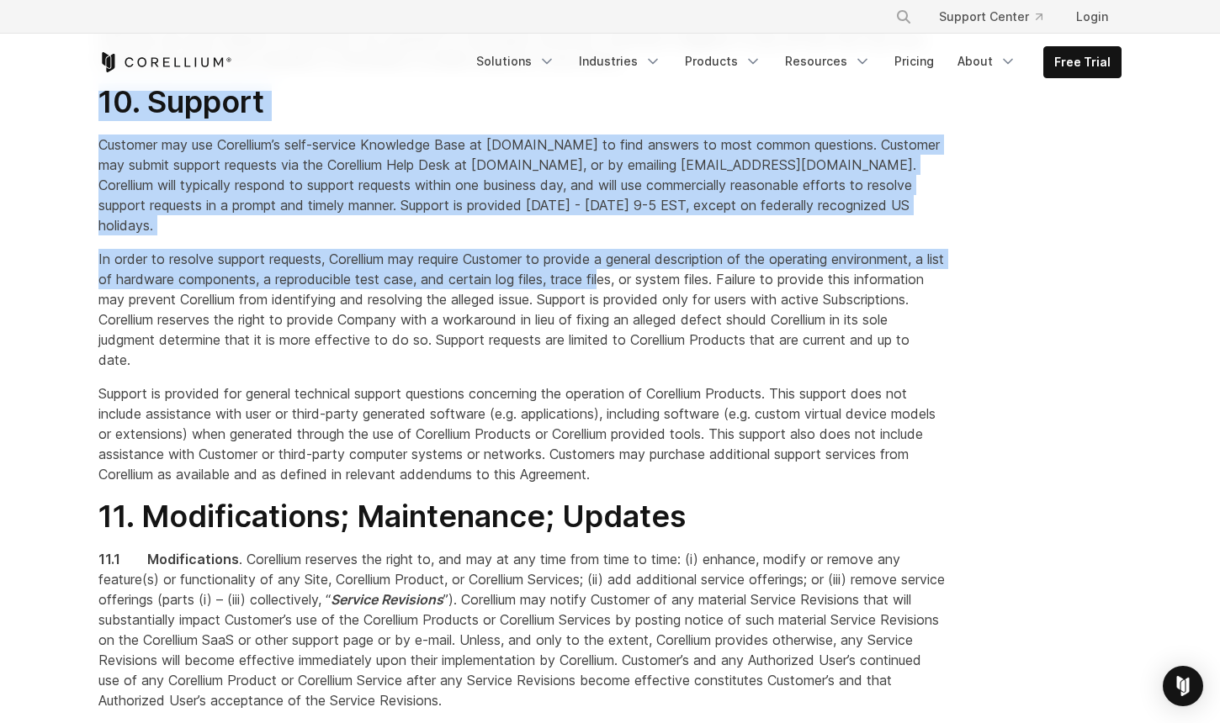
drag, startPoint x: 82, startPoint y: 183, endPoint x: 706, endPoint y: 389, distance: 657.2
click at [657, 365] on div "1. Acceptance By clicking the acceptance box or button, signing a relevant Orde…" at bounding box center [522, 425] width 881 height 13121
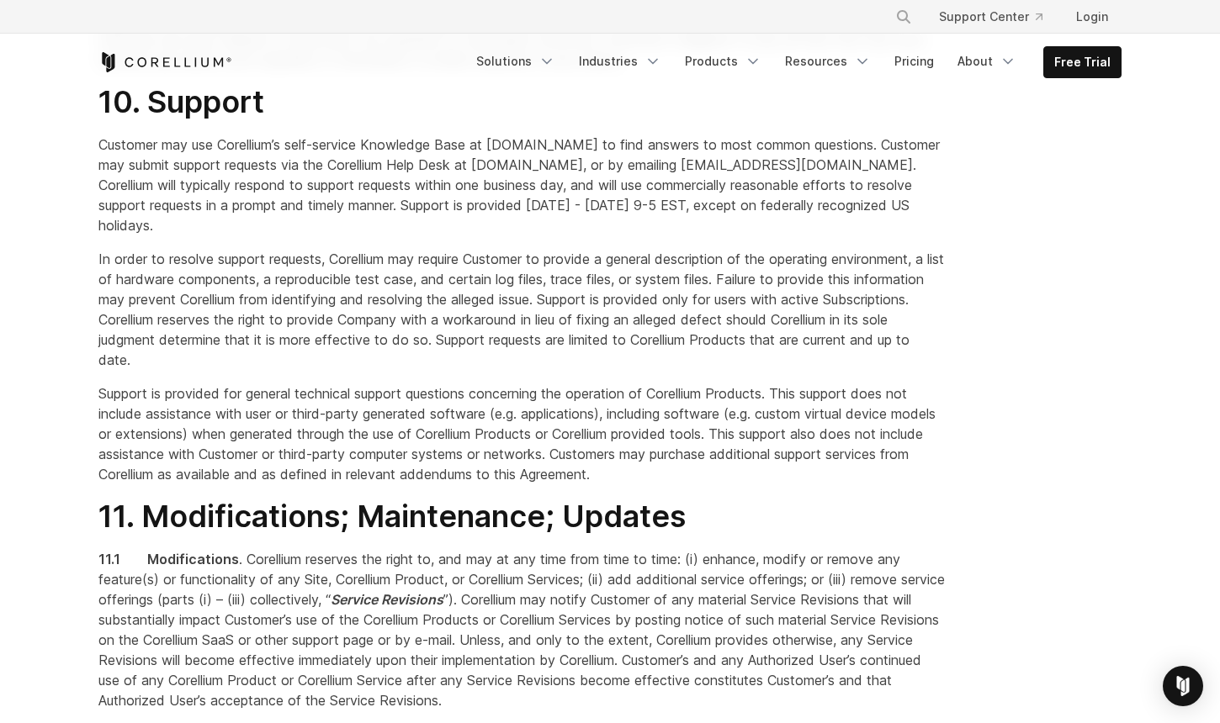
click at [712, 368] on span "In order to resolve support requests, Corellium may require Customer to provide…" at bounding box center [520, 310] width 845 height 118
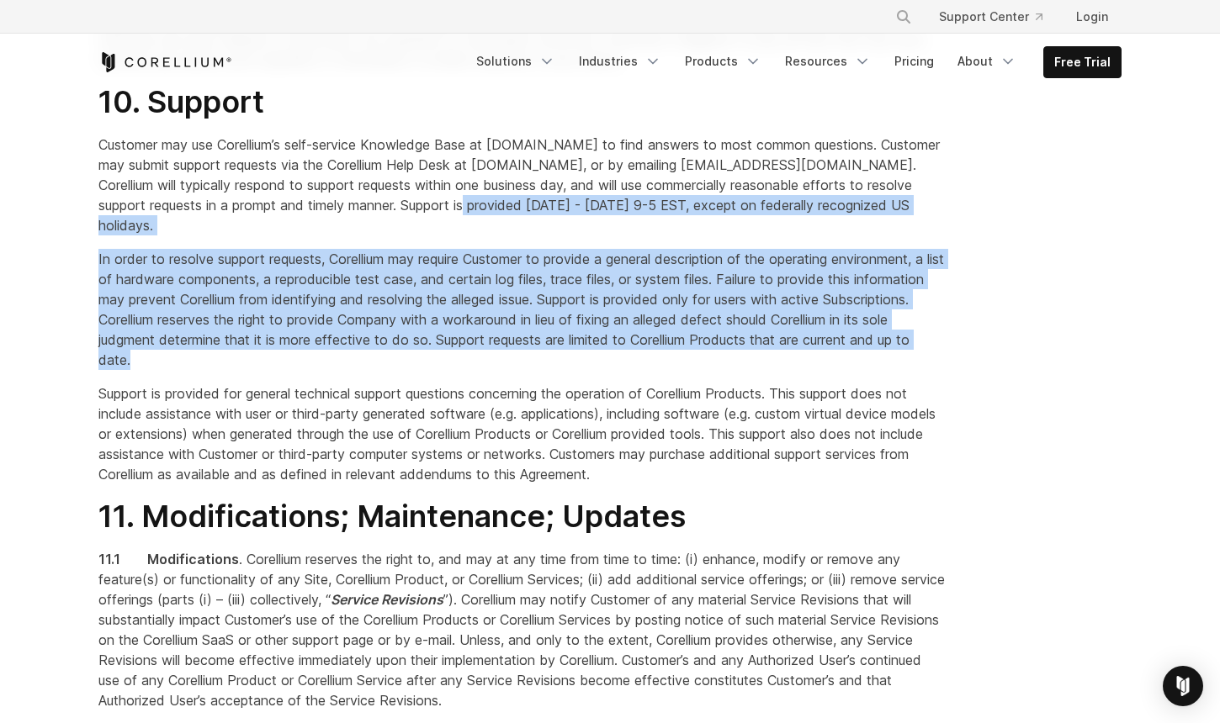
drag, startPoint x: 832, startPoint y: 452, endPoint x: 92, endPoint y: 161, distance: 795.3
click at [194, 191] on div "1. Acceptance By clicking the acceptance box or button, signing a relevant Orde…" at bounding box center [522, 425] width 881 height 13121
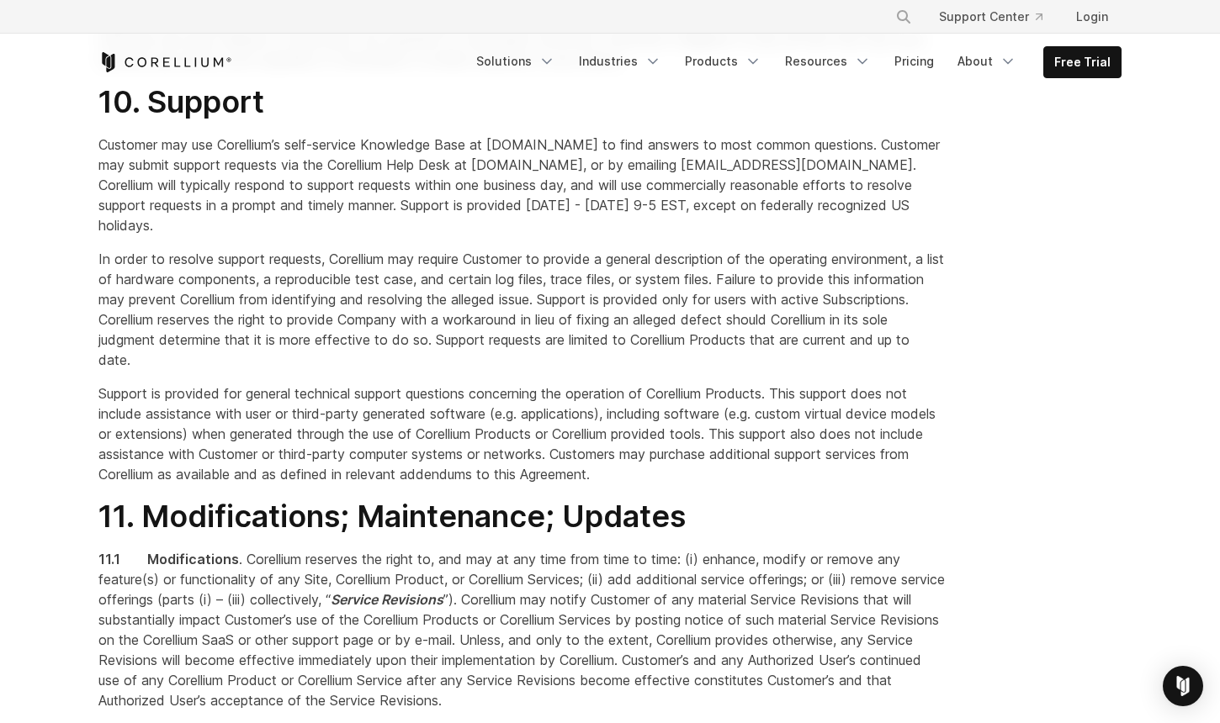
click at [151, 120] on span "10. Support" at bounding box center [181, 101] width 166 height 37
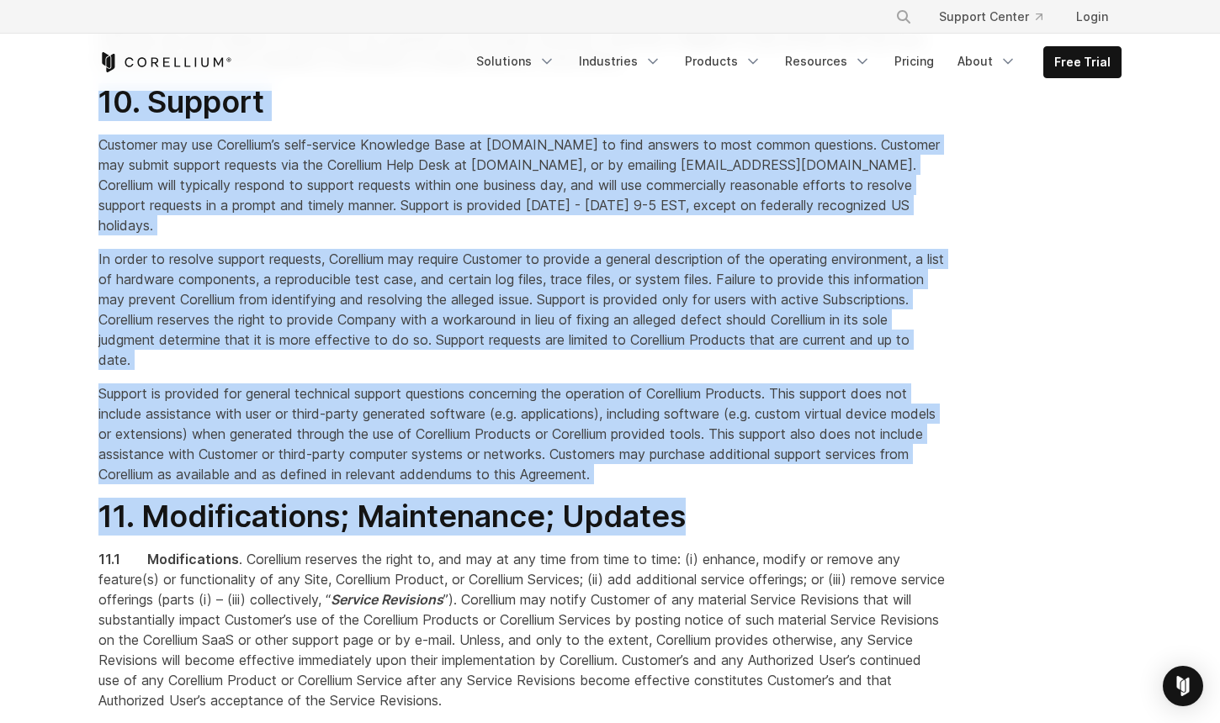
drag, startPoint x: 79, startPoint y: 178, endPoint x: 834, endPoint y: 583, distance: 856.8
click at [839, 586] on section "1. Acceptance By clicking the acceptance box or button, signing a relevant Orde…" at bounding box center [610, 453] width 1220 height 13230
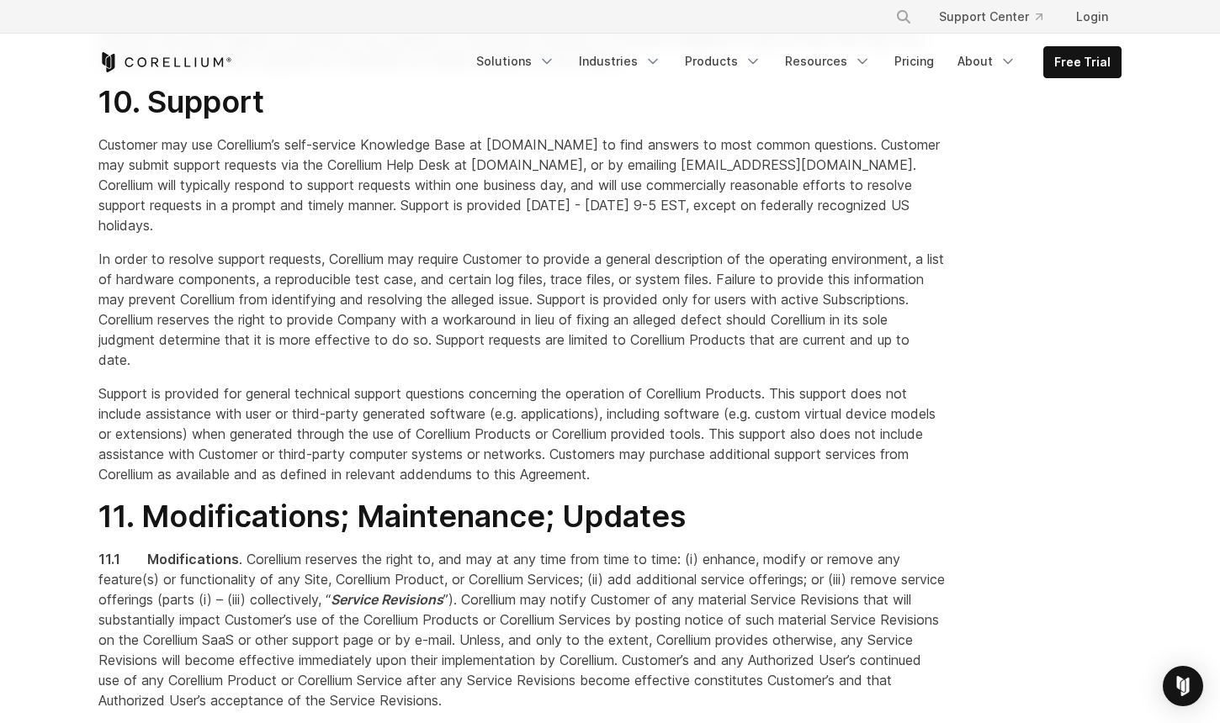
click at [828, 577] on div "1. Acceptance By clicking the acceptance box or button, signing a relevant Orde…" at bounding box center [522, 425] width 881 height 13121
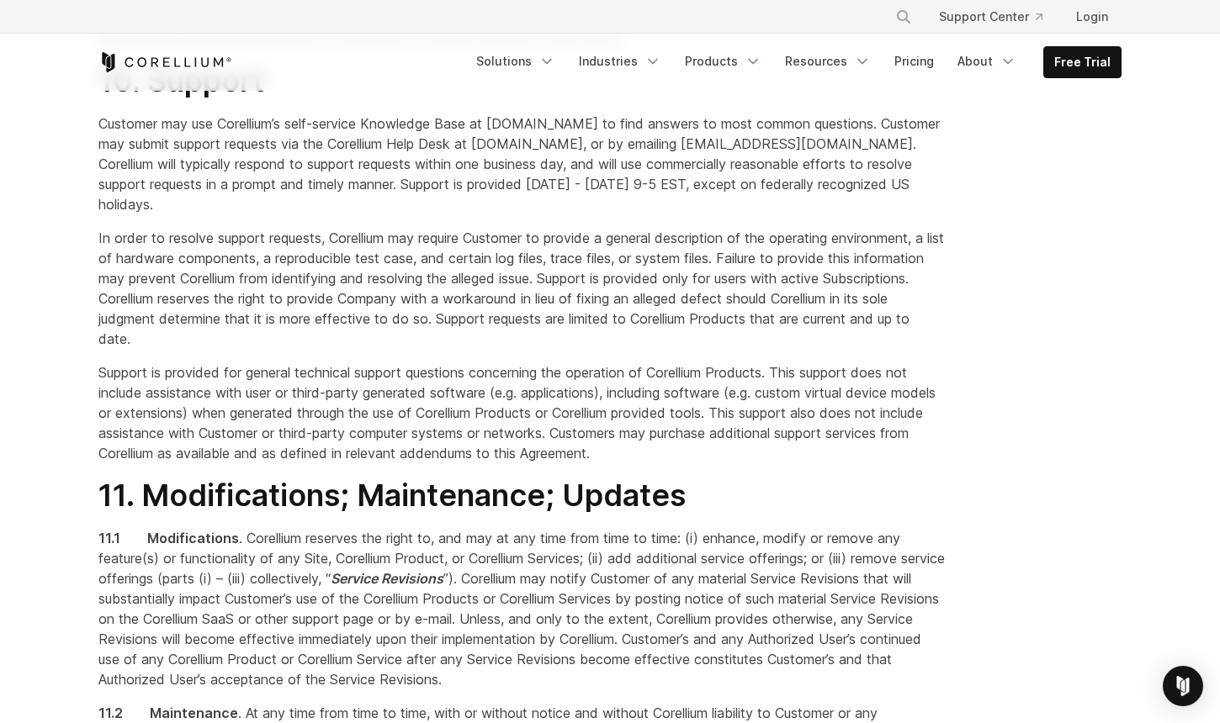
scroll to position [6645, 0]
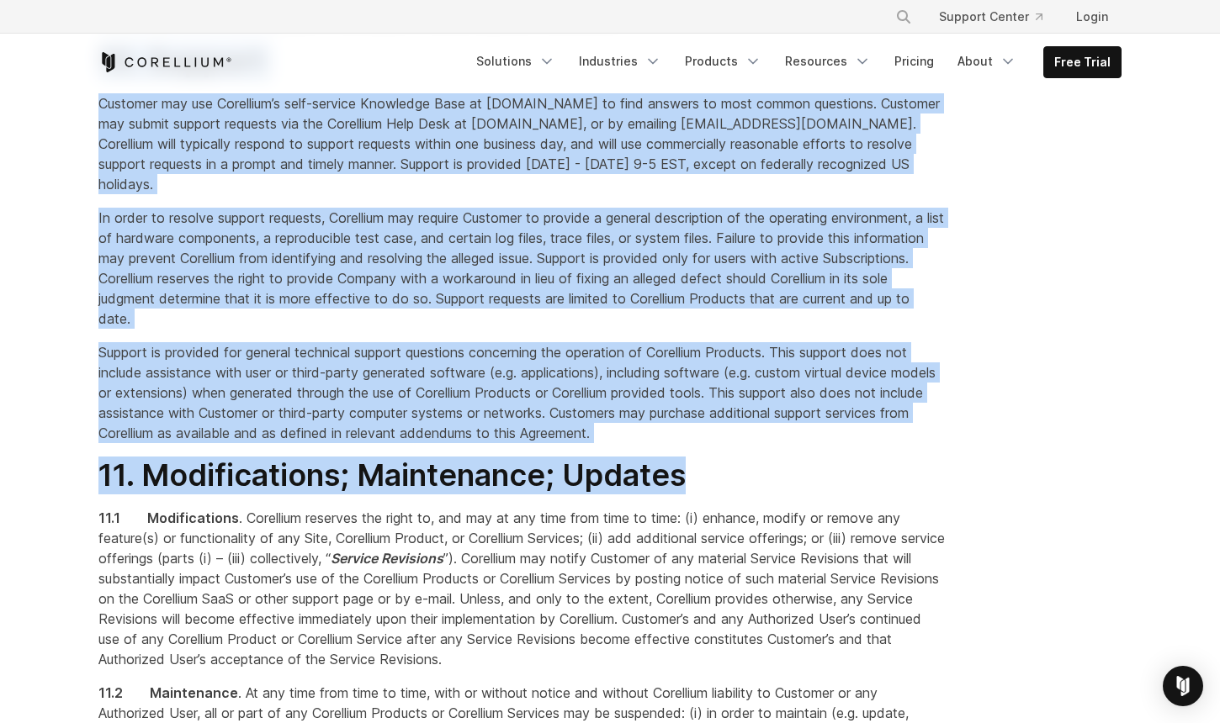
drag, startPoint x: 103, startPoint y: 131, endPoint x: 762, endPoint y: 533, distance: 772.3
click at [760, 543] on div "1. Acceptance By clicking the acceptance box or button, signing a relevant Orde…" at bounding box center [522, 384] width 881 height 13121
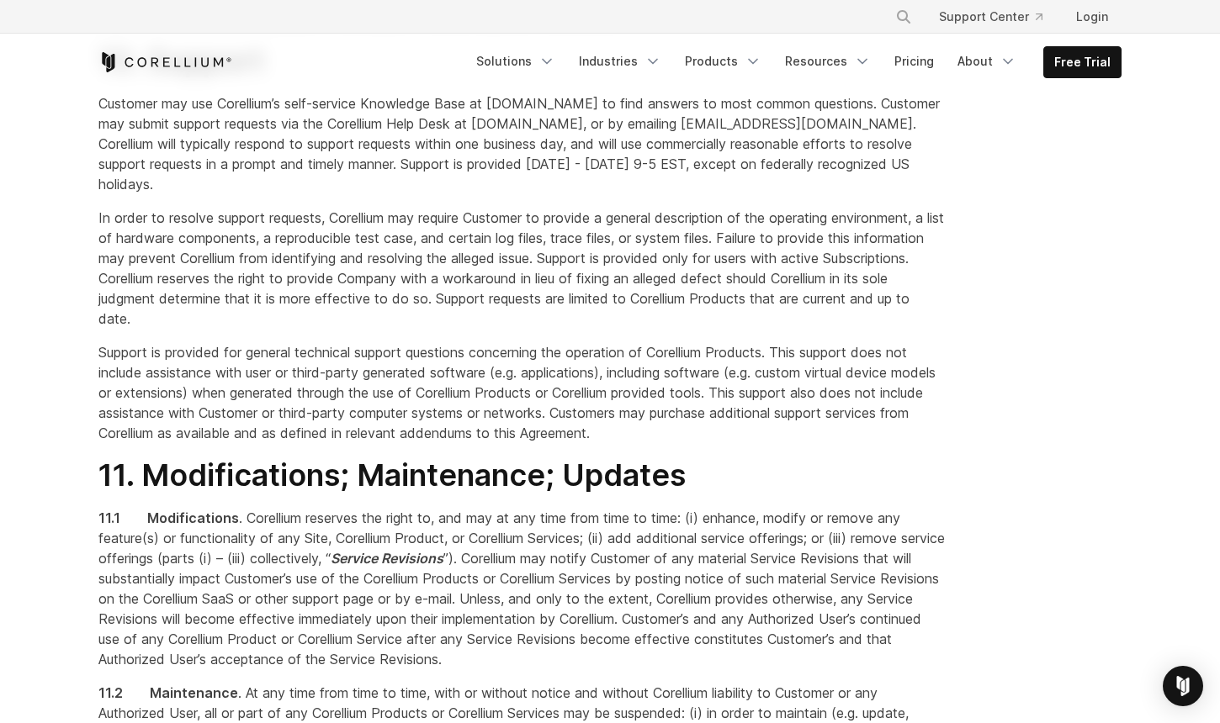
click at [760, 531] on div "1. Acceptance By clicking the acceptance box or button, signing a relevant Orde…" at bounding box center [522, 384] width 881 height 13121
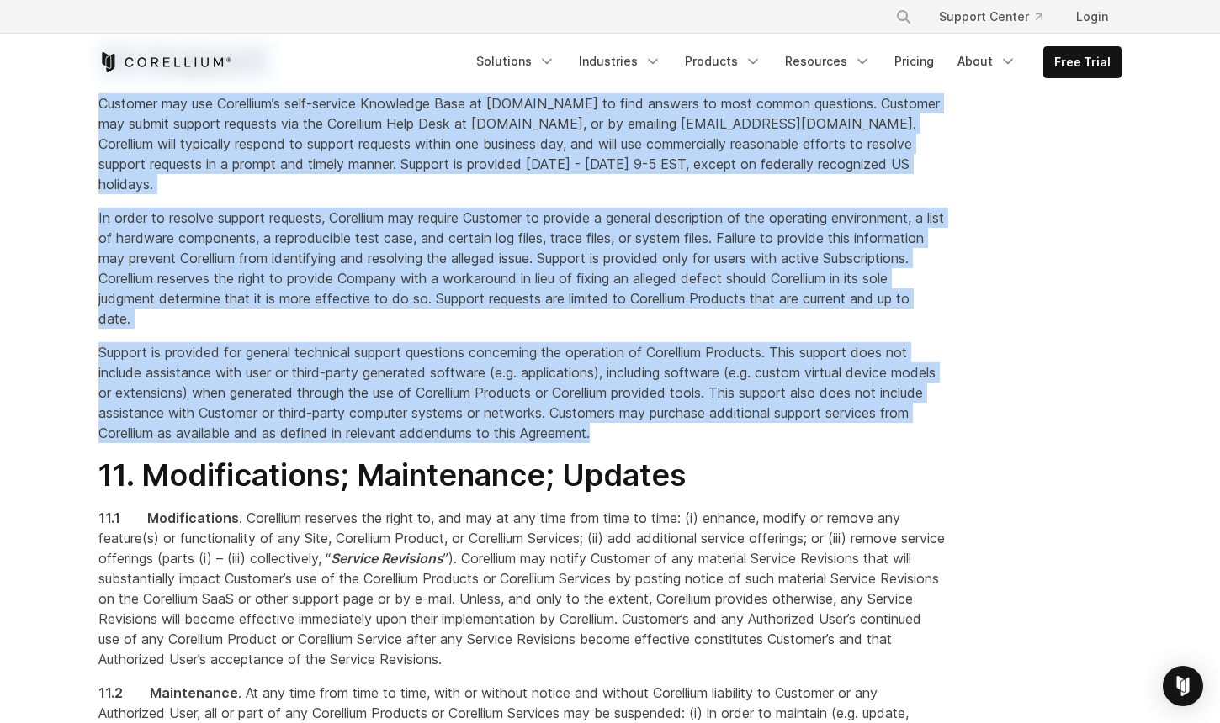
drag, startPoint x: 723, startPoint y: 526, endPoint x: 50, endPoint y: 133, distance: 779.5
click at [50, 133] on section "1. Acceptance By clicking the acceptance box or button, signing a relevant Orde…" at bounding box center [610, 412] width 1220 height 13230
click at [64, 135] on section "1. Acceptance By clicking the acceptance box or button, signing a relevant Orde…" at bounding box center [610, 412] width 1220 height 13230
drag, startPoint x: 93, startPoint y: 140, endPoint x: 743, endPoint y: 506, distance: 746.0
click at [743, 506] on section "1. Acceptance By clicking the acceptance box or button, signing a relevant Orde…" at bounding box center [610, 412] width 1220 height 13230
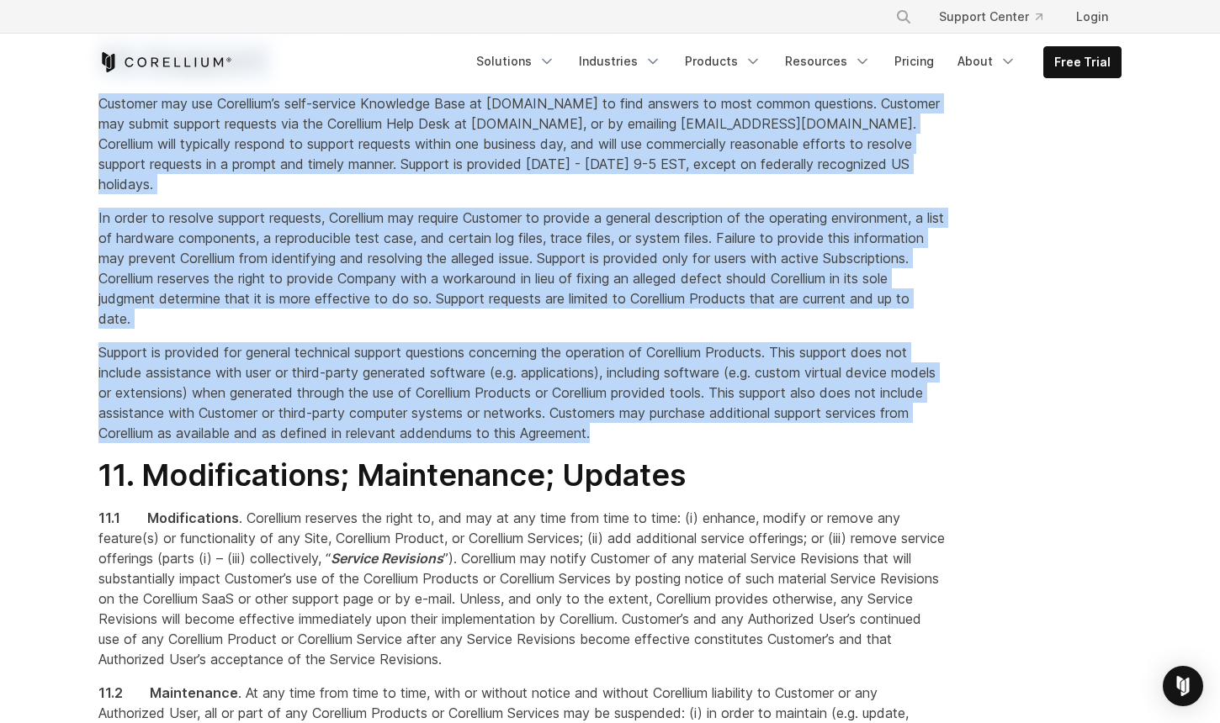
click at [742, 443] on p "Support is provided for general technical support questions concerning the oper…" at bounding box center [521, 392] width 847 height 101
drag, startPoint x: 734, startPoint y: 521, endPoint x: 100, endPoint y: 144, distance: 738.1
click at [100, 144] on div "1. Acceptance By clicking the acceptance box or button, signing a relevant Orde…" at bounding box center [522, 384] width 881 height 13121
click at [100, 79] on span "10. Support" at bounding box center [181, 60] width 166 height 37
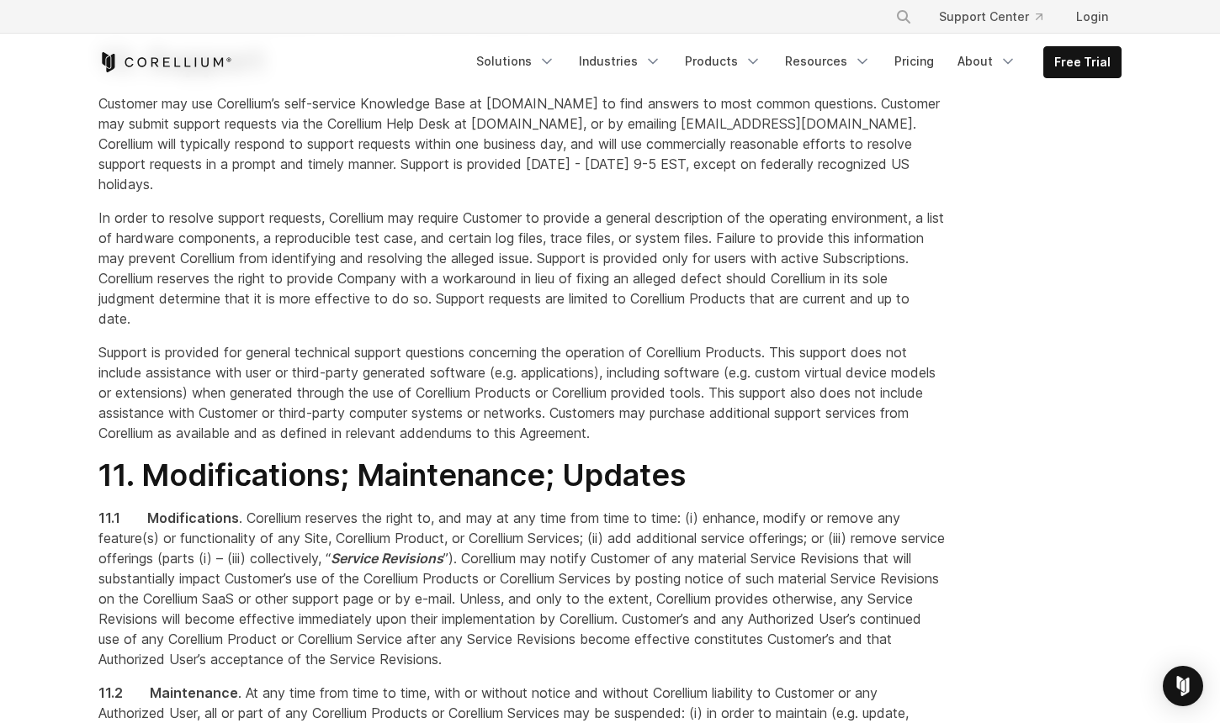
click at [18, 347] on section "1. Acceptance By clicking the acceptance box or button, signing a relevant Orde…" at bounding box center [610, 412] width 1220 height 13230
